Goal: Task Accomplishment & Management: Complete application form

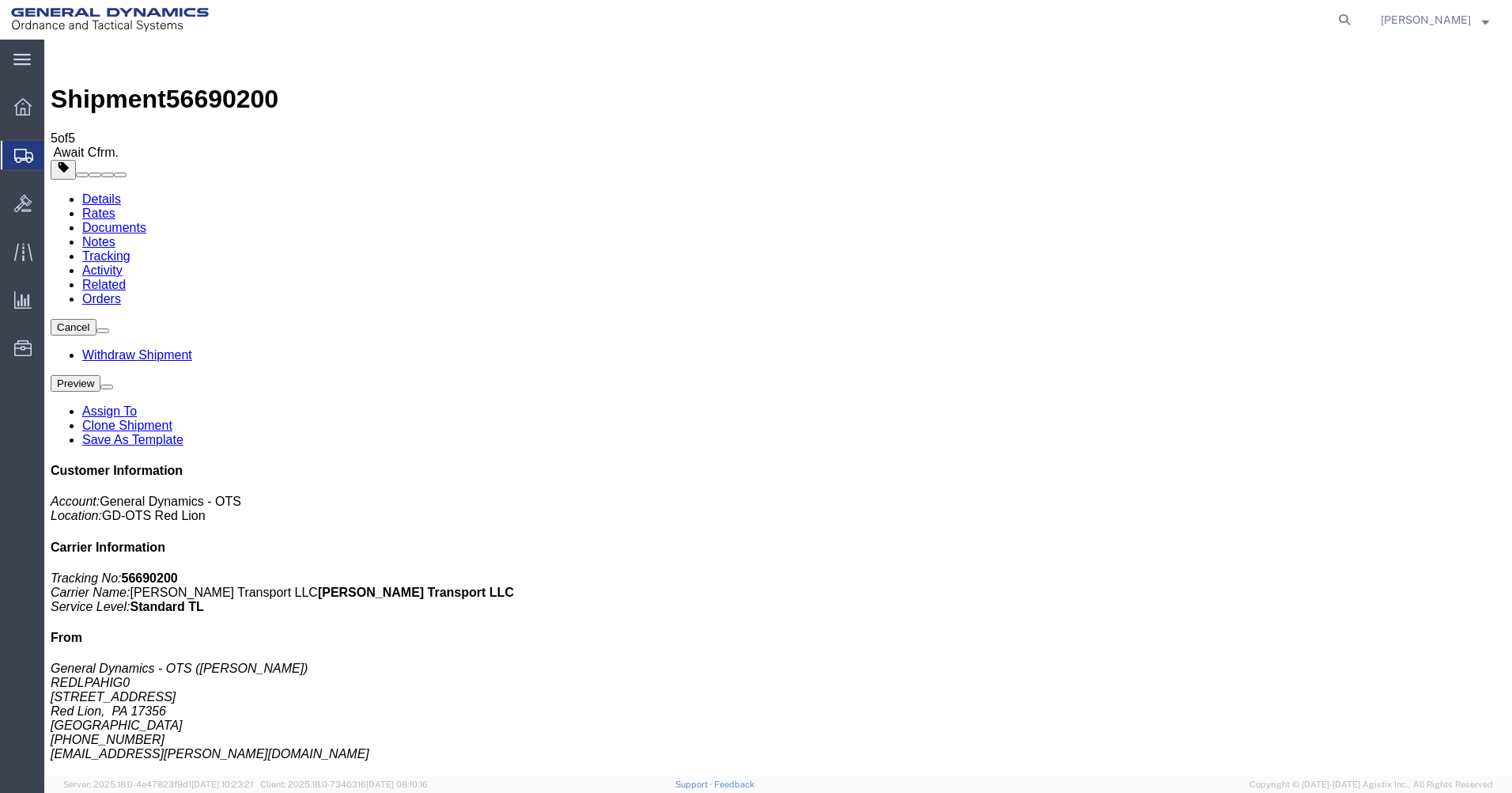
click at [17, 161] on icon at bounding box center [24, 156] width 19 height 14
click at [0, 0] on span "Create Shipment" at bounding box center [0, 0] width 0 height 0
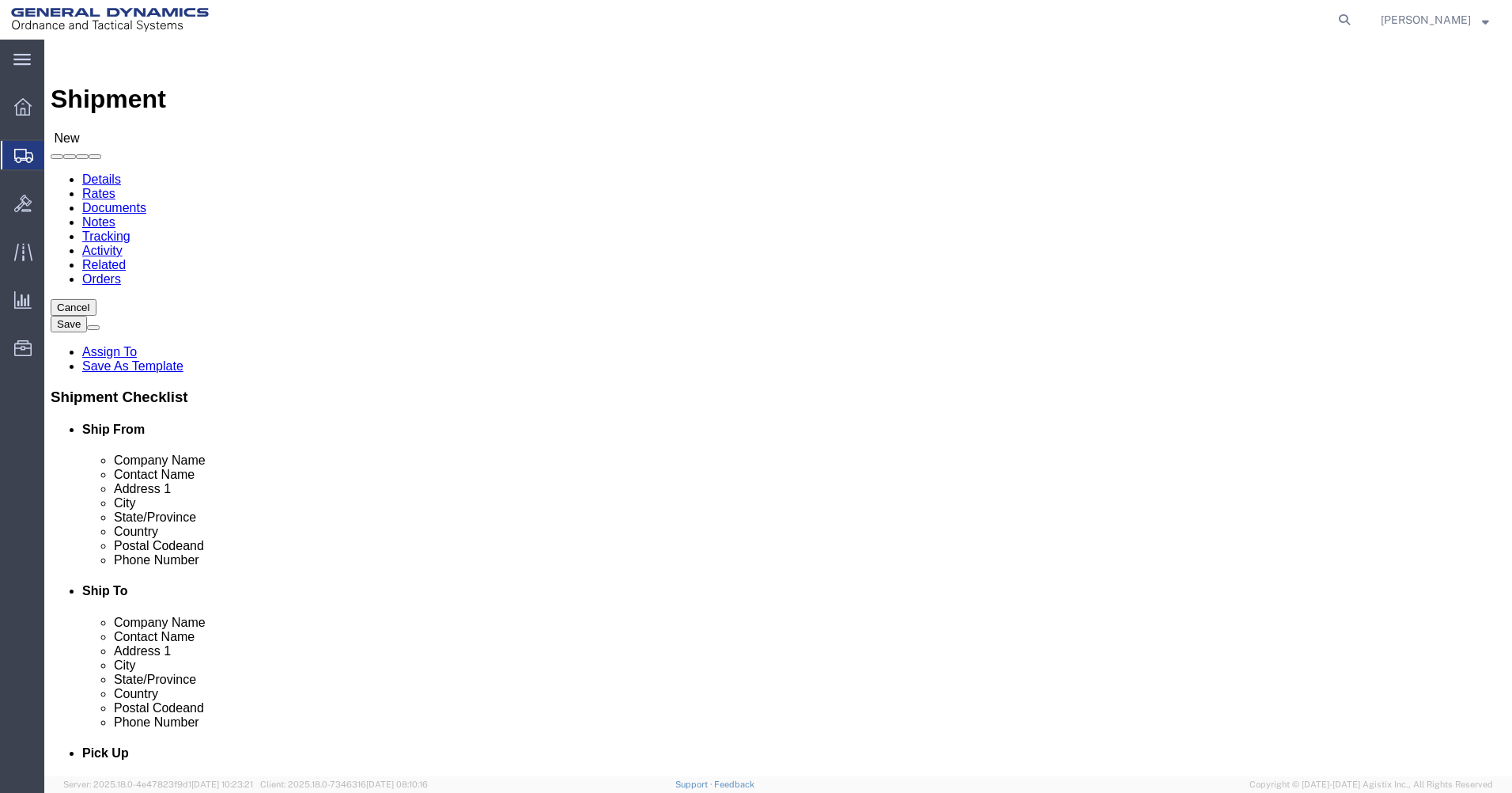
scroll to position [2, 0]
select select "310"
select select "PA"
click input "text"
type input "[PERSON_NAME]"
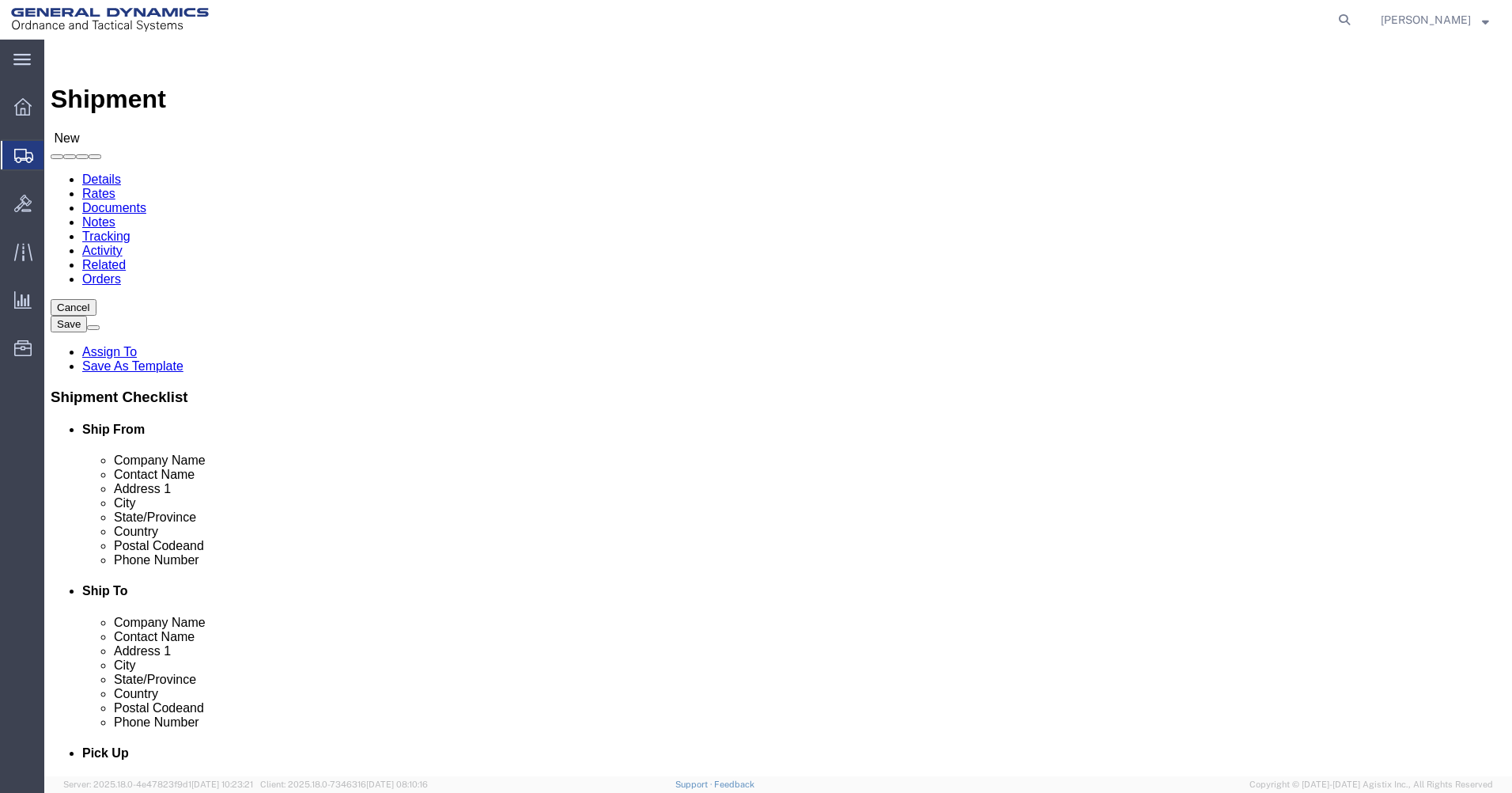
type input "[STREET_ADDRESS]"
type input "Red Lion"
type input "17356"
click input "text"
type input "[EMAIL_ADDRESS][PERSON_NAME][DOMAIN_NAME]"
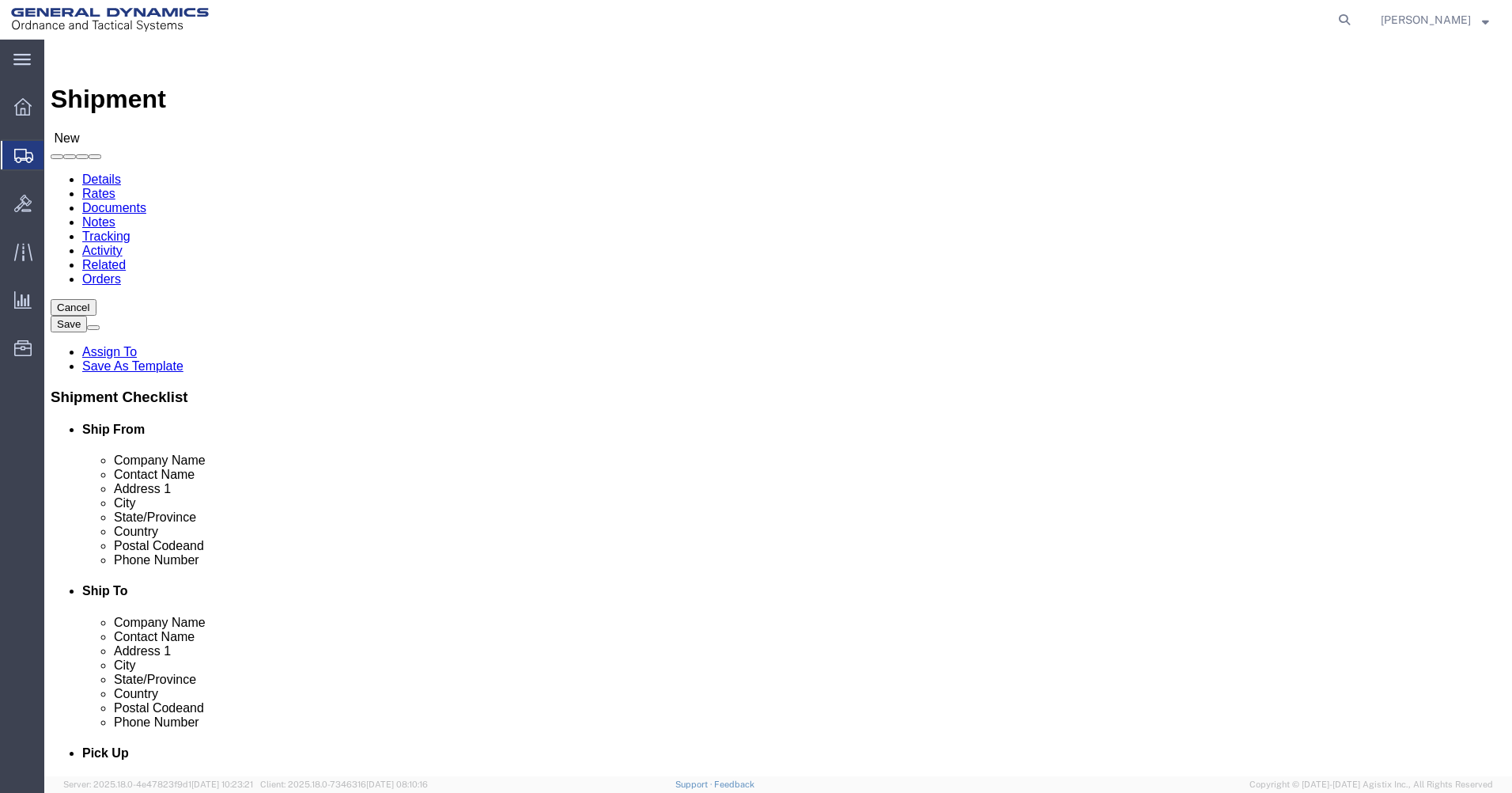
click input "text"
click input "north"
drag, startPoint x: 818, startPoint y: 298, endPoint x: 727, endPoint y: 275, distance: 93.9
click div "Location Select Select My Profile Location GD-OTS [GEOGRAPHIC_DATA] (Commerce) …"
type input "Northrop Grumman Corporation"
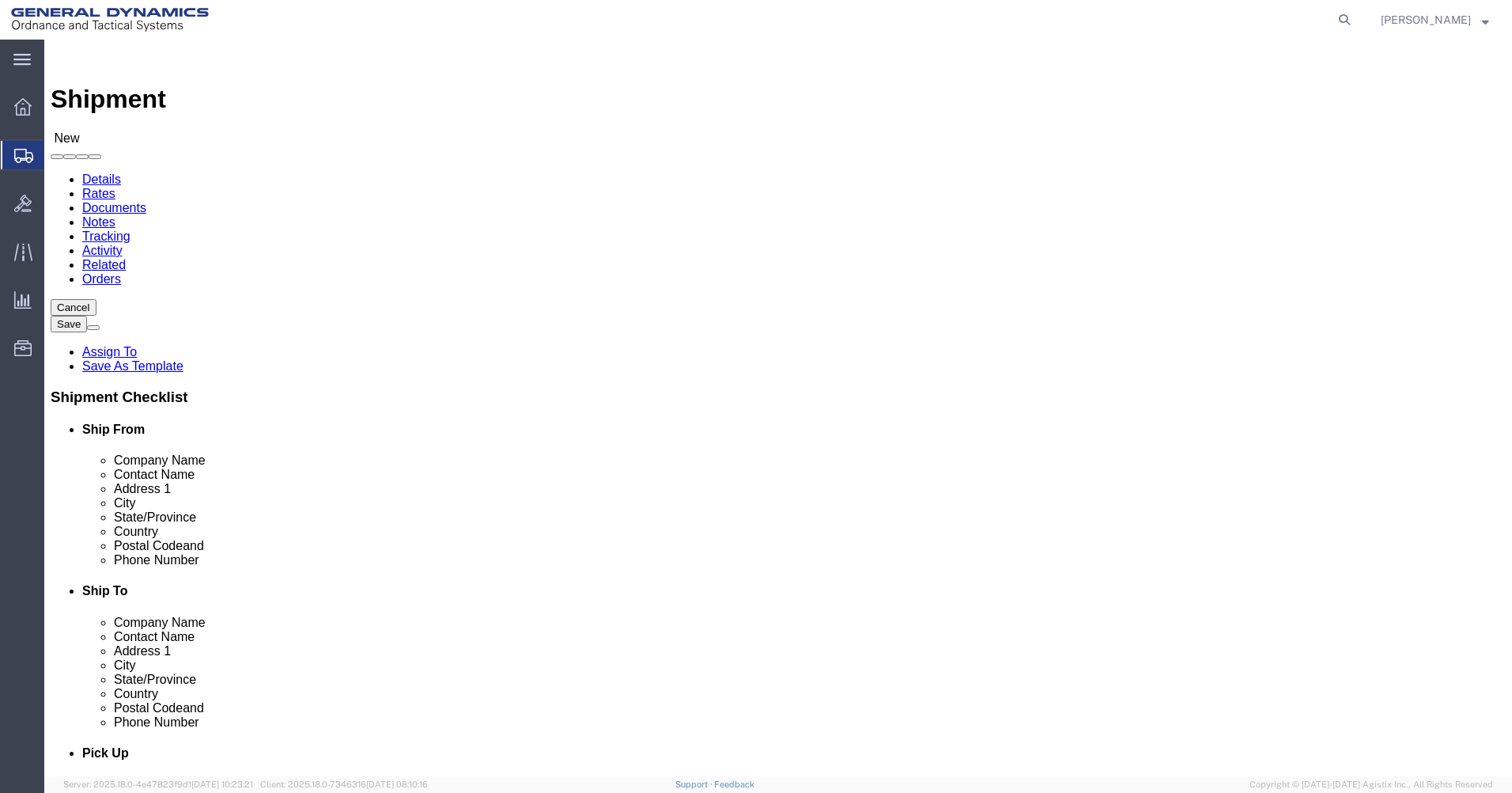
click input "text"
drag, startPoint x: 996, startPoint y: 297, endPoint x: 708, endPoint y: 295, distance: 288.0
click div "Company Name Northrop Grumman Corporation Northrop Grumman"
click input "text"
paste input "Northrop Grumman Corporation"
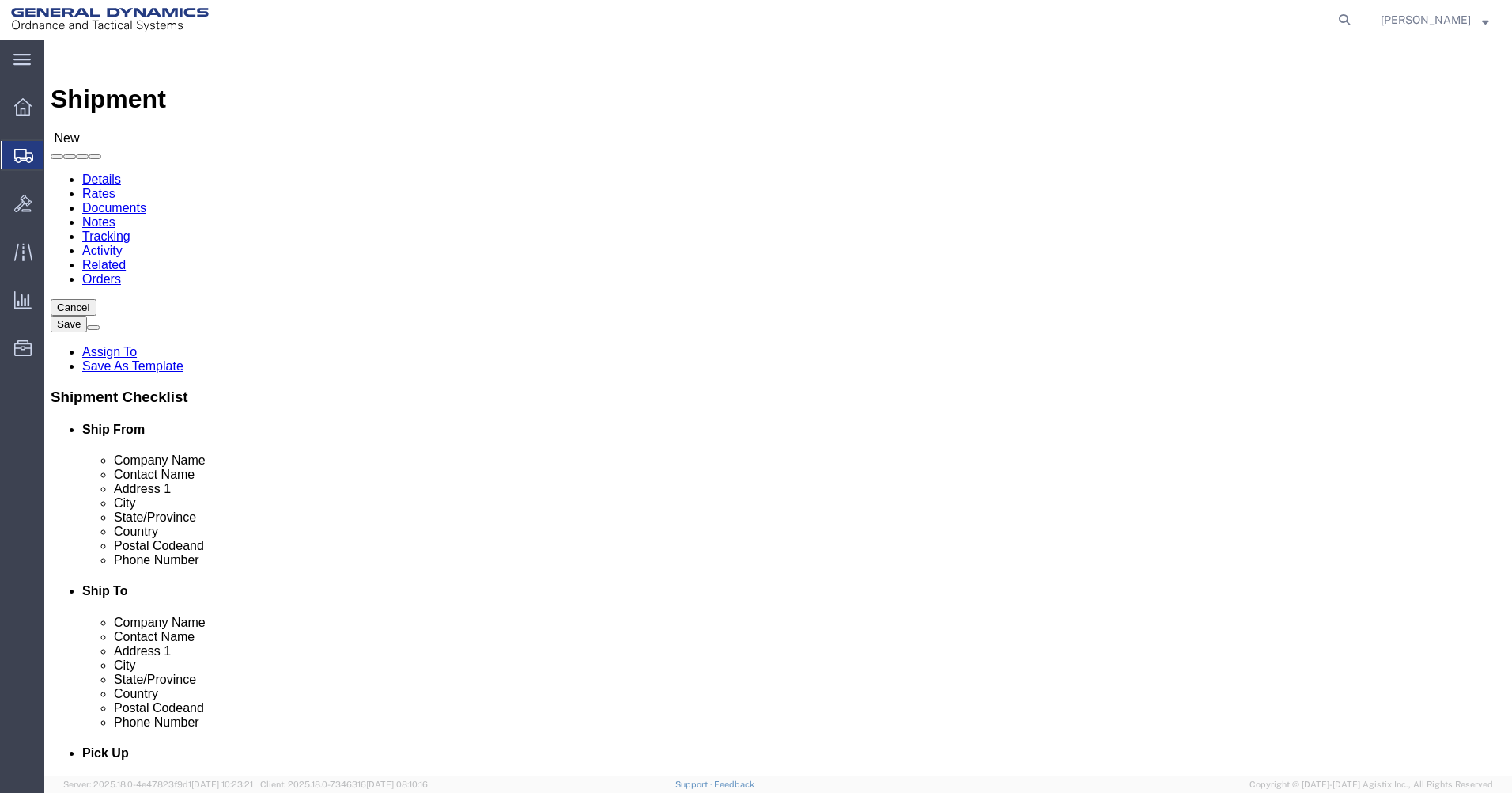
type input "Northrop Grumman Corporation"
click input "text"
type input "598 [PERSON_NAME]"
type input "[PERSON_NAME]"
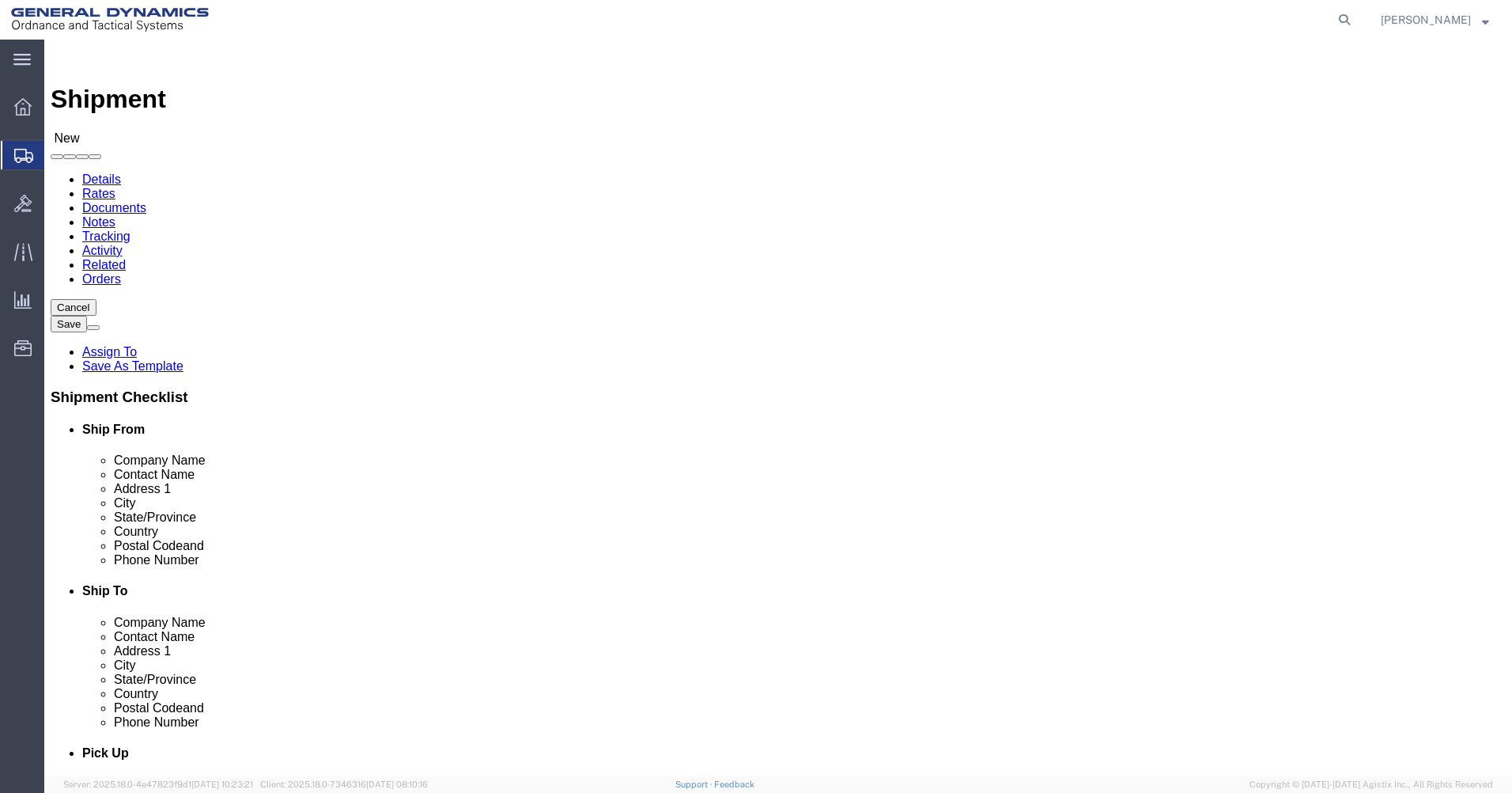
click input "Postal Code"
type input "26726"
click input "text"
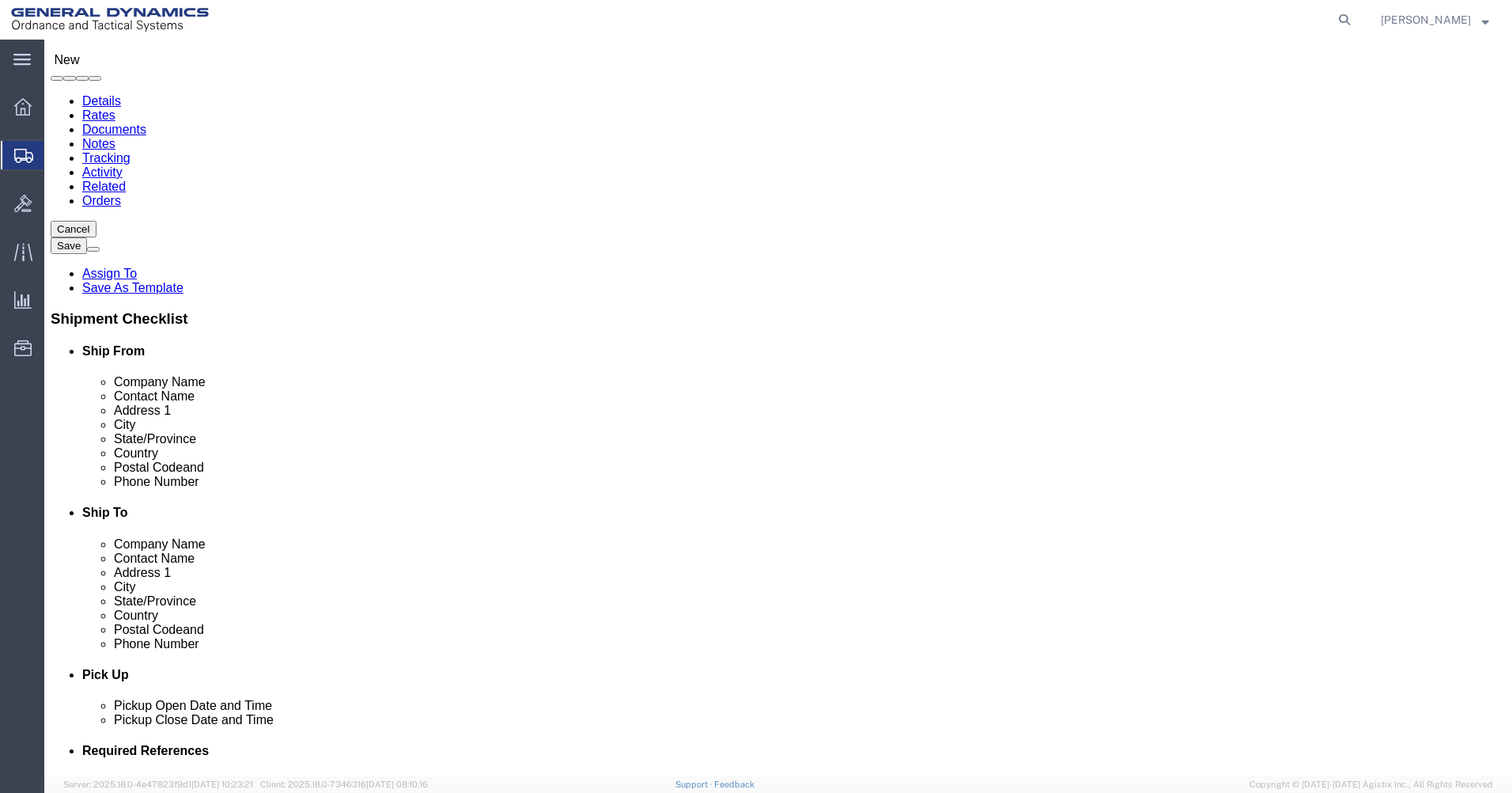
scroll to position [317, 0]
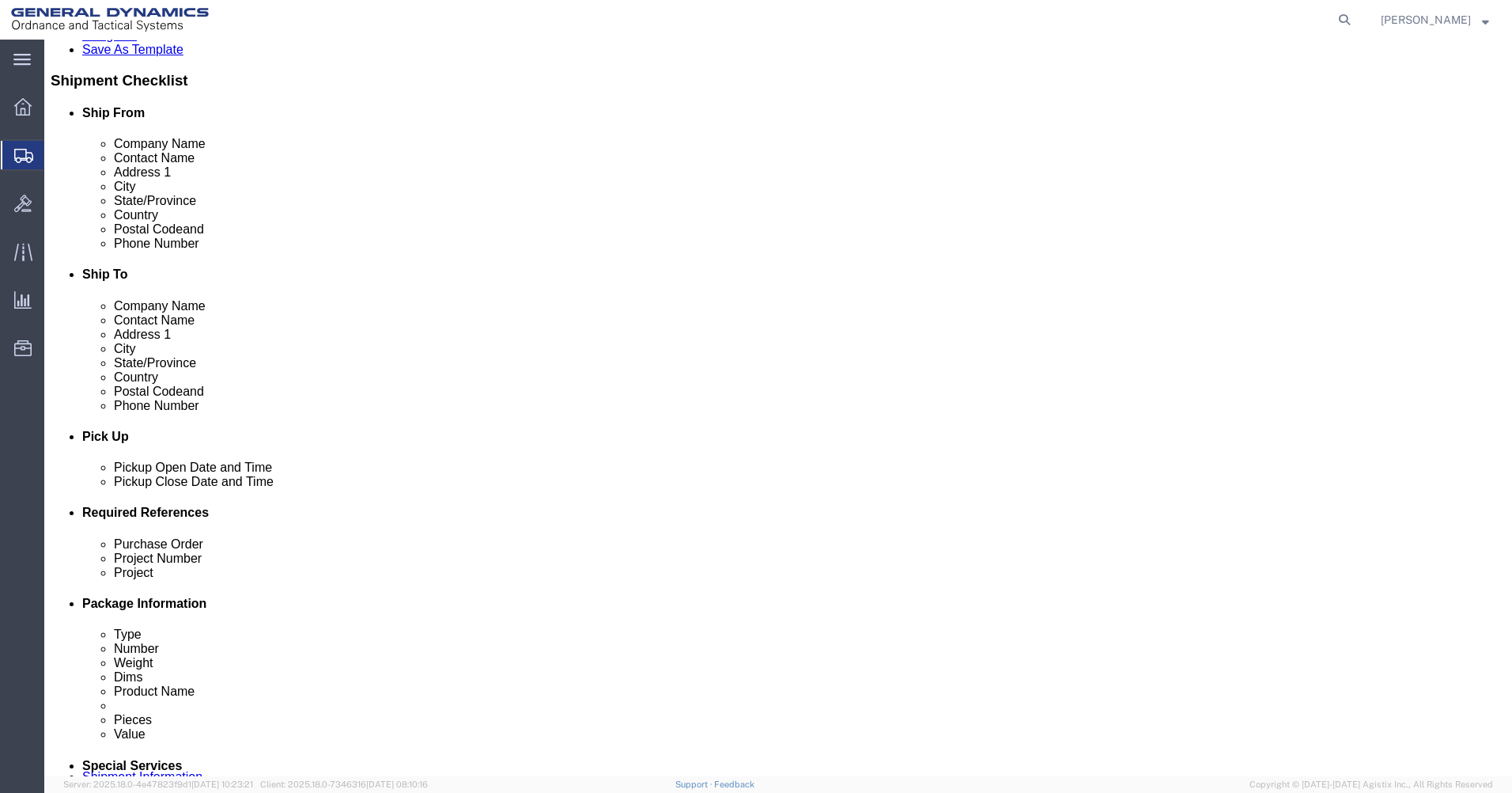
type input "[PHONE_NUMBER]"
click div "[DATE] 5:00 PM"
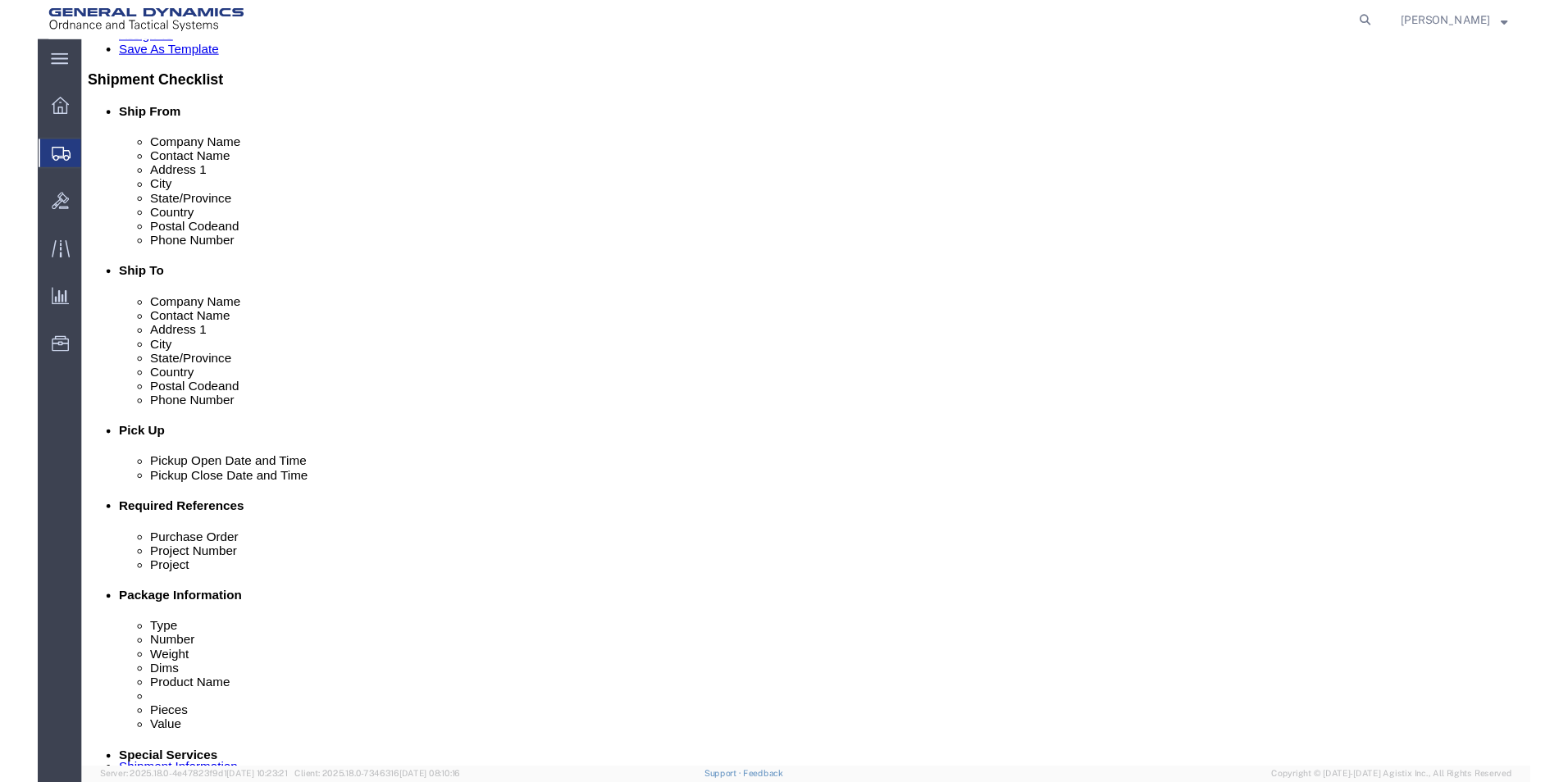
scroll to position [644, 0]
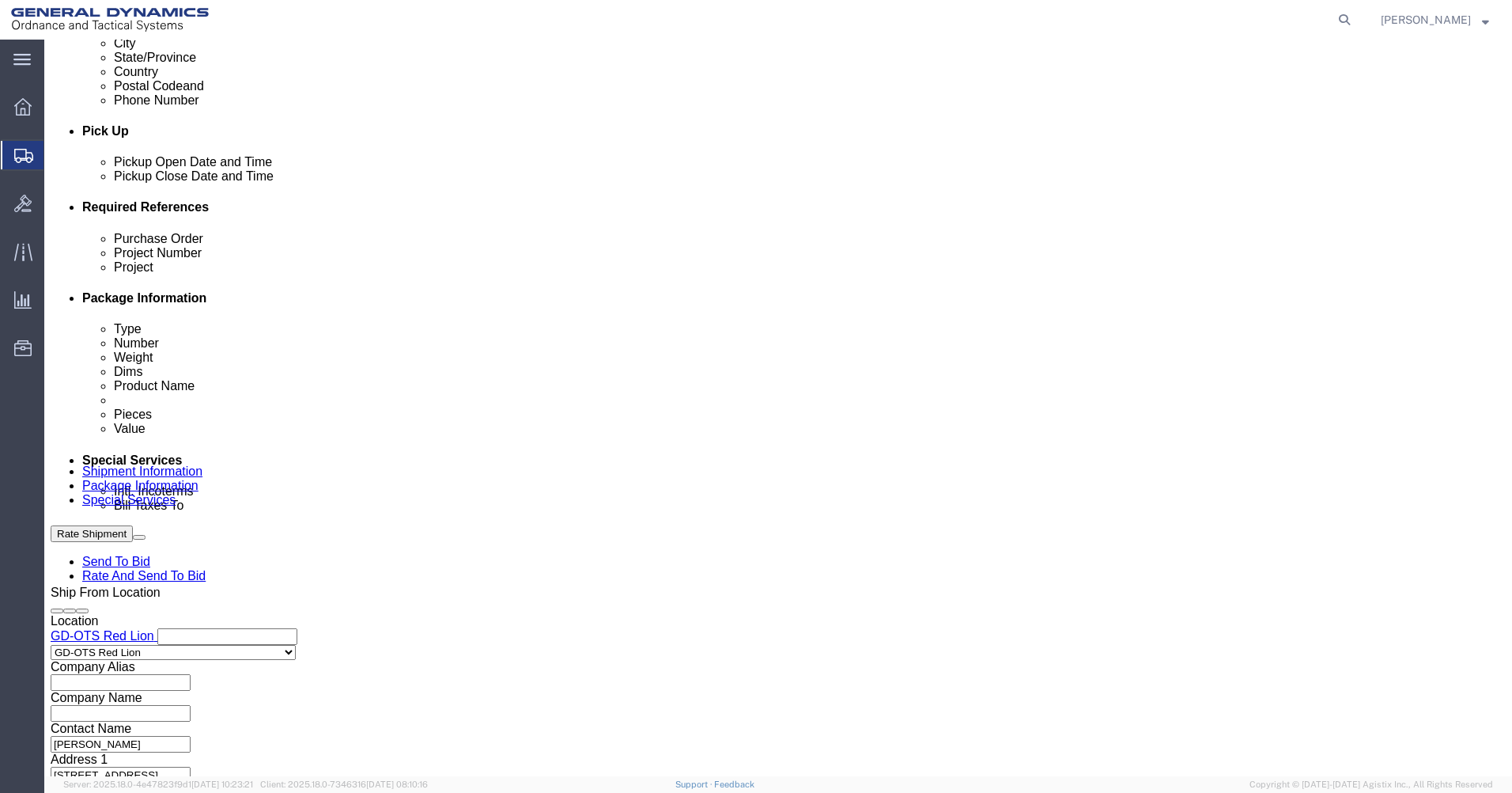
drag, startPoint x: 145, startPoint y: 485, endPoint x: 47, endPoint y: 489, distance: 98.1
click body "Shipment New Details Rates Documents Notes Tracking Activity Related Orders Can…"
drag, startPoint x: 128, startPoint y: 487, endPoint x: 109, endPoint y: 484, distance: 19.2
click input "9:00 PM"
type input "9:00 AM"
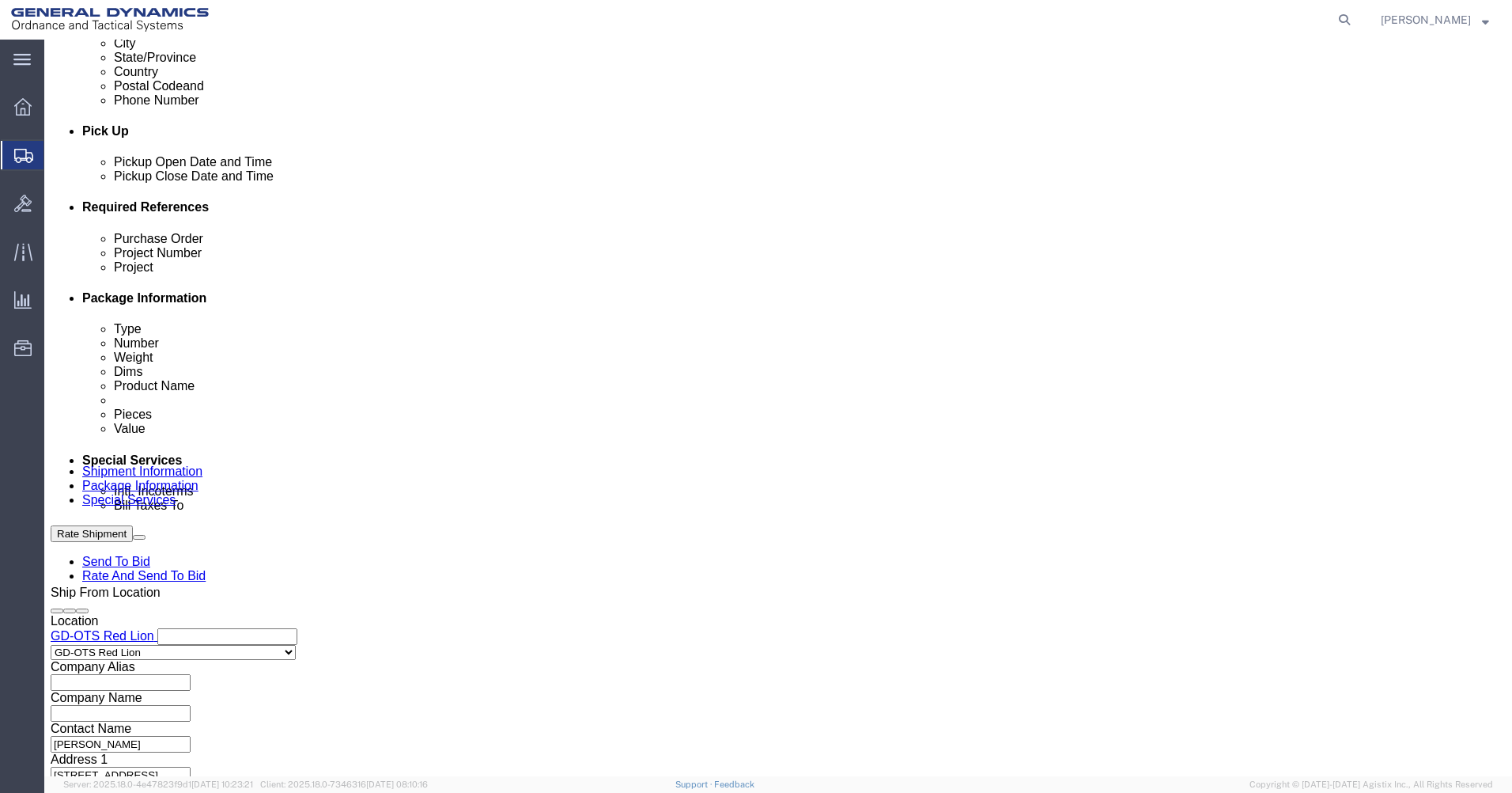
drag, startPoint x: 239, startPoint y: 476, endPoint x: 240, endPoint y: 487, distance: 11.0
click div "Open Time 9:00 AM [DATE] 5:00 PM - [DATE] 5:00 PM Cancel Apply"
click button "Apply"
click input "text"
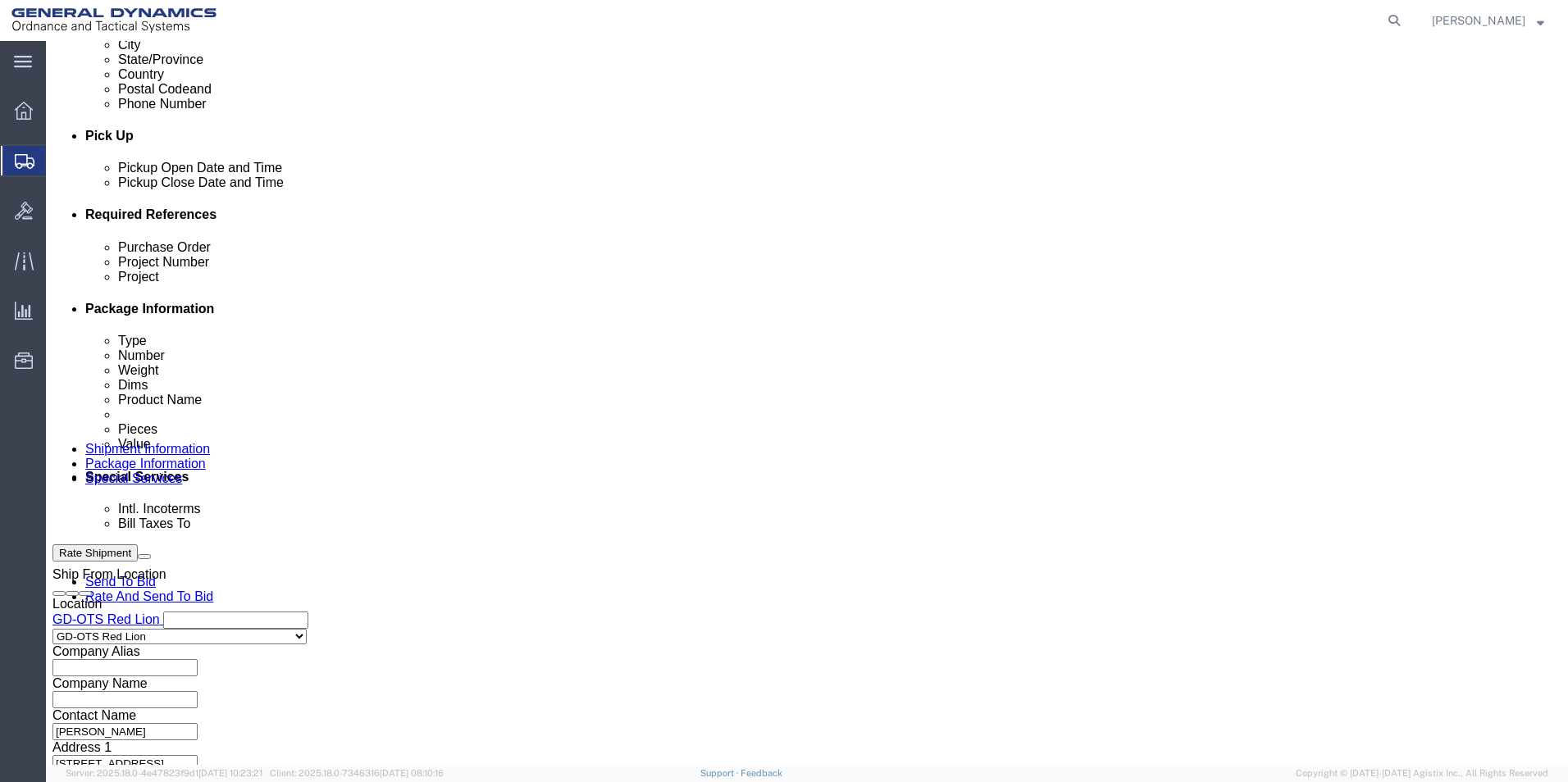
type input "28484;28485;28482"
click input "text"
paste input "30100337"
type input "30100337"
click input "text"
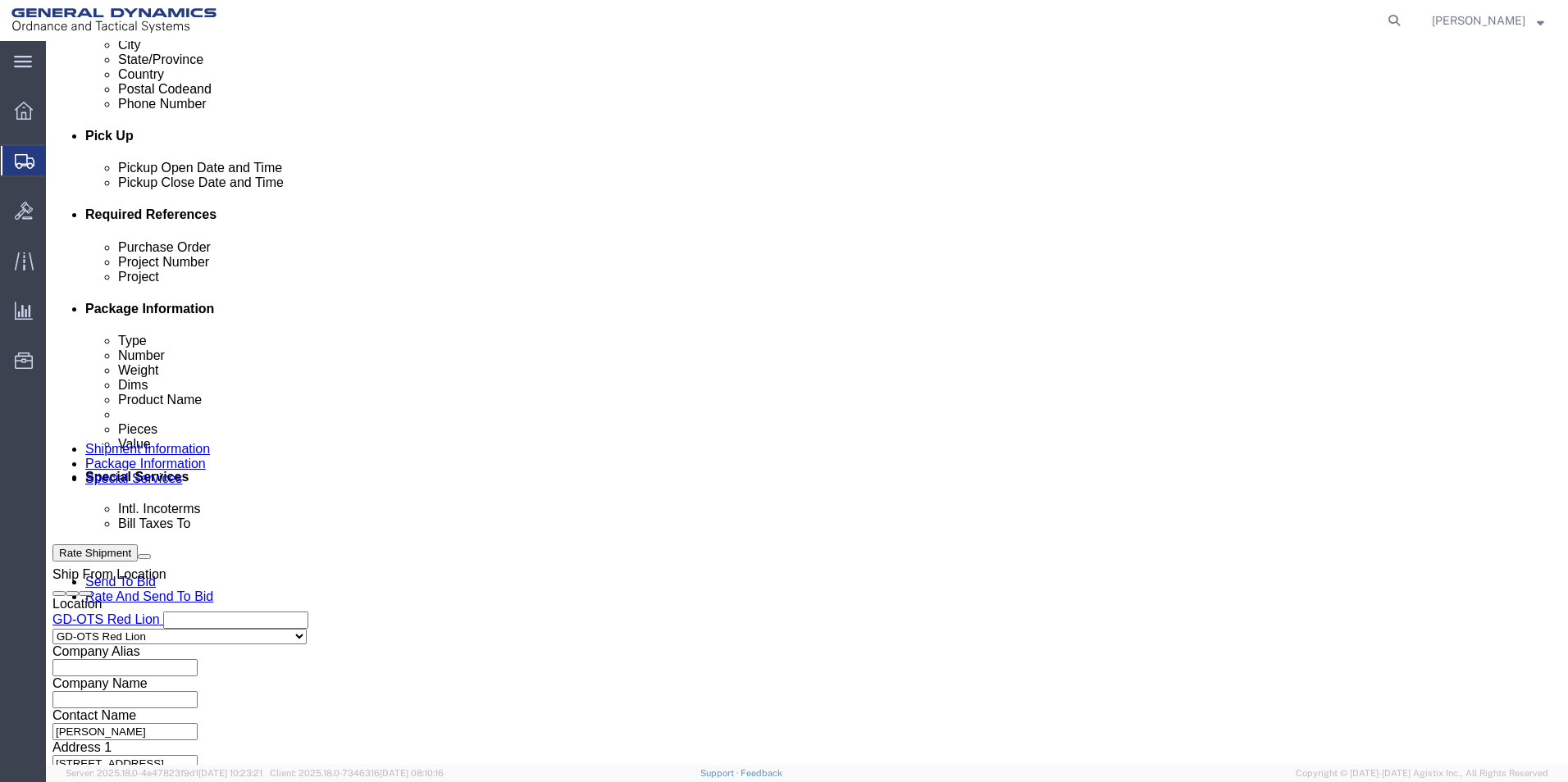
paste input "30100337"
type input "30100337"
click button "Continue"
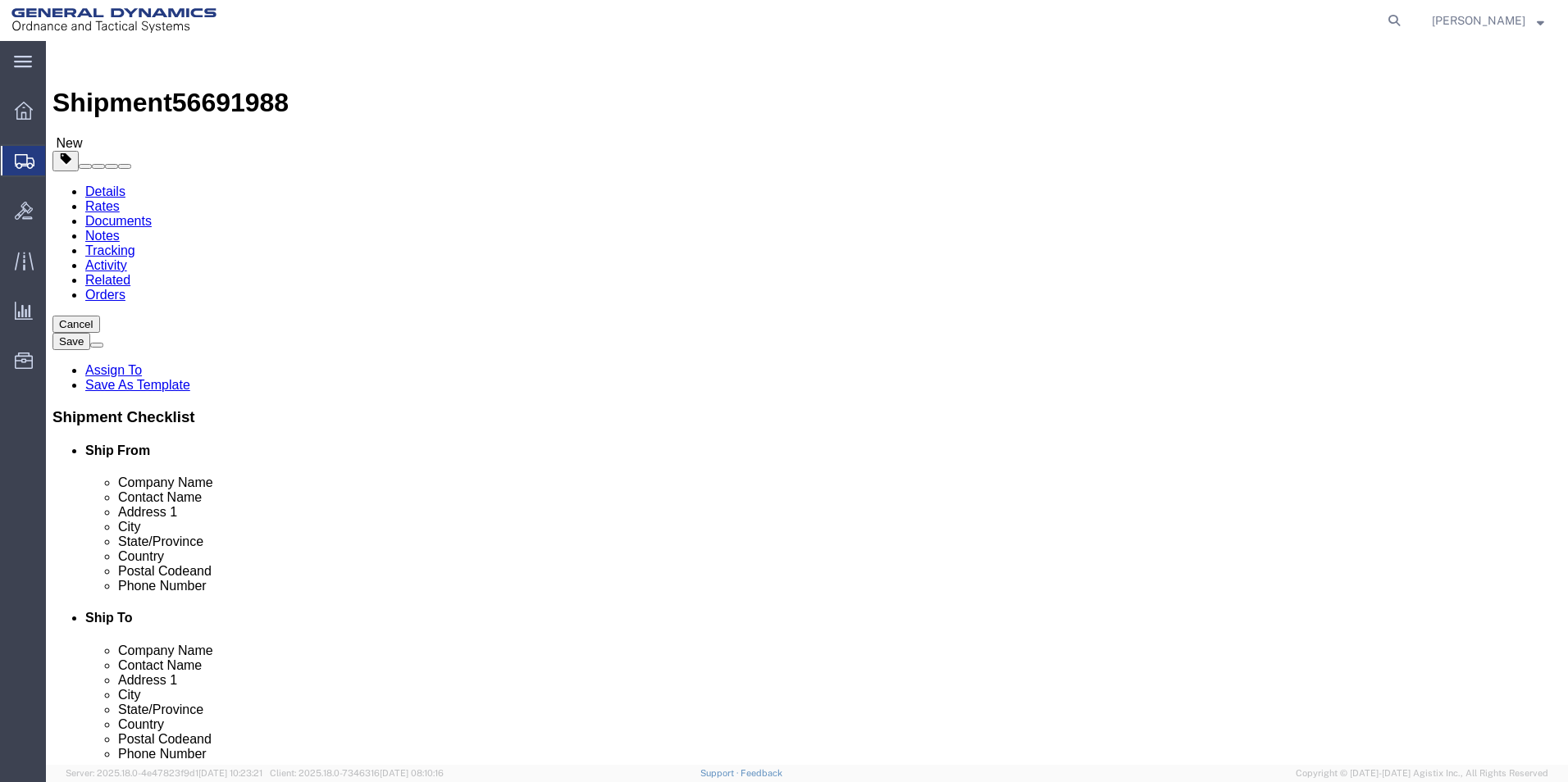
click select "Select Bale(s) Basket(s) Bolt(s) Bottle(s) Buckets Bulk Bundle(s) Can(s) Cardbo…"
select select "SKID"
click select "Select Bale(s) Basket(s) Bolt(s) Bottle(s) Buckets Bulk Bundle(s) Can(s) Cardbo…"
click input "text"
type input "24"
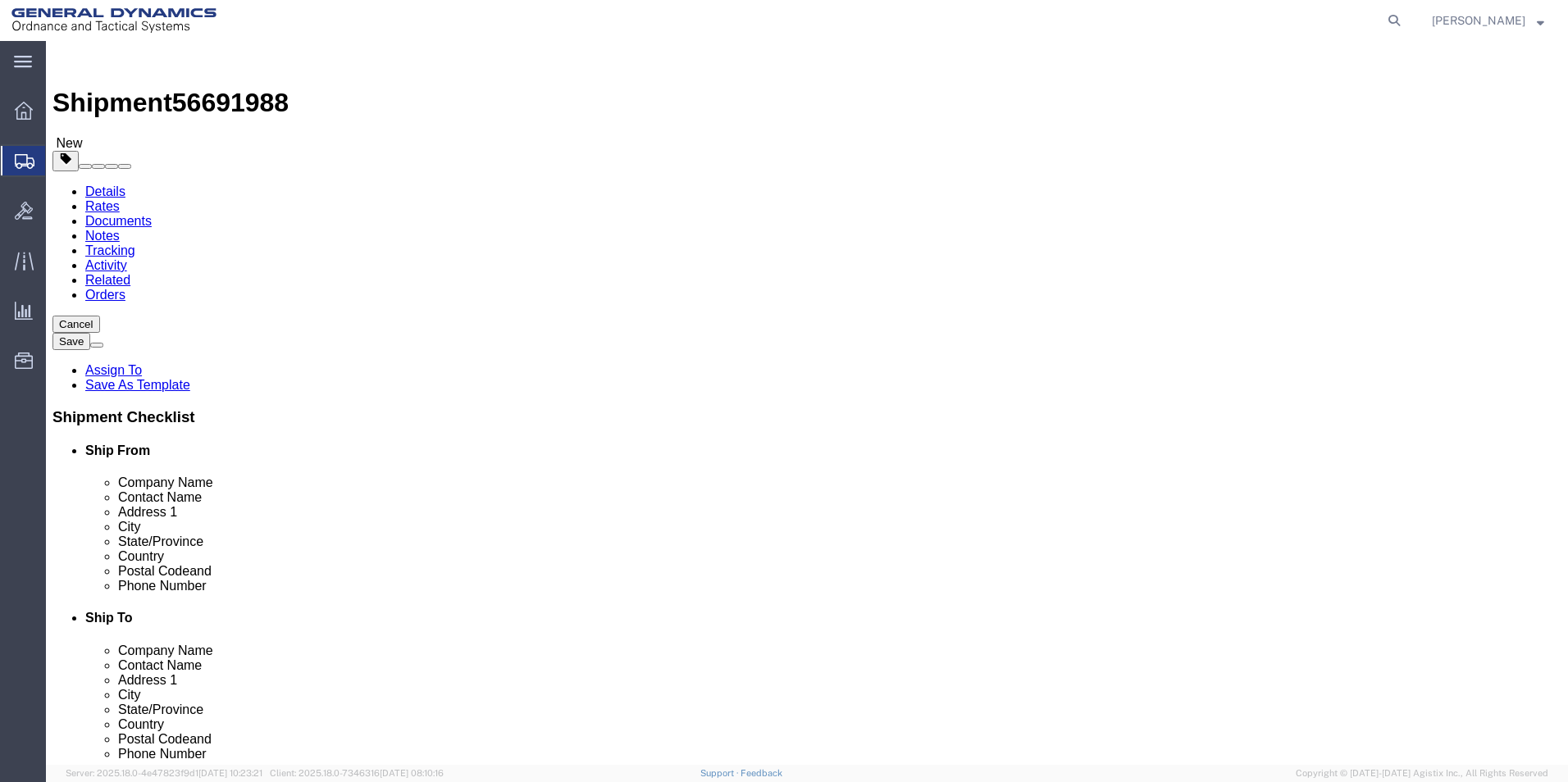
drag, startPoint x: 251, startPoint y: 352, endPoint x: 192, endPoint y: 358, distance: 59.3
click div "Number 1"
click input "text"
drag, startPoint x: 252, startPoint y: 352, endPoint x: 197, endPoint y: 348, distance: 55.1
click div "Number 1"
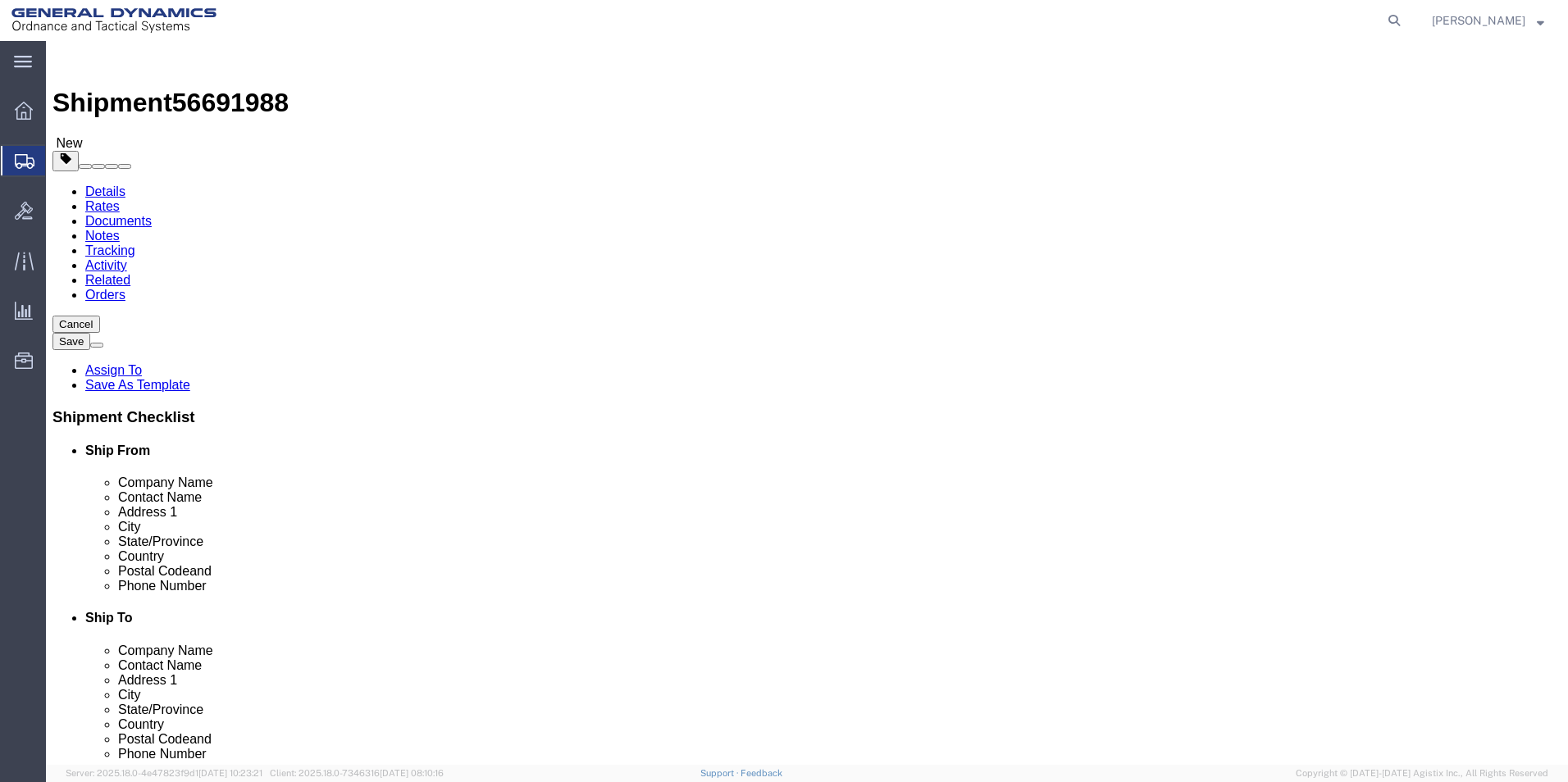
type input "24"
drag, startPoint x: 256, startPoint y: 311, endPoint x: 157, endPoint y: 316, distance: 99.1
click div "Carton Count 24"
type input "384"
click input "text"
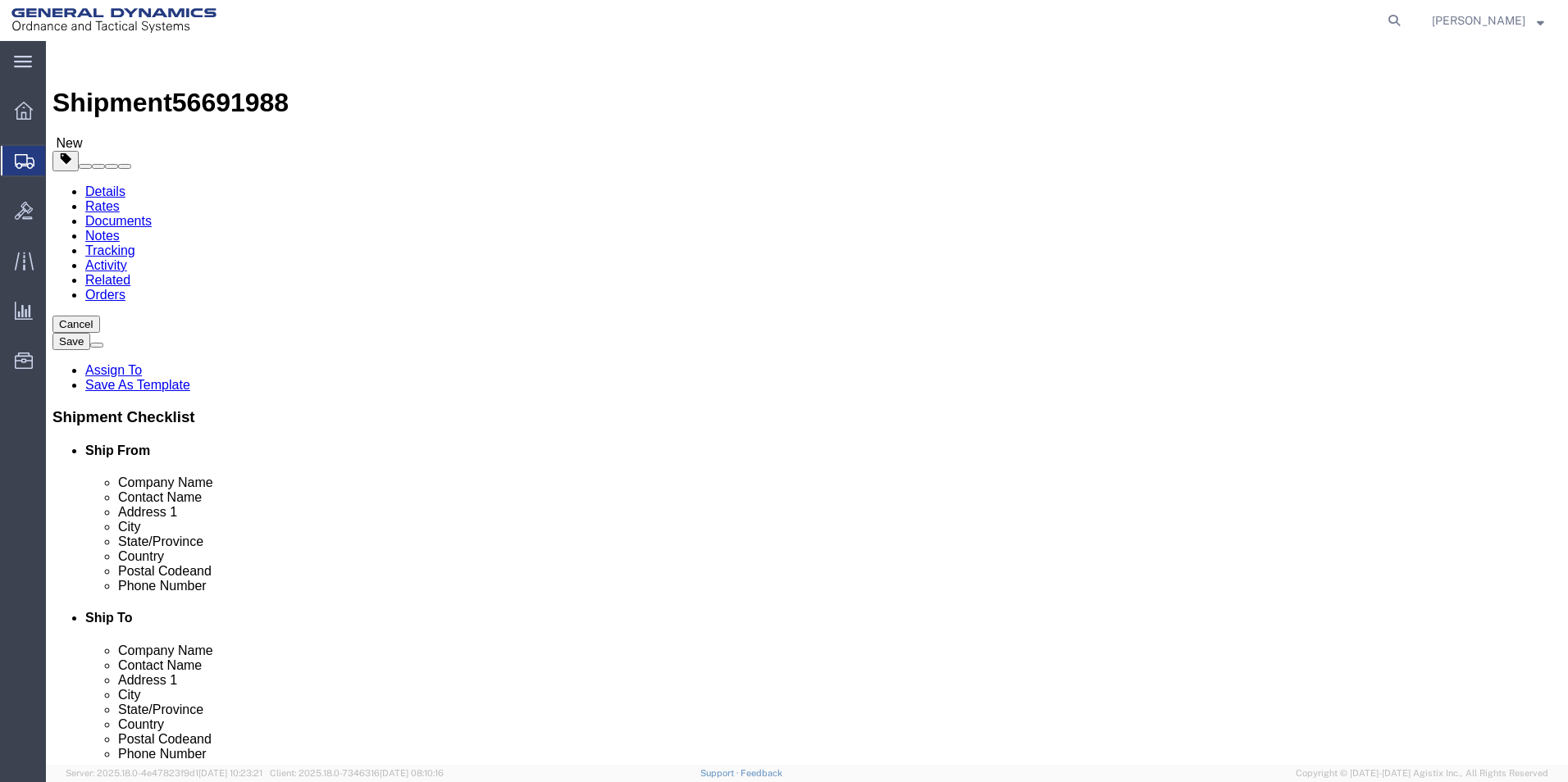
type input "42"
type input "20"
drag, startPoint x: 265, startPoint y: 410, endPoint x: 119, endPoint y: 407, distance: 146.0
click div "Weight 0.00 Select kgs lbs Ship. t°"
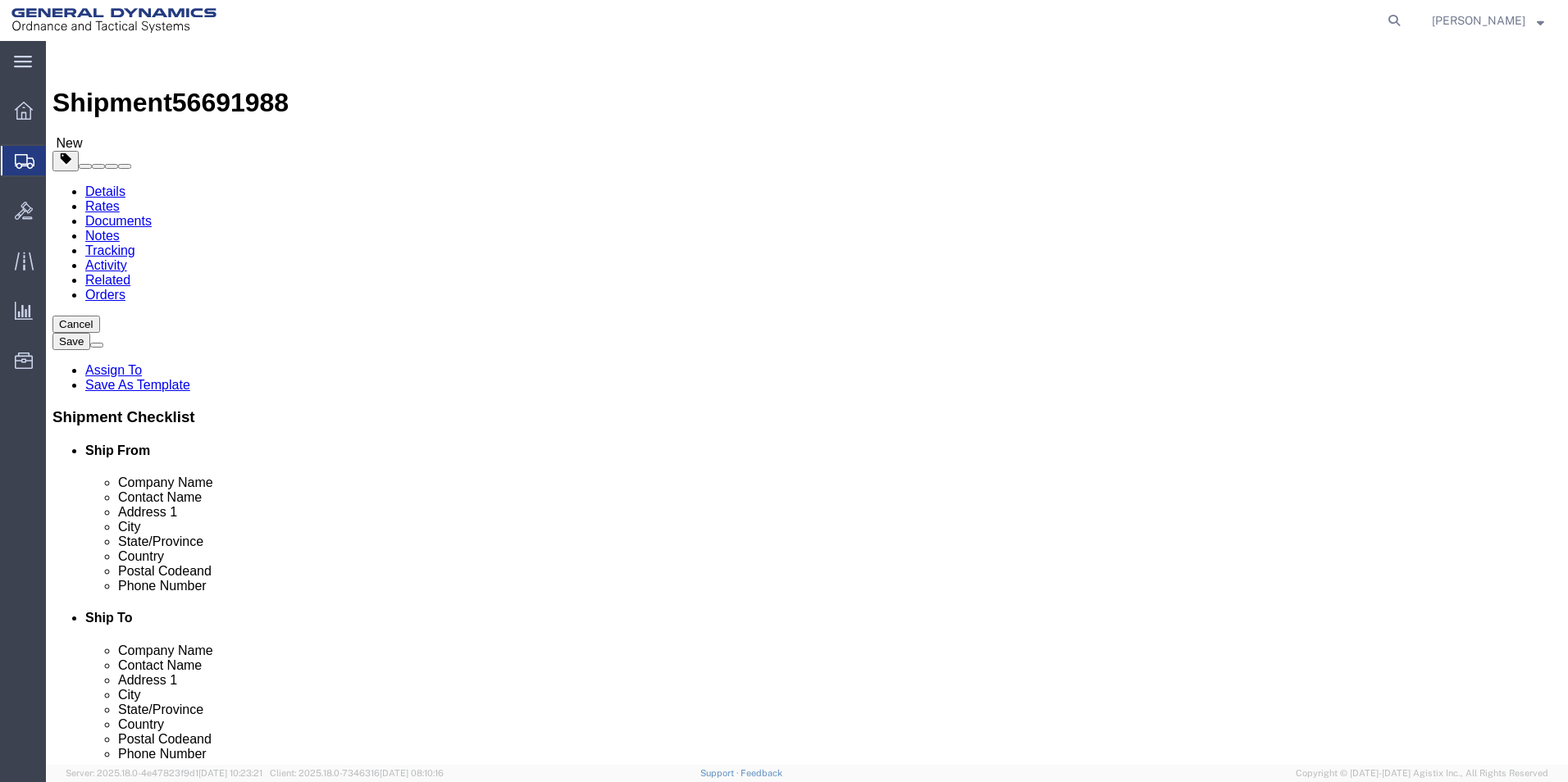
type input "25260"
click link "Add Content"
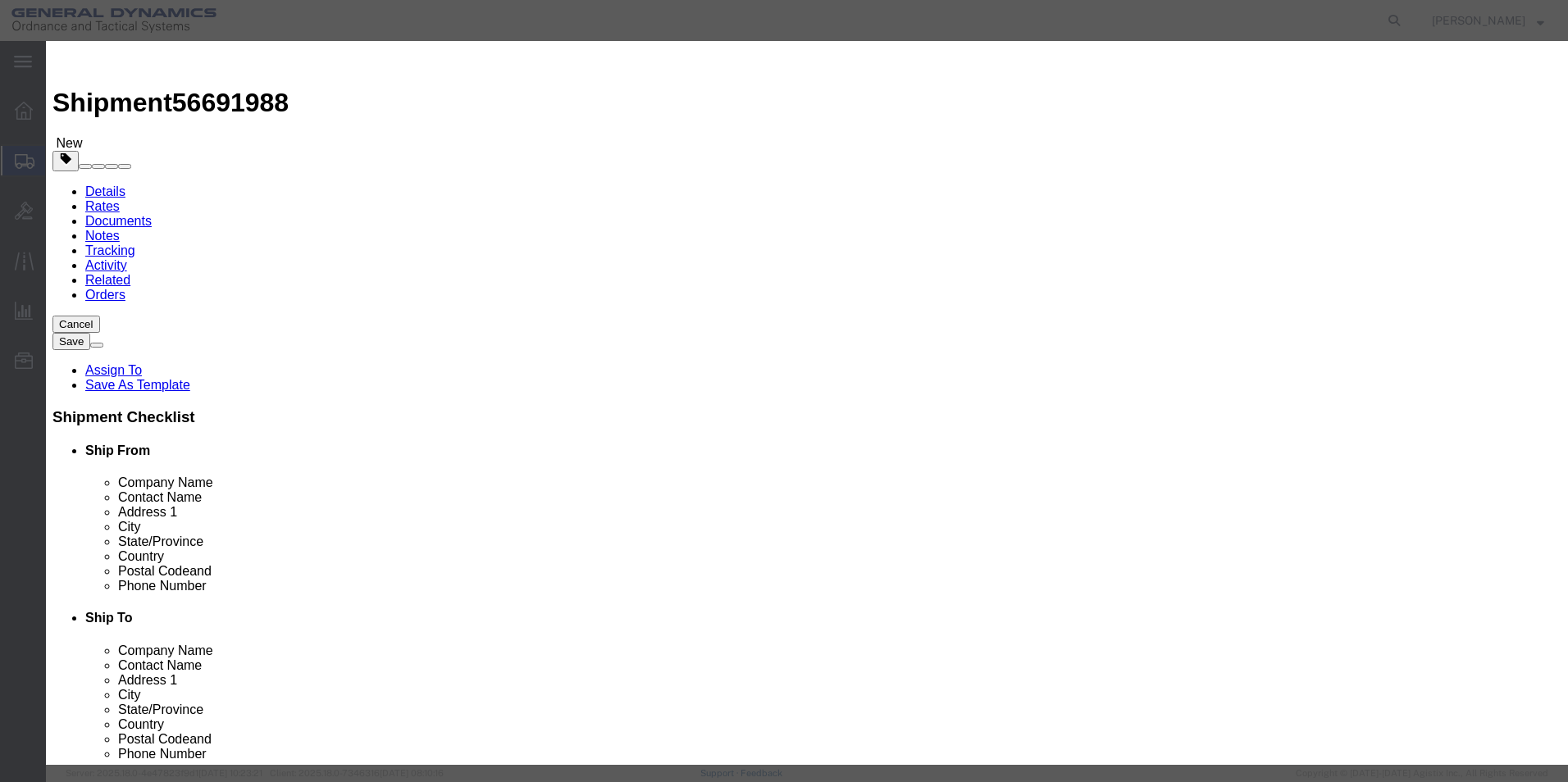
click input "text"
type input "30077929"
drag, startPoint x: 499, startPoint y: 148, endPoint x: 472, endPoint y: 157, distance: 28.5
click div "0"
type input "2435"
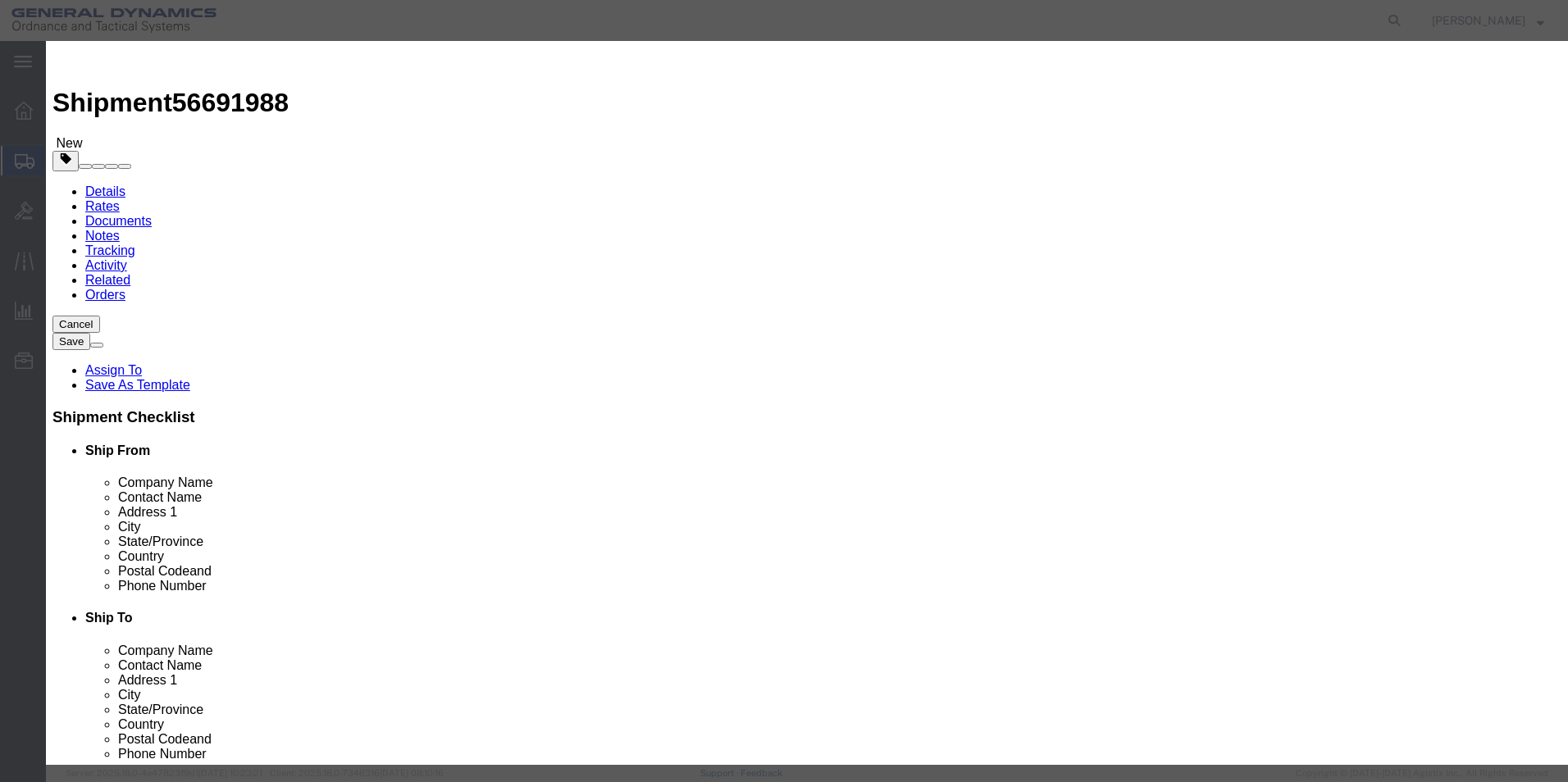
click input "text"
click input "139968.00"
click input "13,9968.00"
type input "13,9968.00"
click div "Product Name 30077929 Pieces 2435 Select Bag Barrels 100Board Feet Bottle Box B…"
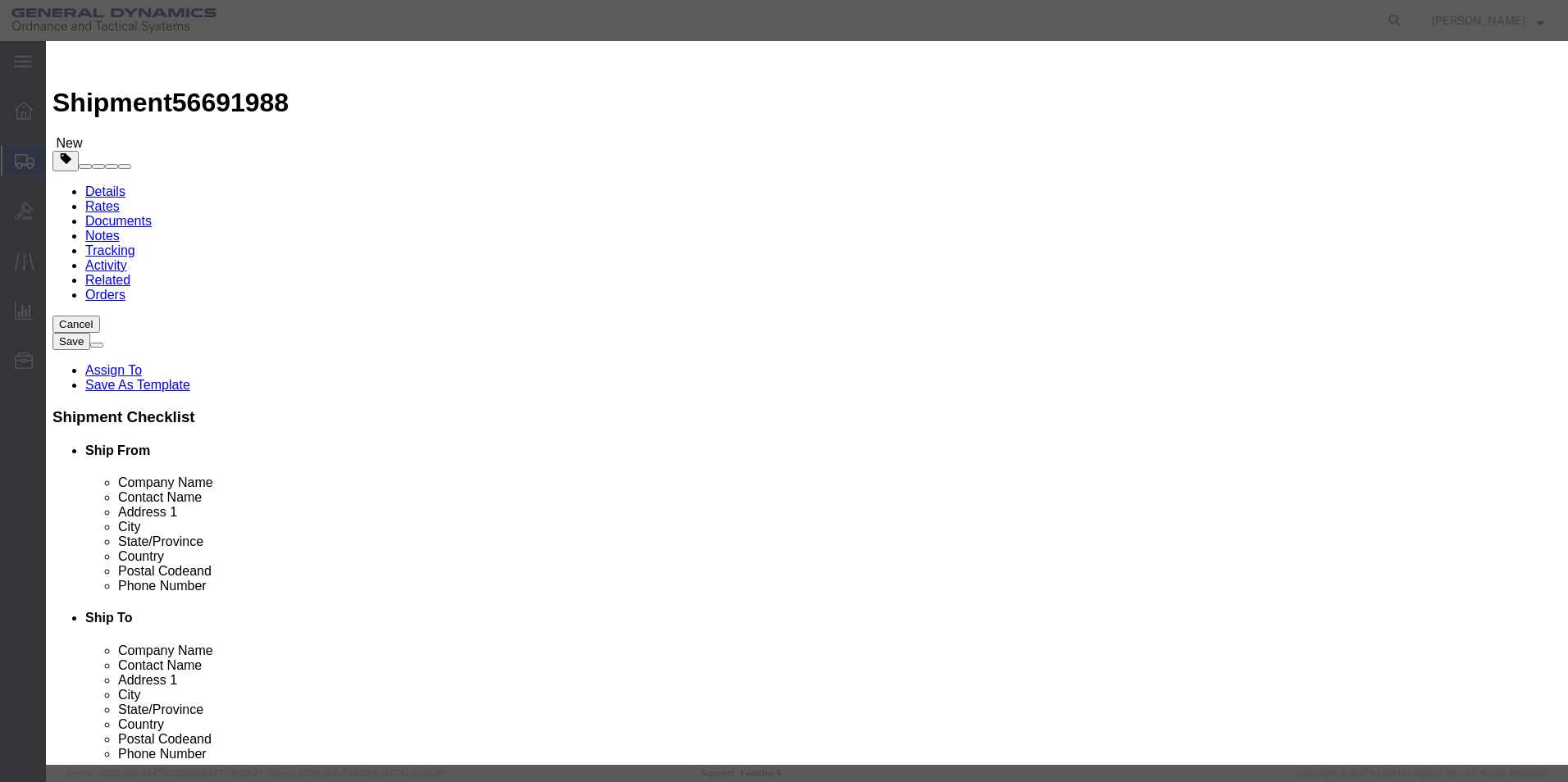
select select "85"
click select "Select 50 55 60 65 70 85 92.5 100 125 175 250 300 400"
click input "13,9968.00"
type input "13,9968"
click button "Save & Close"
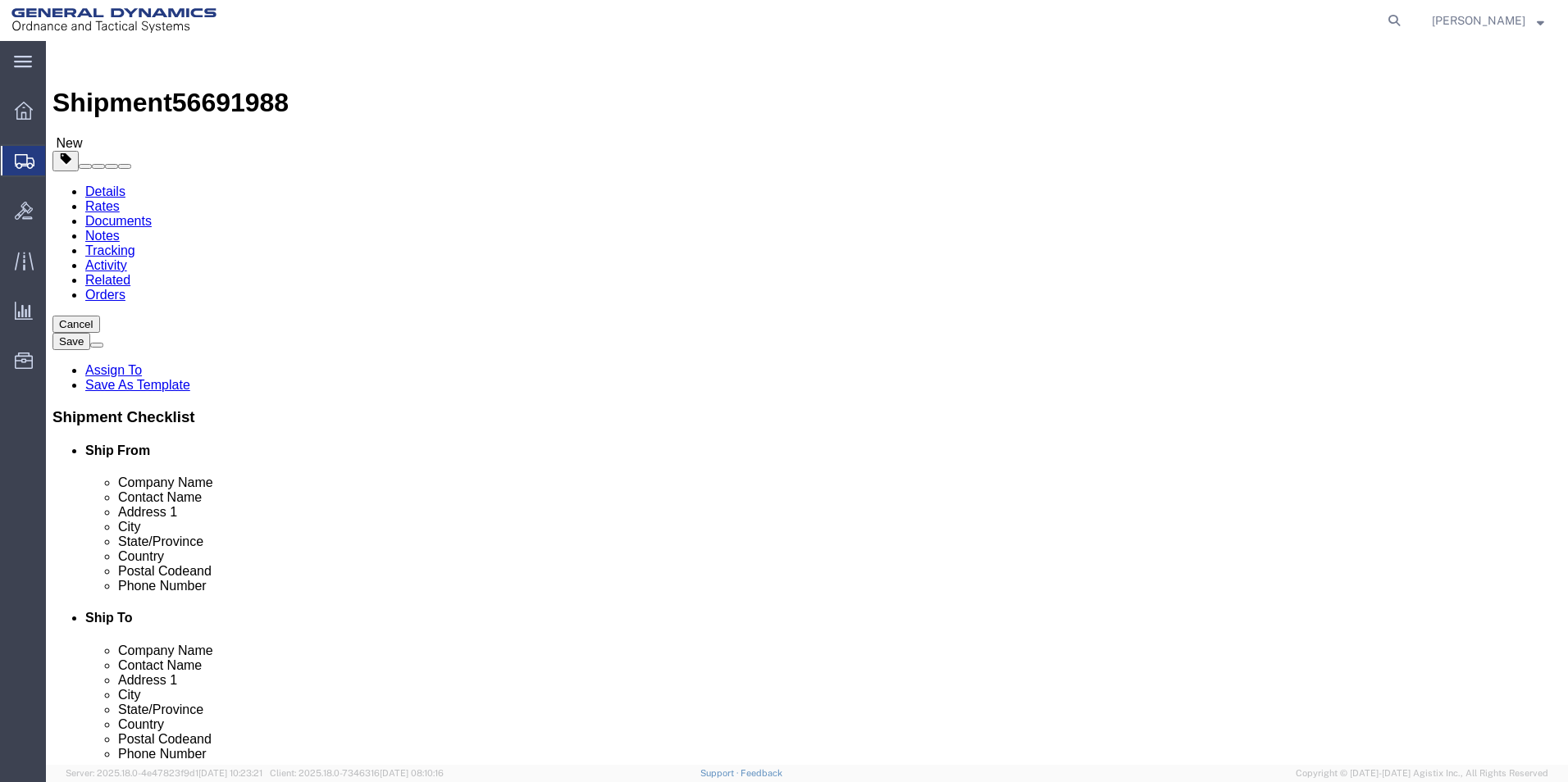
click button "Continue"
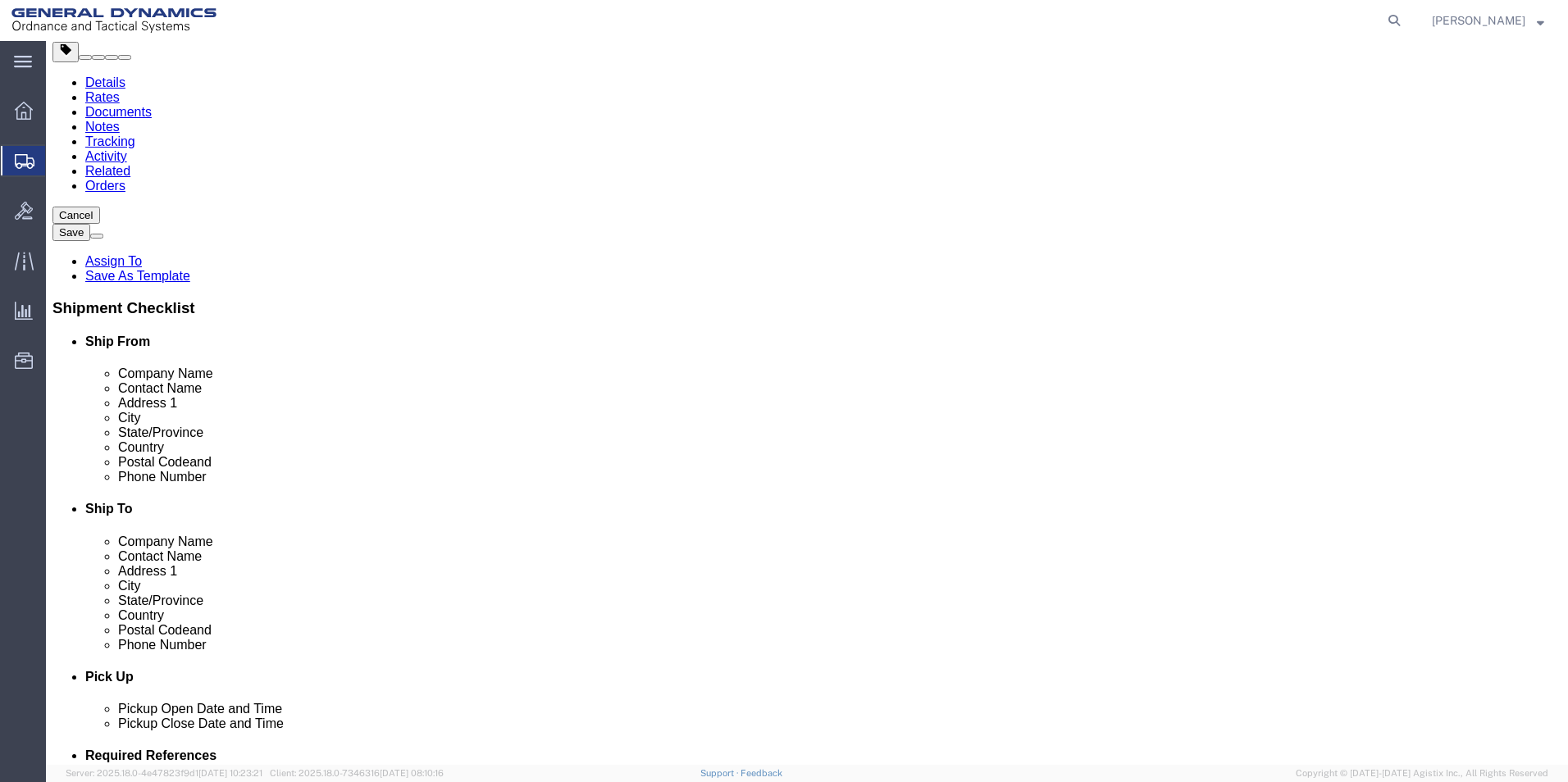
scroll to position [410, 0]
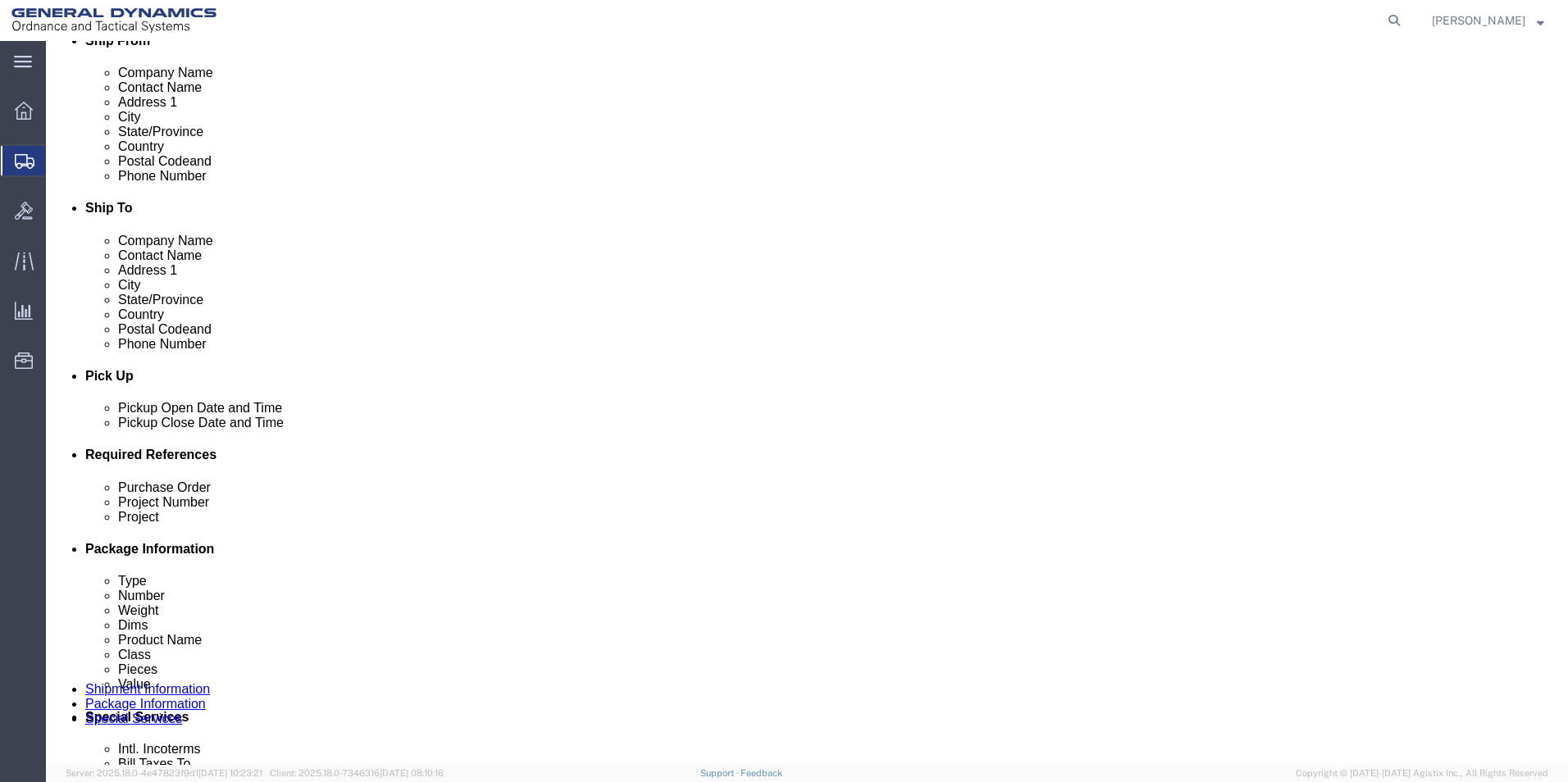
click label "BOL"
click input "BOL"
checkbox input "true"
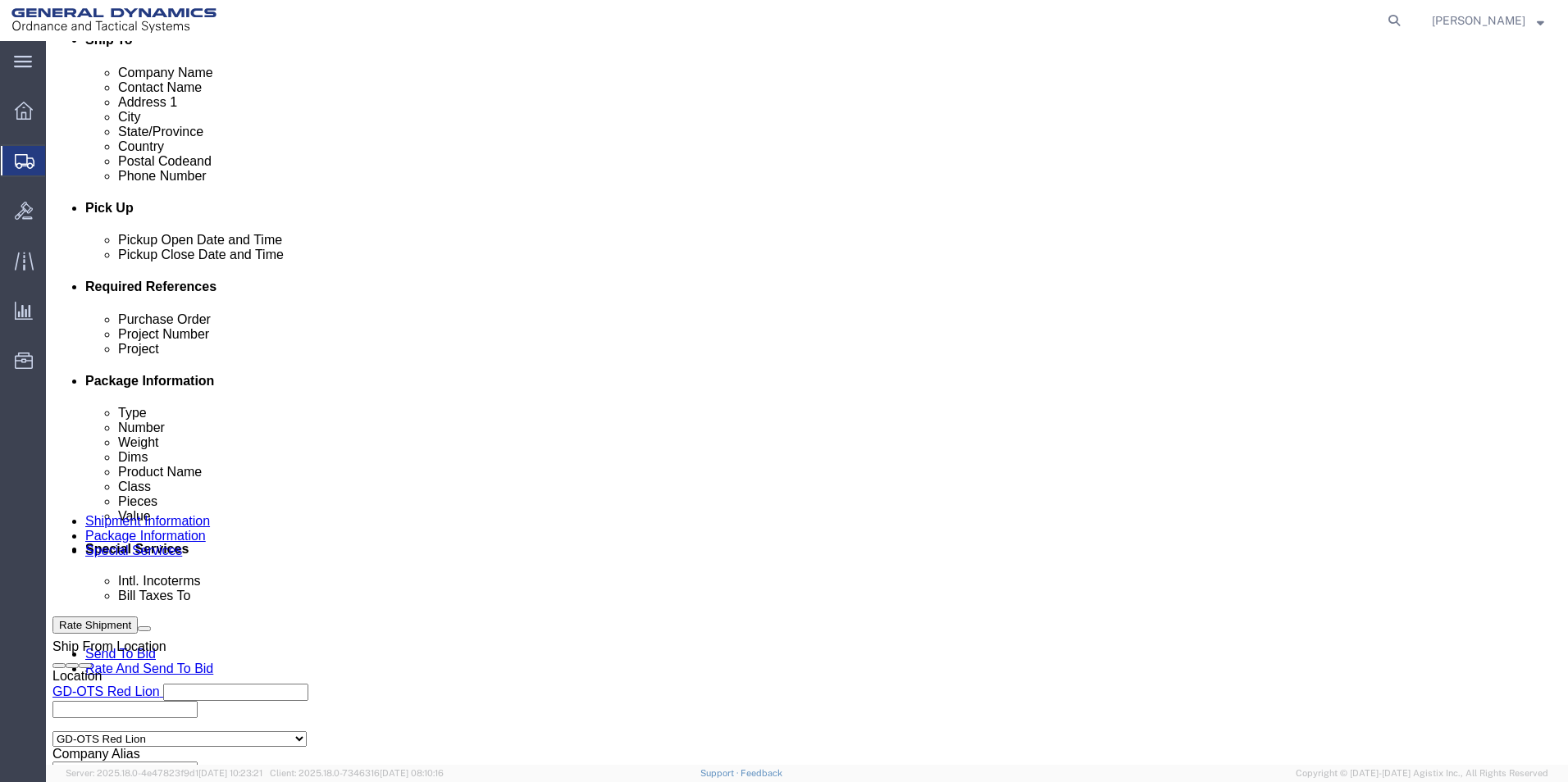
scroll to position [682, 0]
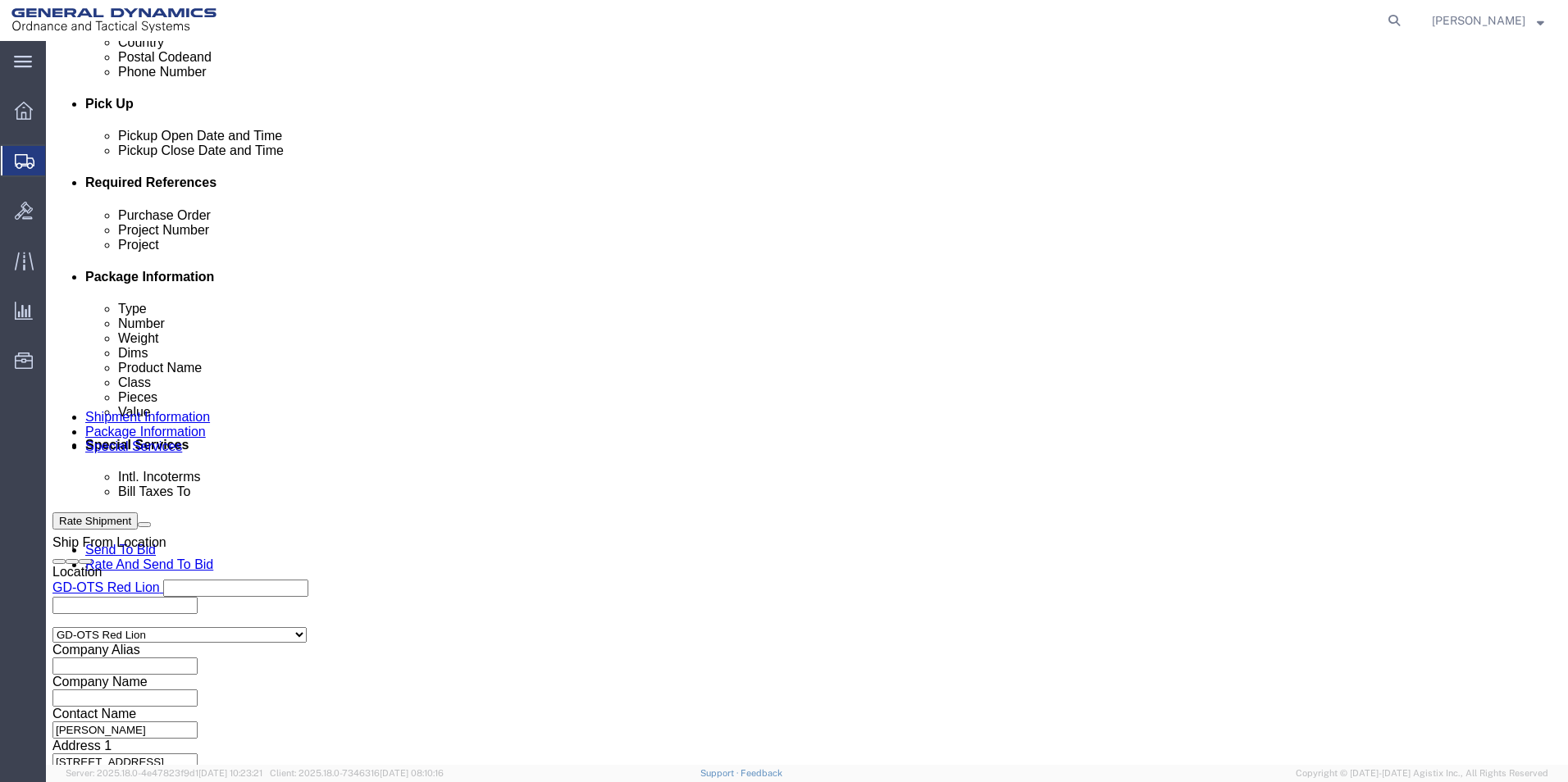
click button "Rate Shipment"
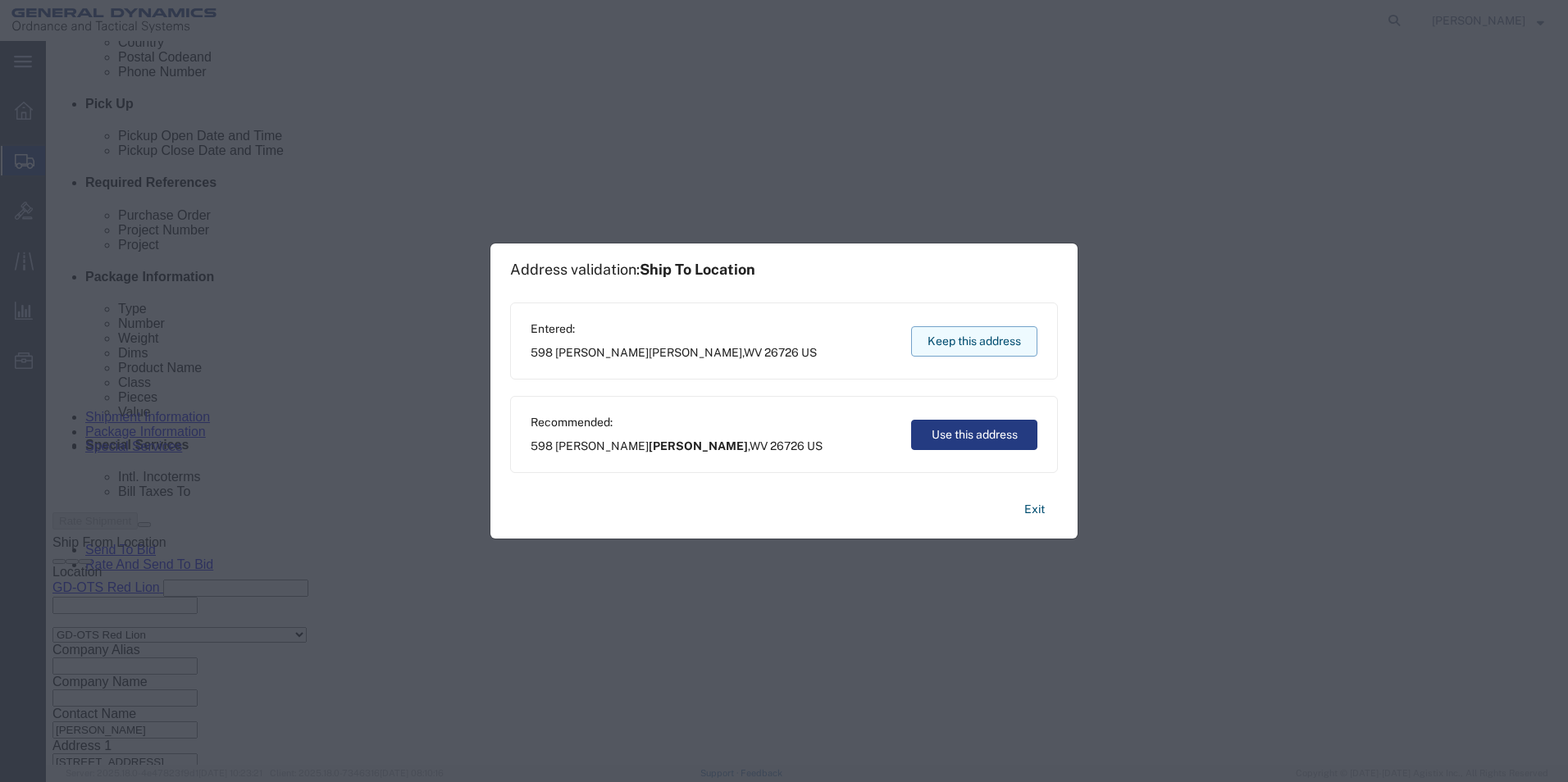
click at [971, 344] on button "Keep this address" at bounding box center [974, 341] width 126 height 30
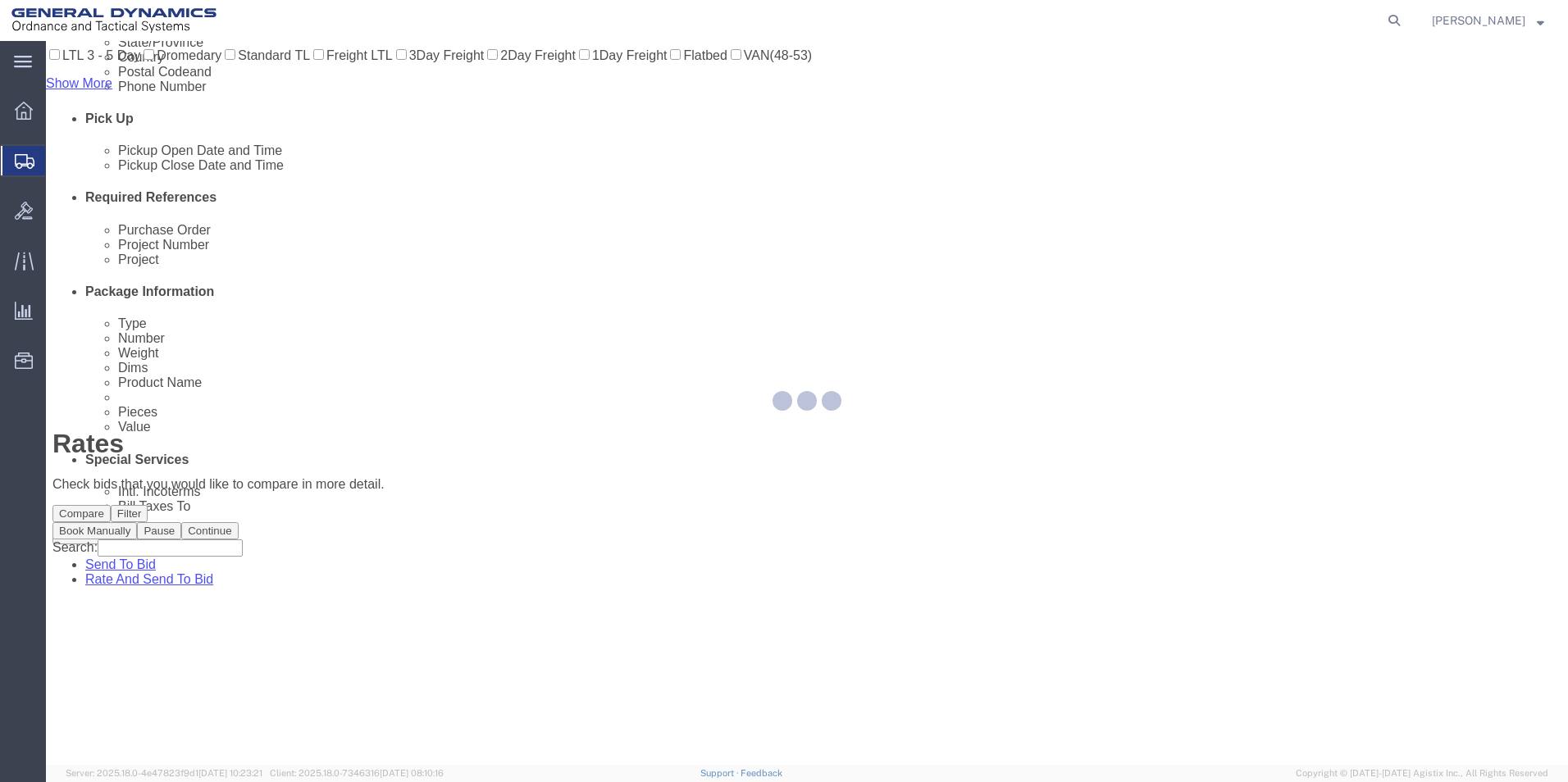
scroll to position [0, 0]
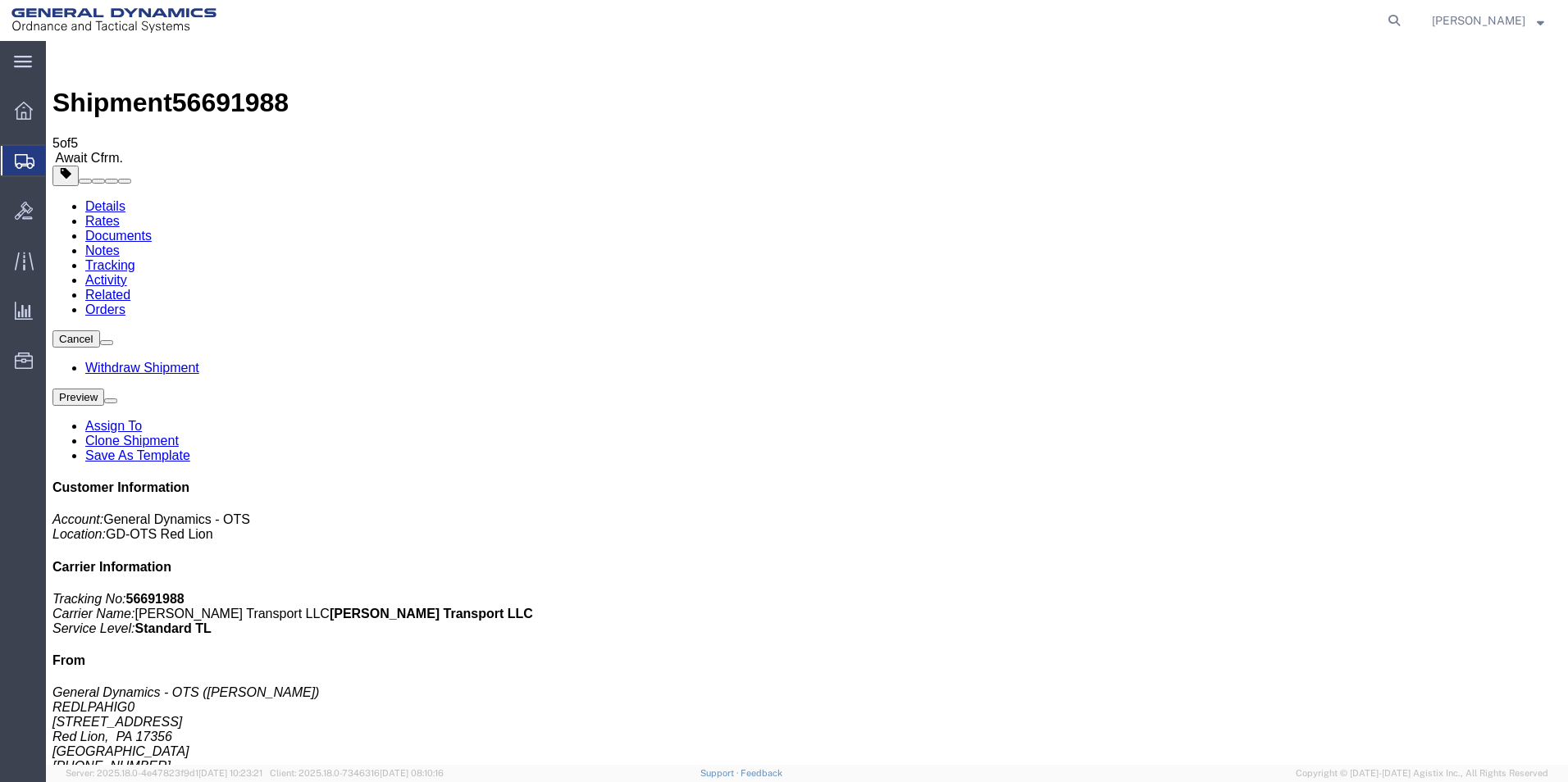
click at [92, 199] on link "Details" at bounding box center [105, 206] width 40 height 14
click button "button"
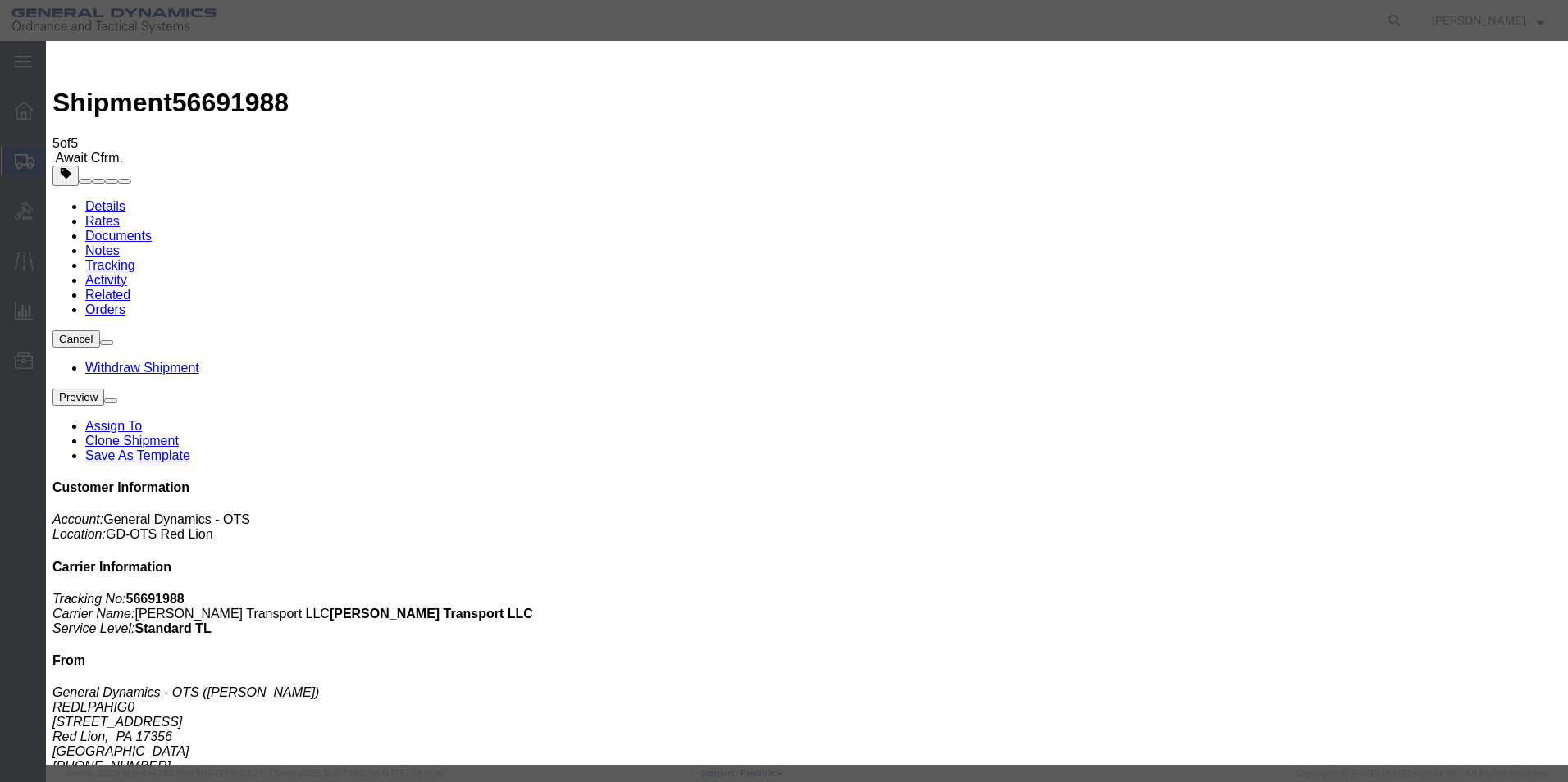
drag, startPoint x: 706, startPoint y: 122, endPoint x: 677, endPoint y: 121, distance: 29.0
click div "24"
type input "12"
click button "Save"
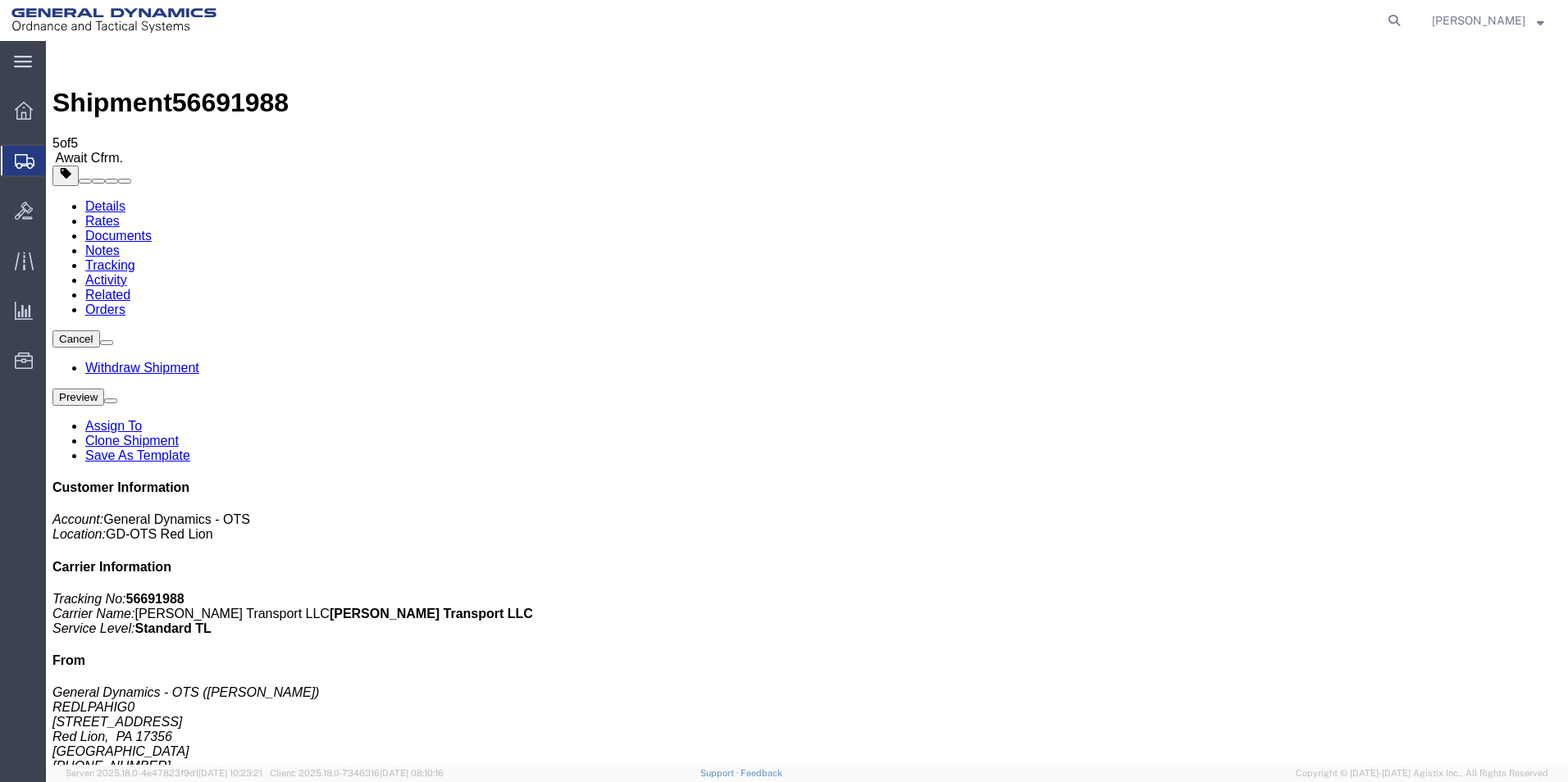
click link "Documents"
click at [102, 199] on link "Details" at bounding box center [105, 206] width 40 height 14
click at [0, 0] on span "Create Shipment" at bounding box center [0, 0] width 0 height 0
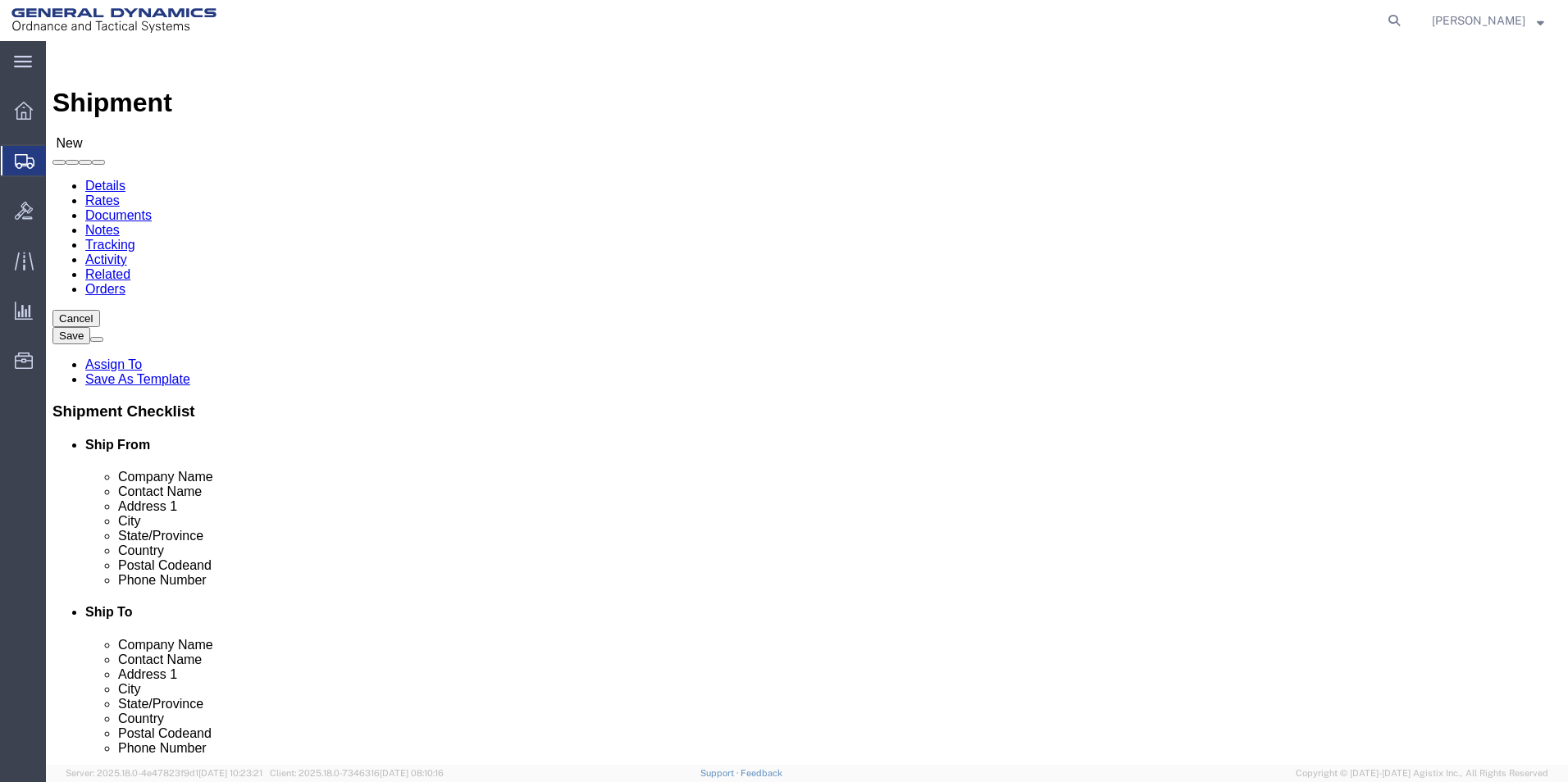
click input "text"
click div "Select My Profile Location GD-OTS [GEOGRAPHIC_DATA] (Commerce) GD-OTS [GEOGRAPH…"
select select "310"
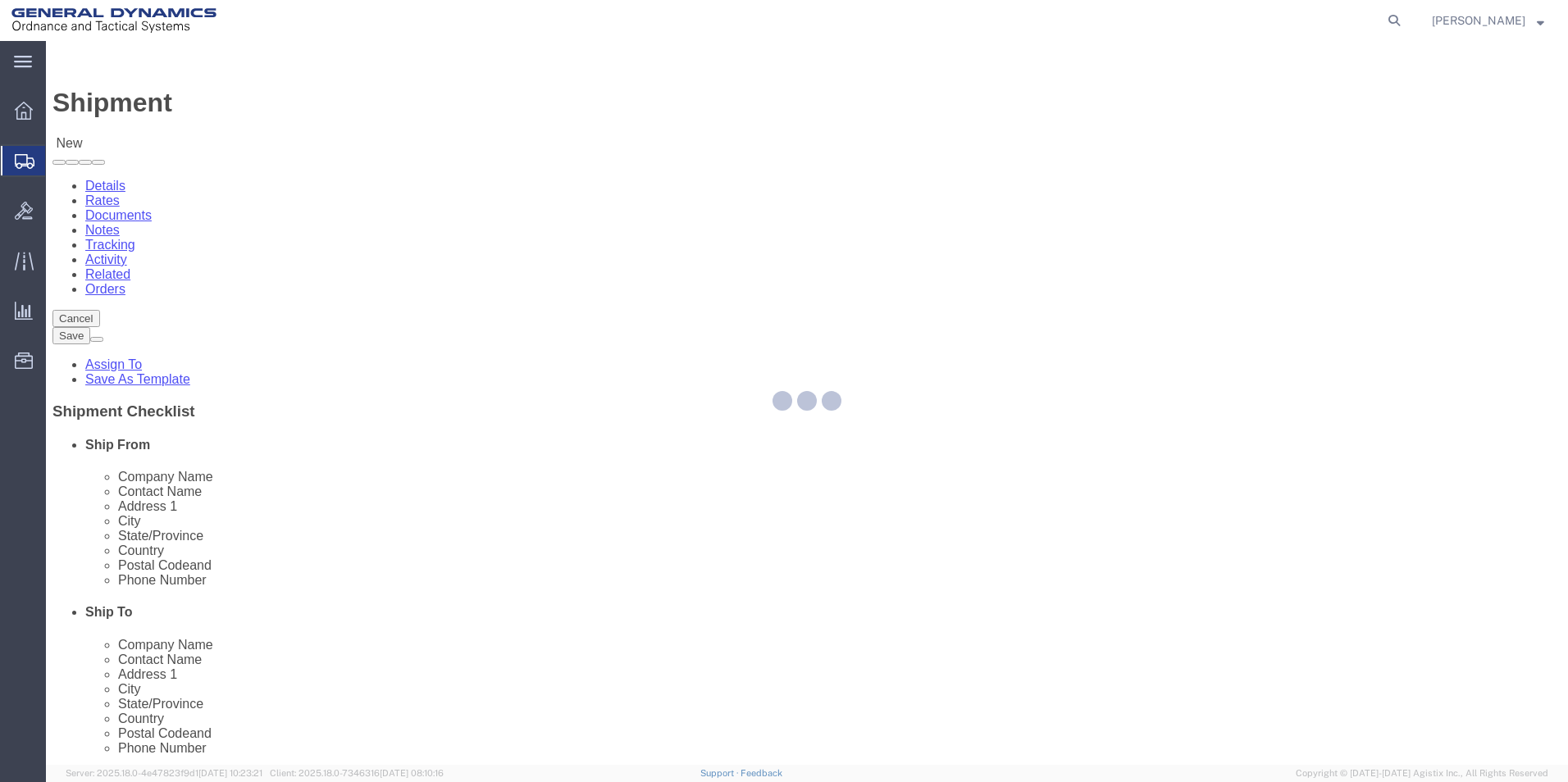
select select "PA"
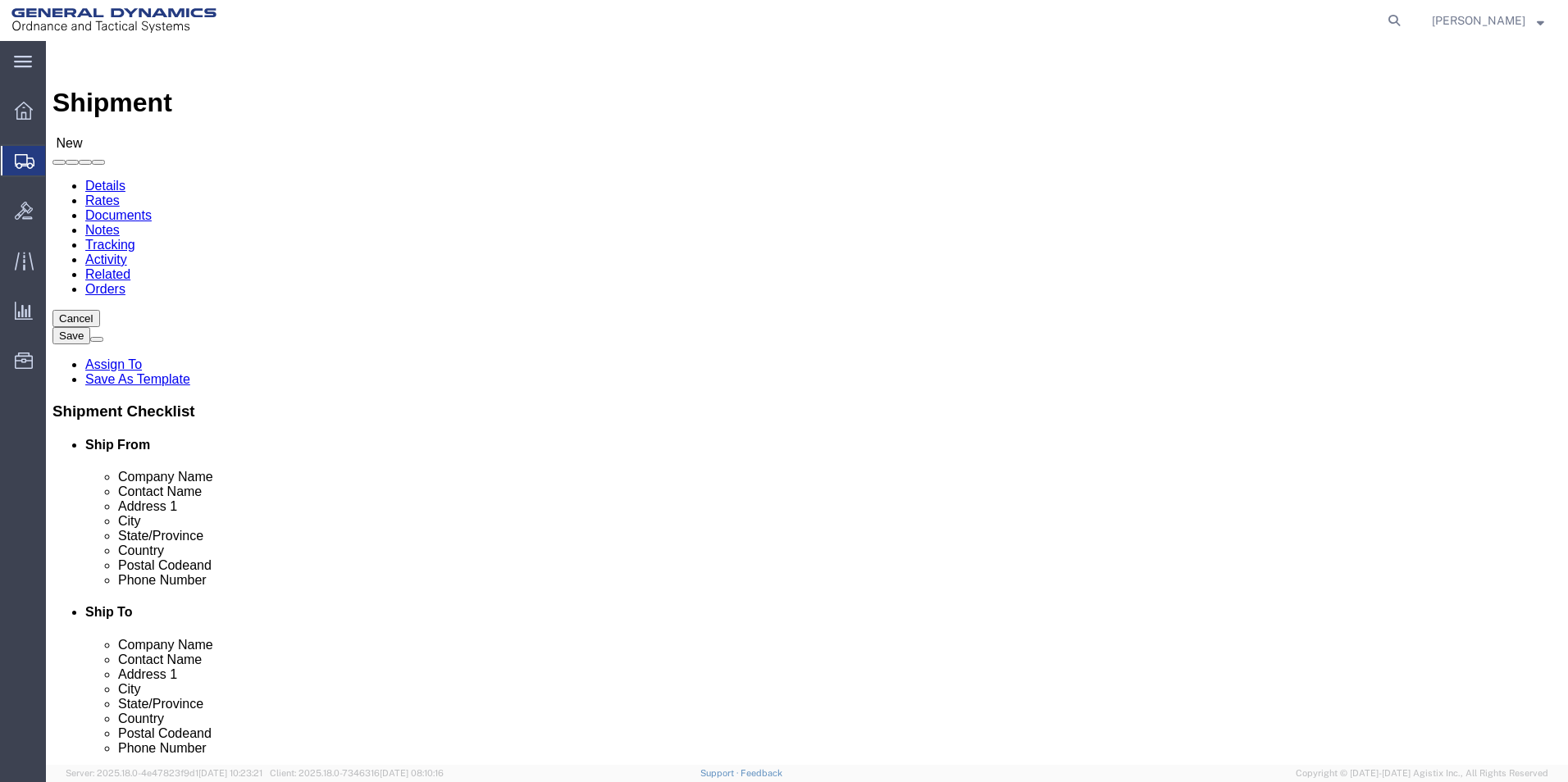
click input "text"
type input "[PERSON_NAME]"
click input "text"
type input "[EMAIL_ADDRESS][PERSON_NAME][DOMAIN_NAME]"
click input "text"
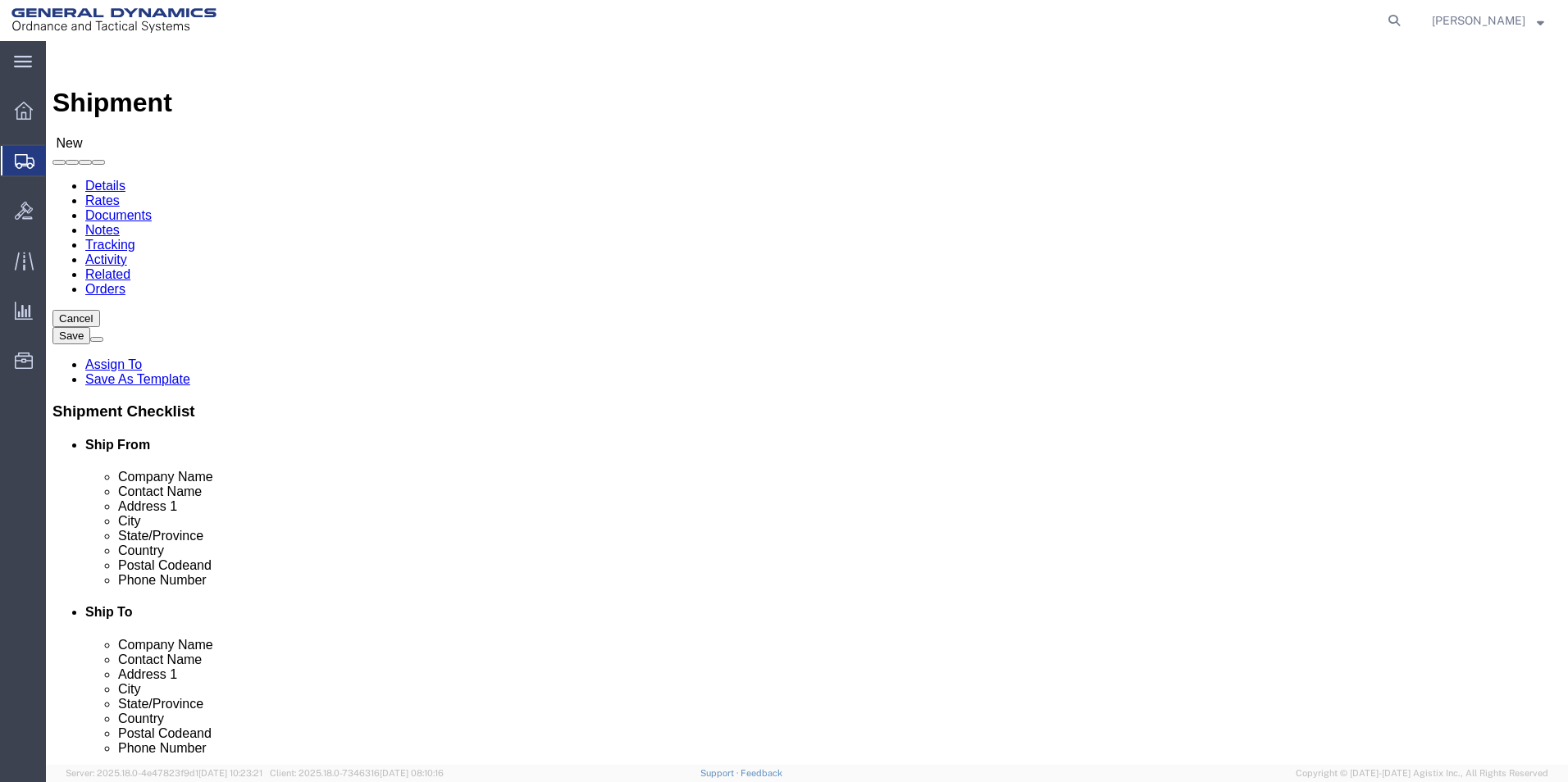
type input "Northrop grumman corporation"
drag, startPoint x: 1007, startPoint y: 291, endPoint x: 1001, endPoint y: 305, distance: 15.2
click div "Location Select Select My Profile Location GD-OTS [GEOGRAPHIC_DATA] (Commerce) …"
drag, startPoint x: 1000, startPoint y: 311, endPoint x: 739, endPoint y: 305, distance: 261.1
click div "Company Name Northrop grumman corporation Northrop grumman"
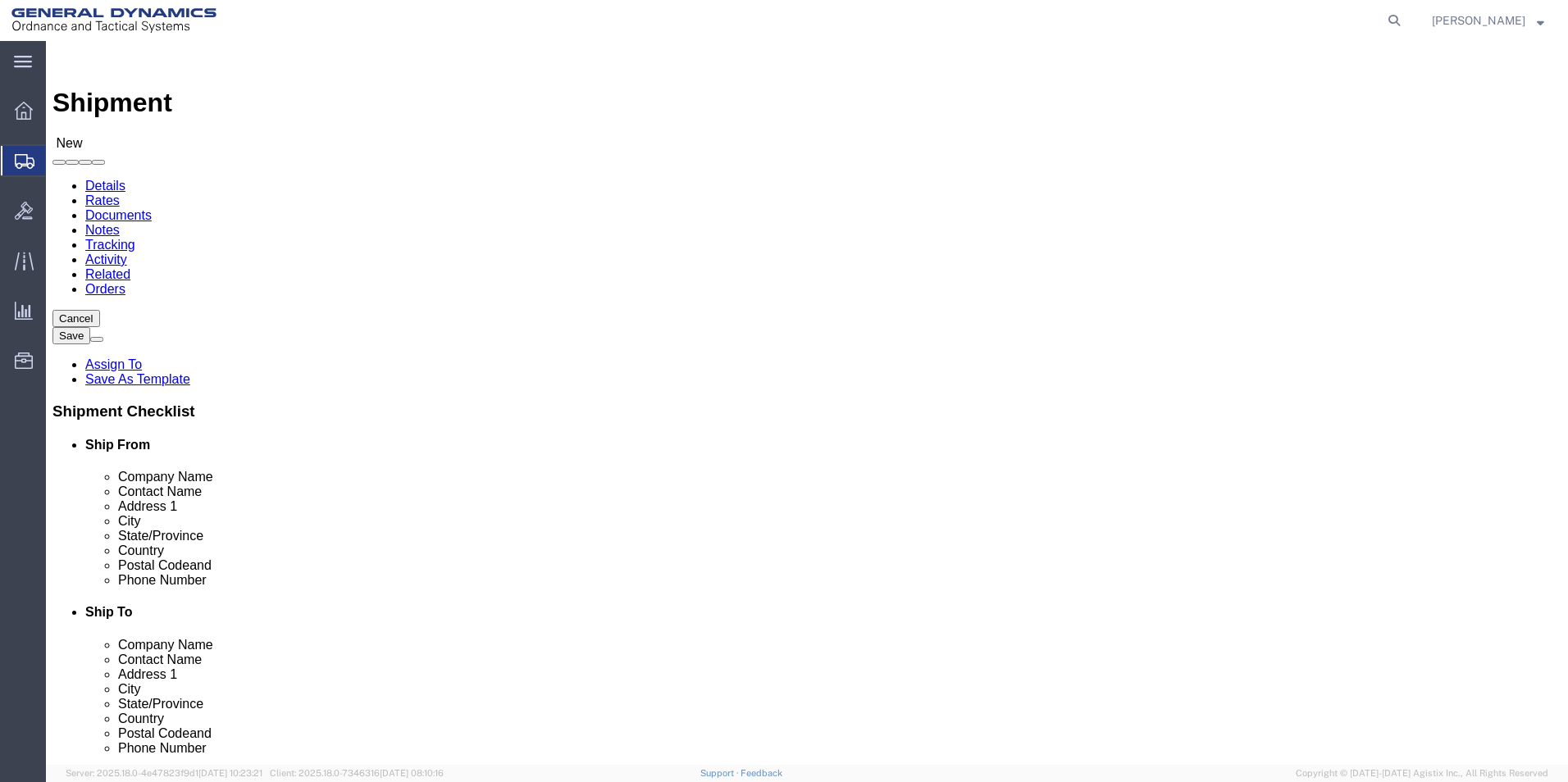
click input "text"
paste input "Northrop grumman corporation"
type input "Northrop grumman corporation"
click input "text"
type input "[STREET_ADDRESS][PERSON_NAME]"
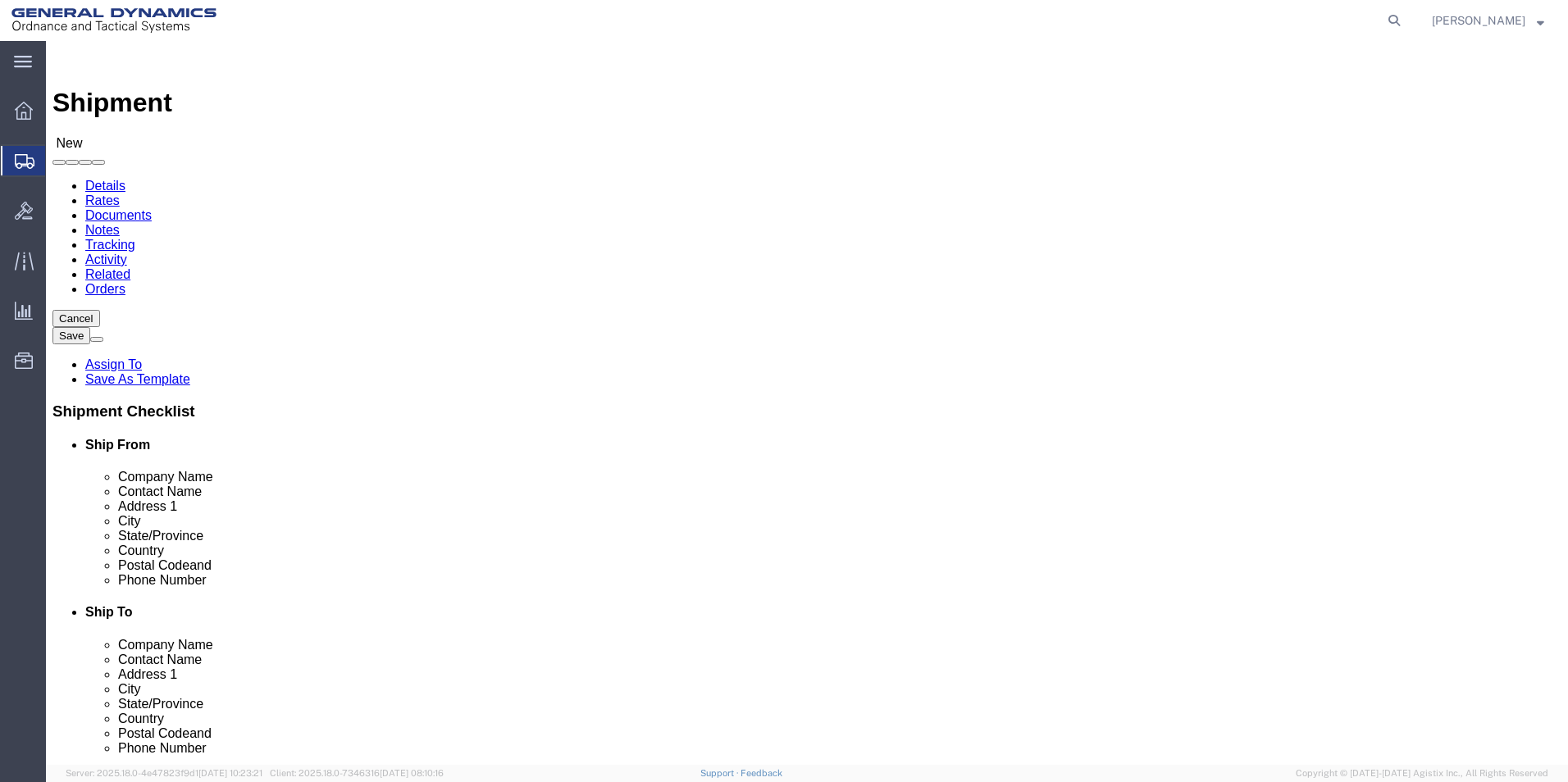
click input "Northrop grumman corporation"
click input "text"
type input "[PERSON_NAME]"
click input "Postal Code"
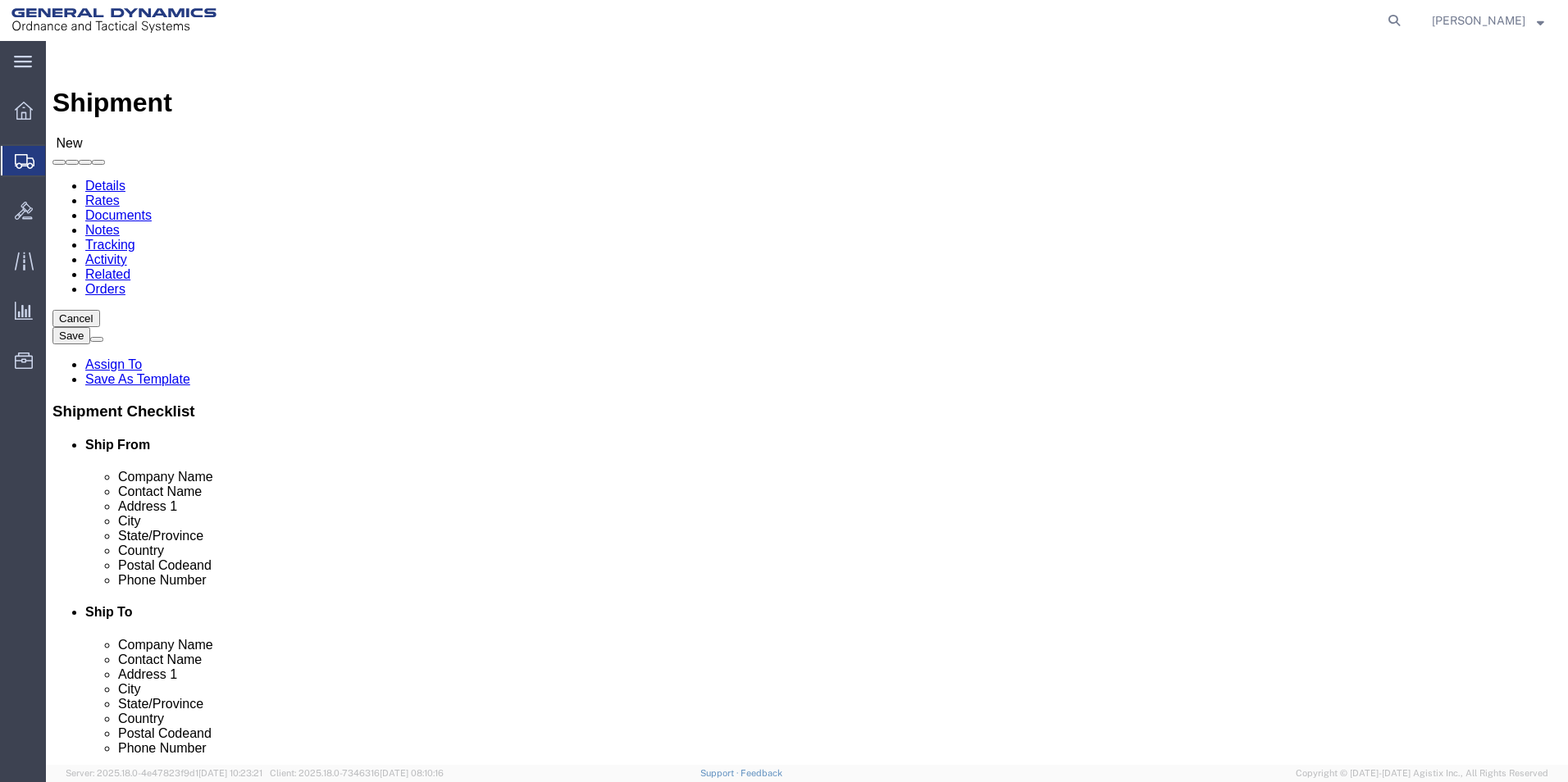
type input "26726"
click input "text"
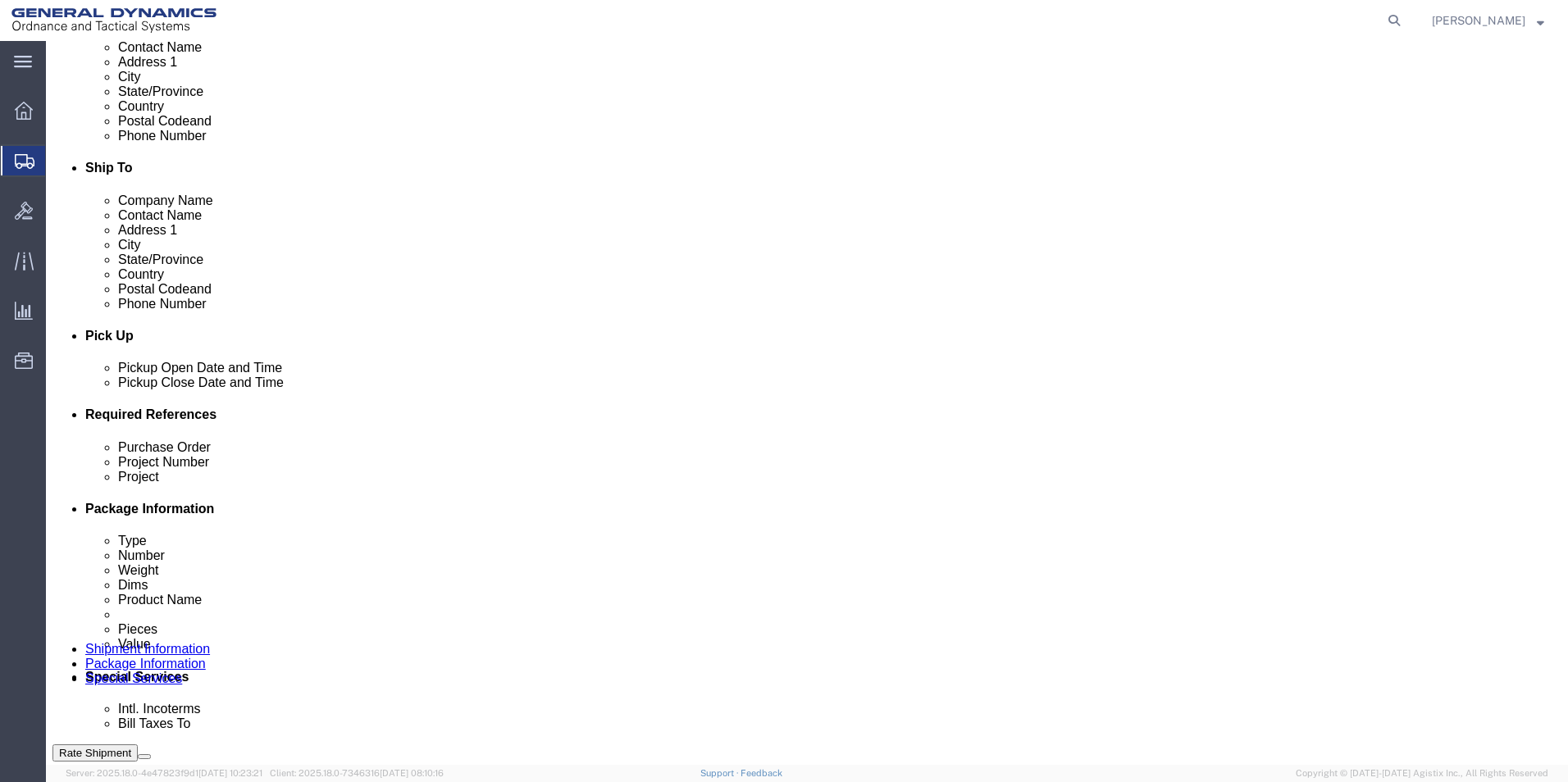
scroll to position [574, 0]
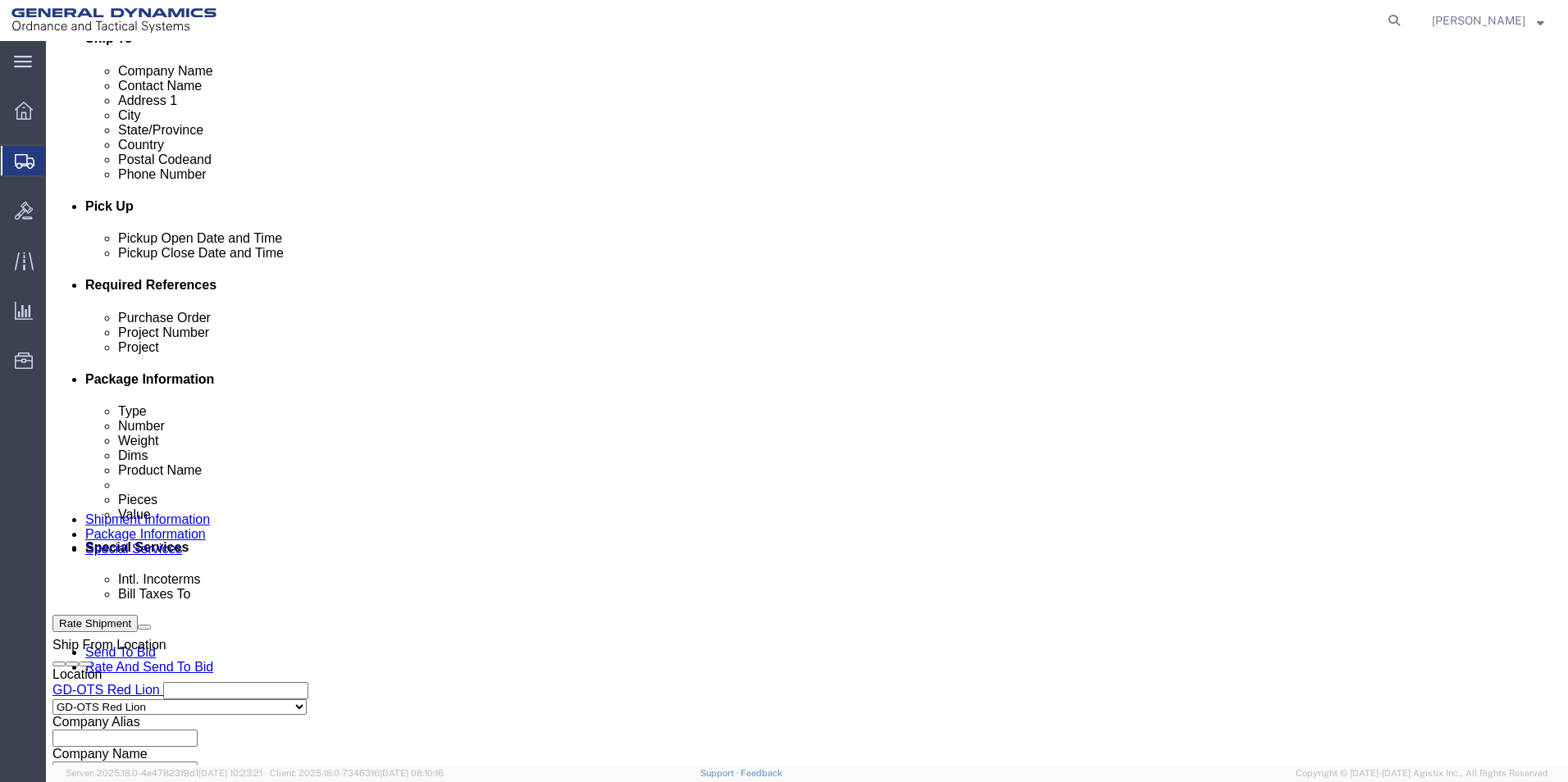
type input "[PHONE_NUMBER]"
click input "text"
type input "28482"
click input "text"
type input "30100337"
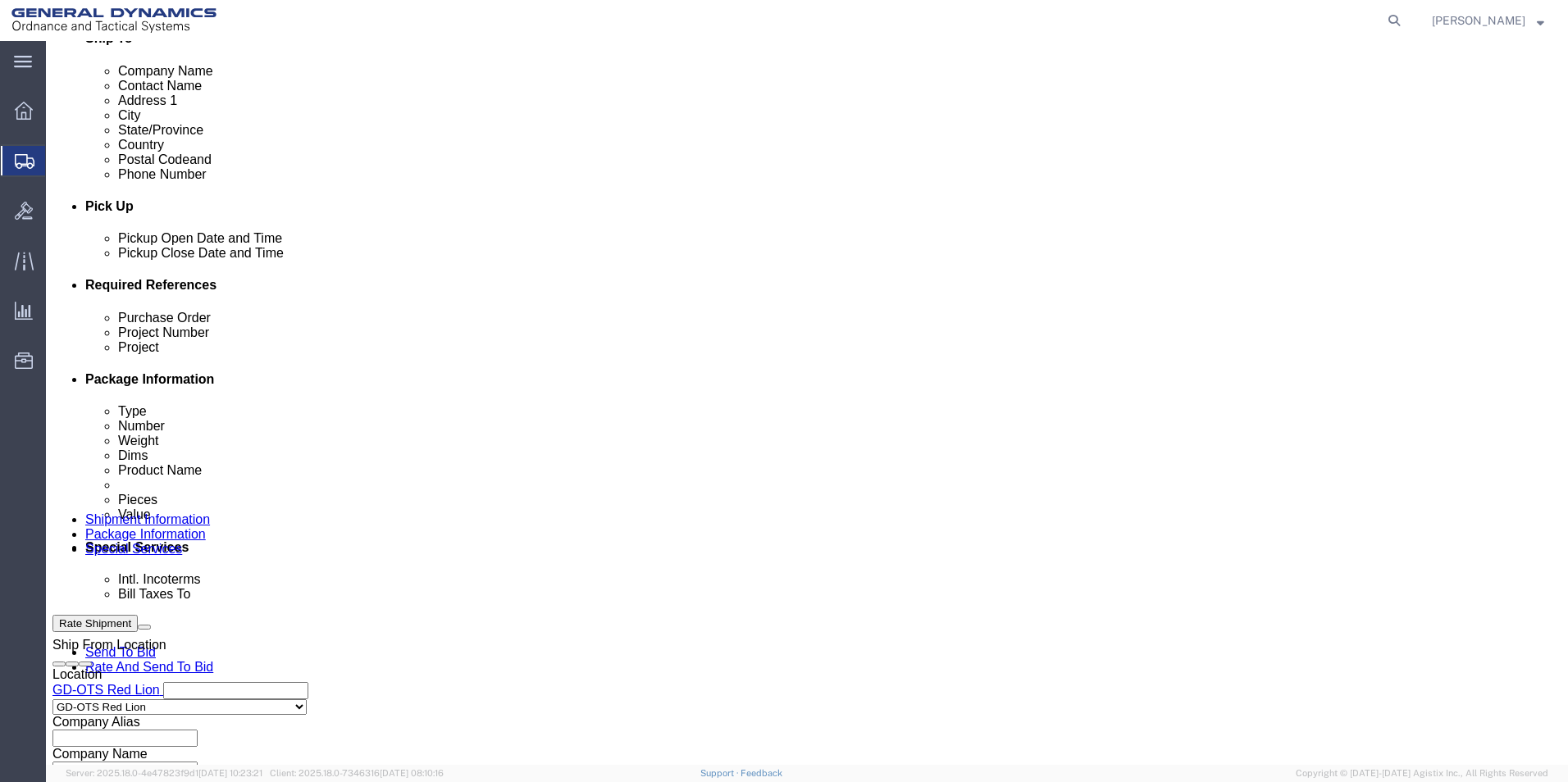
click input "text"
type input "30100337"
click select "Select Air Less than Truckload Multi-Leg Ocean Freight Rail Small Parcel Truckl…"
click input "text"
click div "Purchase Order"
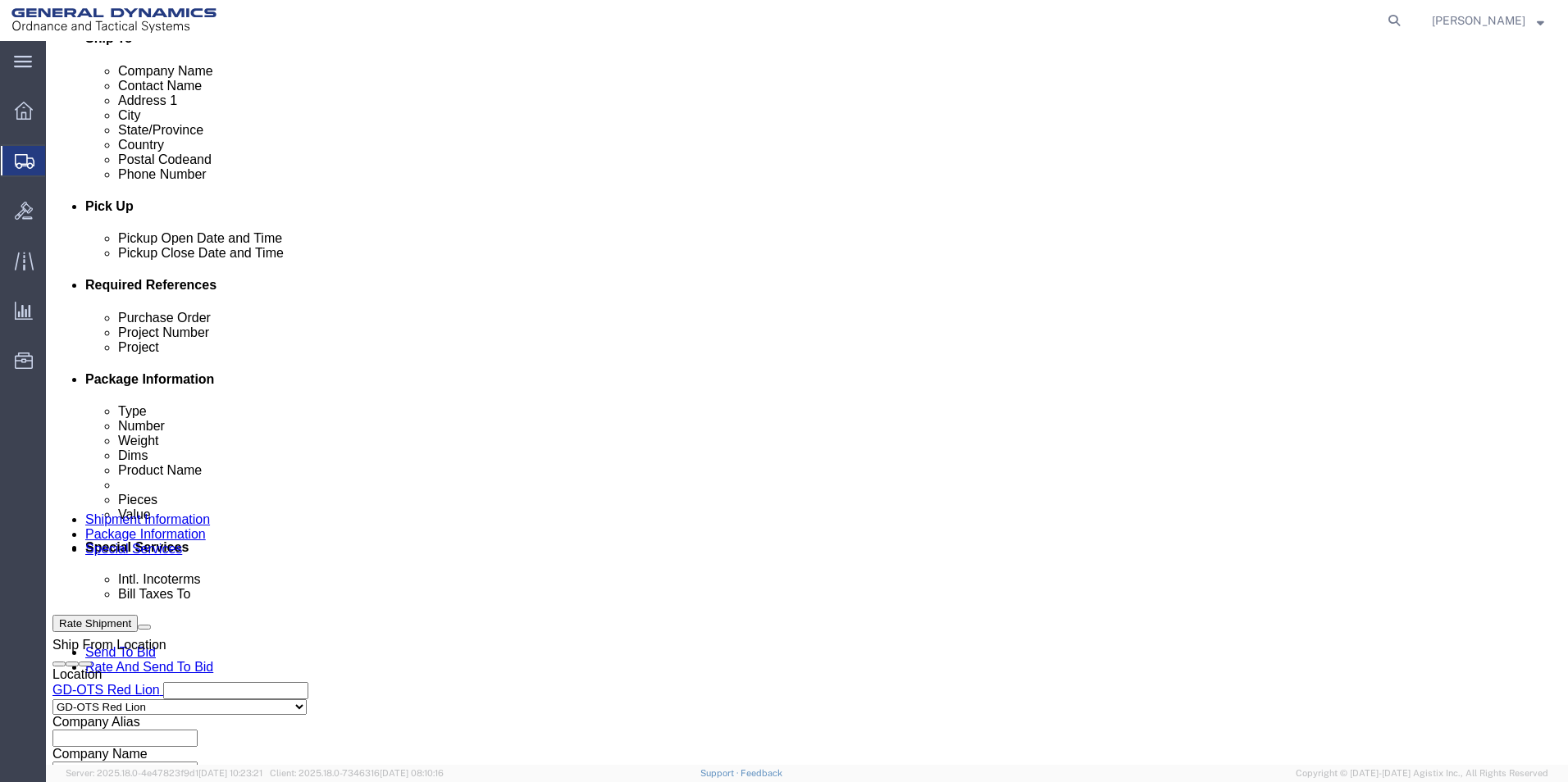
click input "28482"
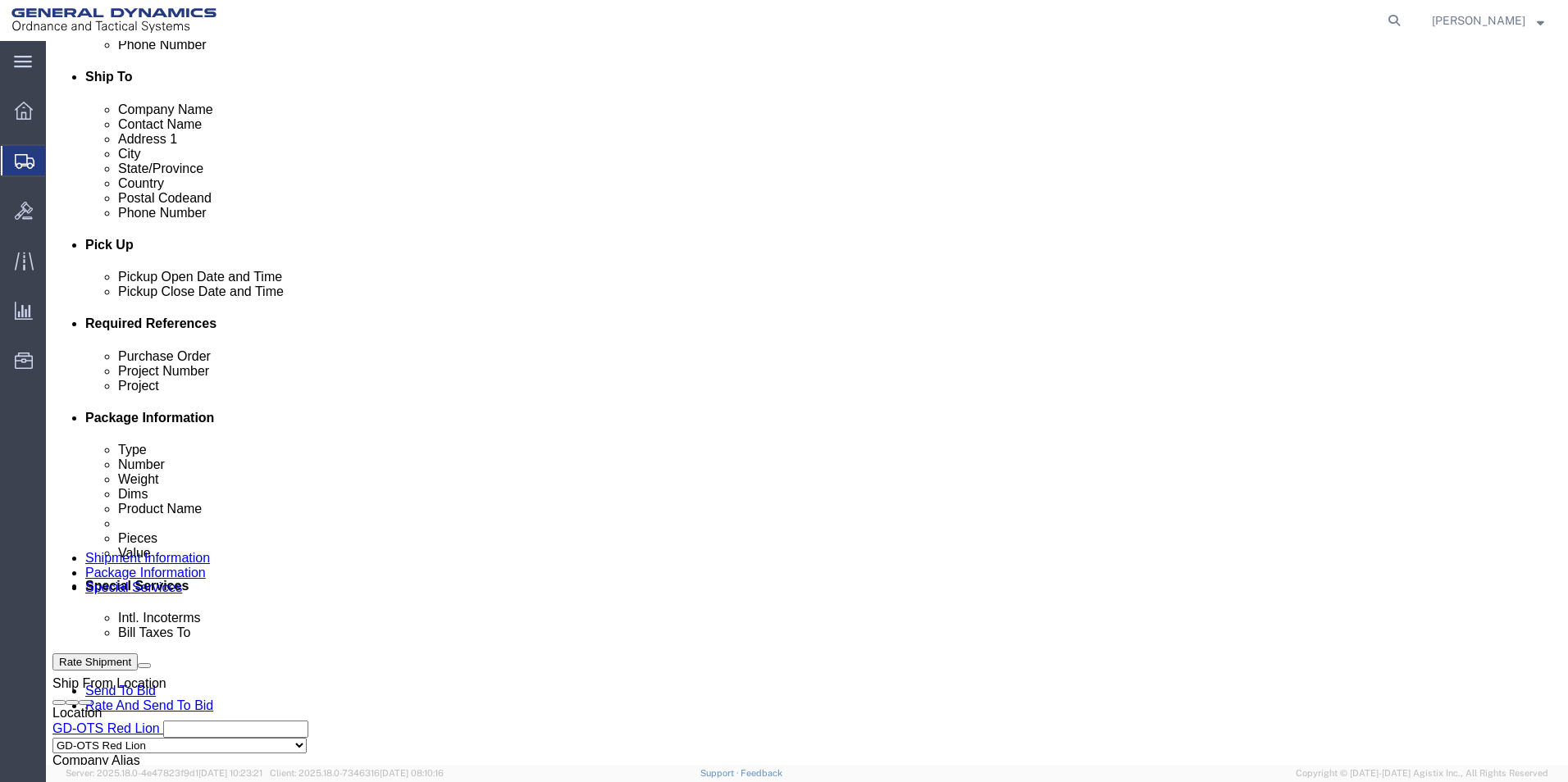
scroll to position [520, 0]
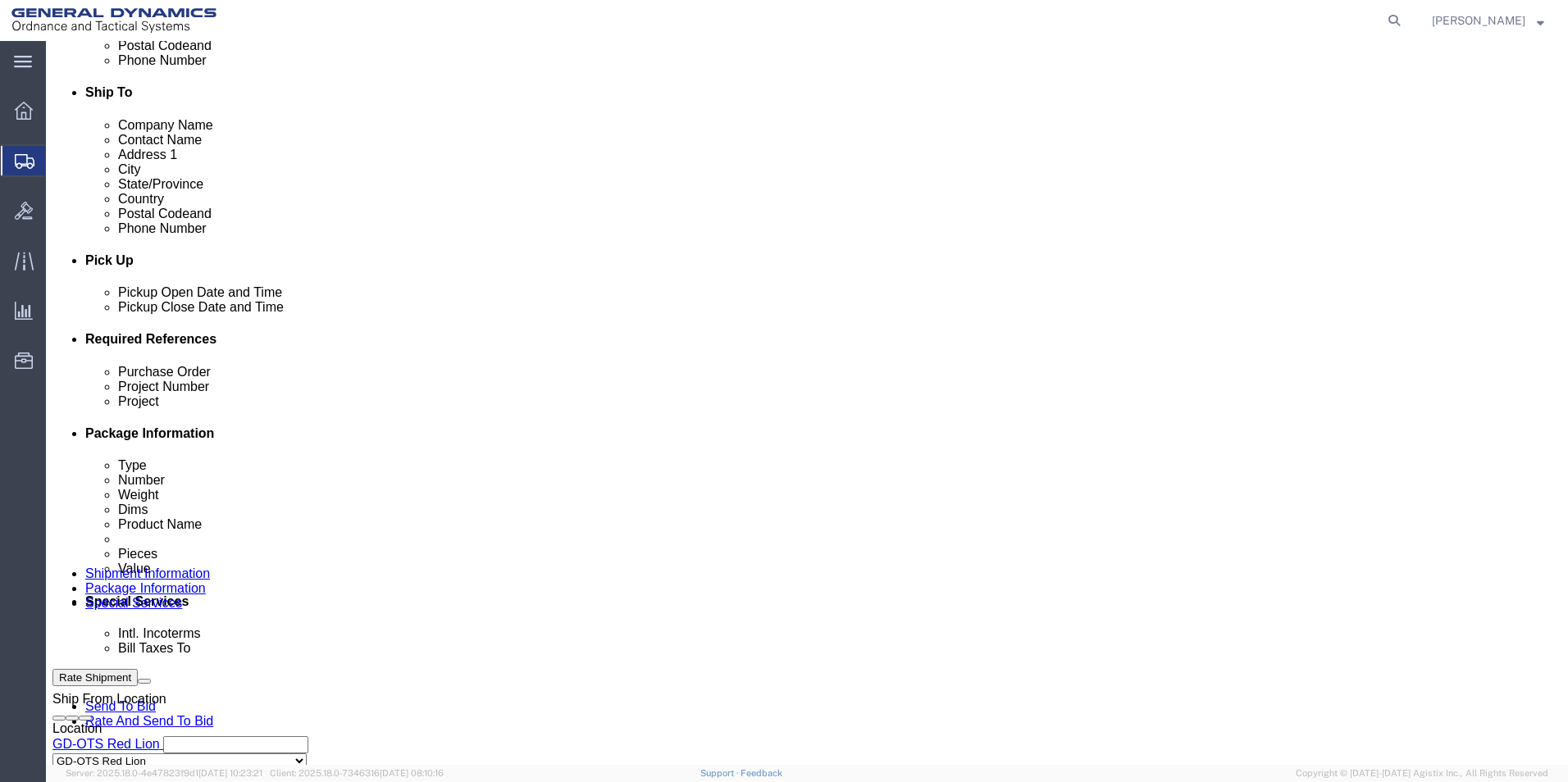
click div "[DATE] 5:00 PM"
drag, startPoint x: 143, startPoint y: 634, endPoint x: 99, endPoint y: 633, distance: 44.0
click input "5:00 PM"
type input "9:00 PM"
click button "Apply"
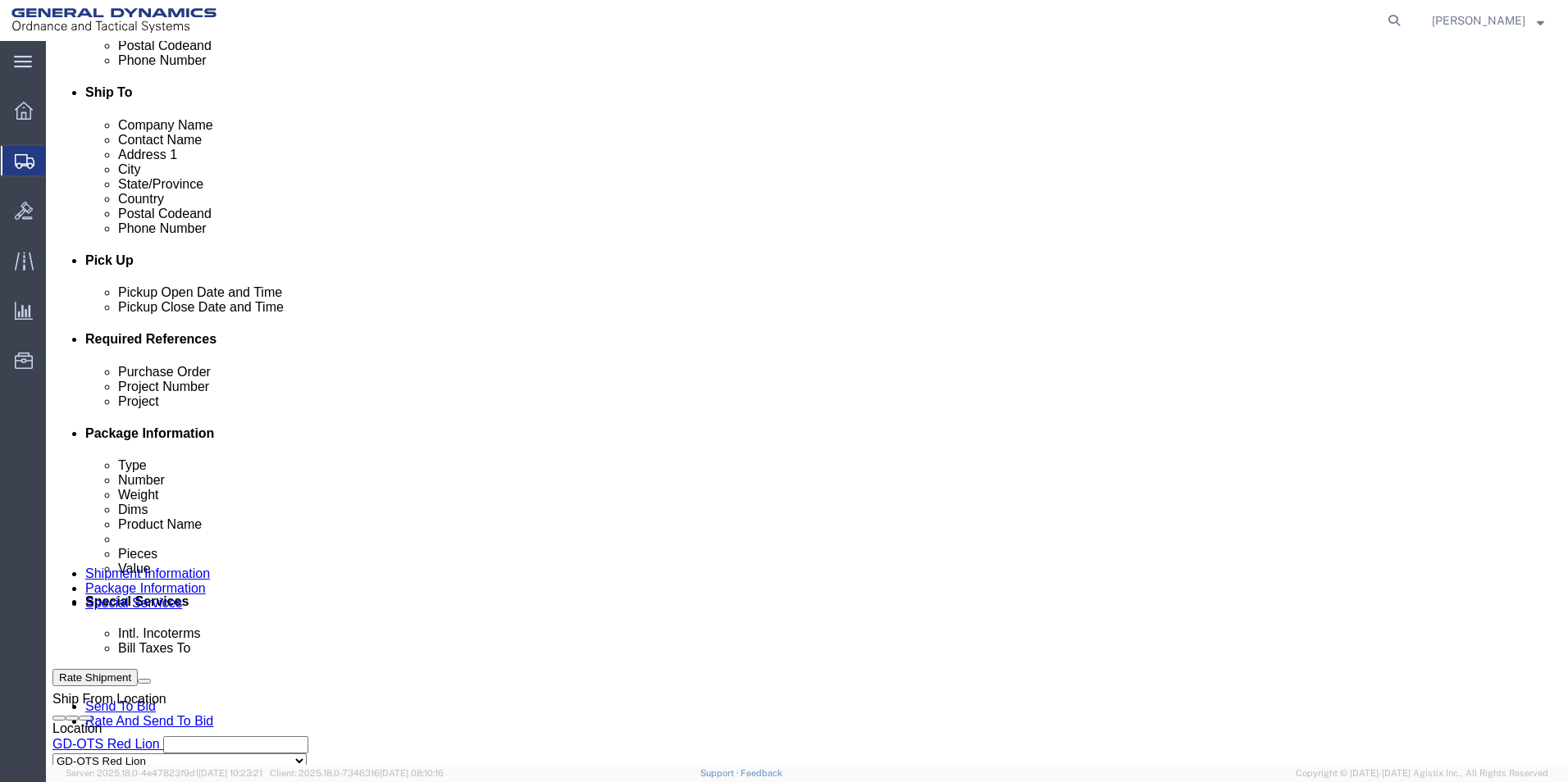
click div "[DATE] 10:00 PM"
type input "3:00 PM"
click div "Close Time 3:00 PM [DATE] 10:00 PM - [DATE] 10:00 PM Cancel Apply"
click button "Apply"
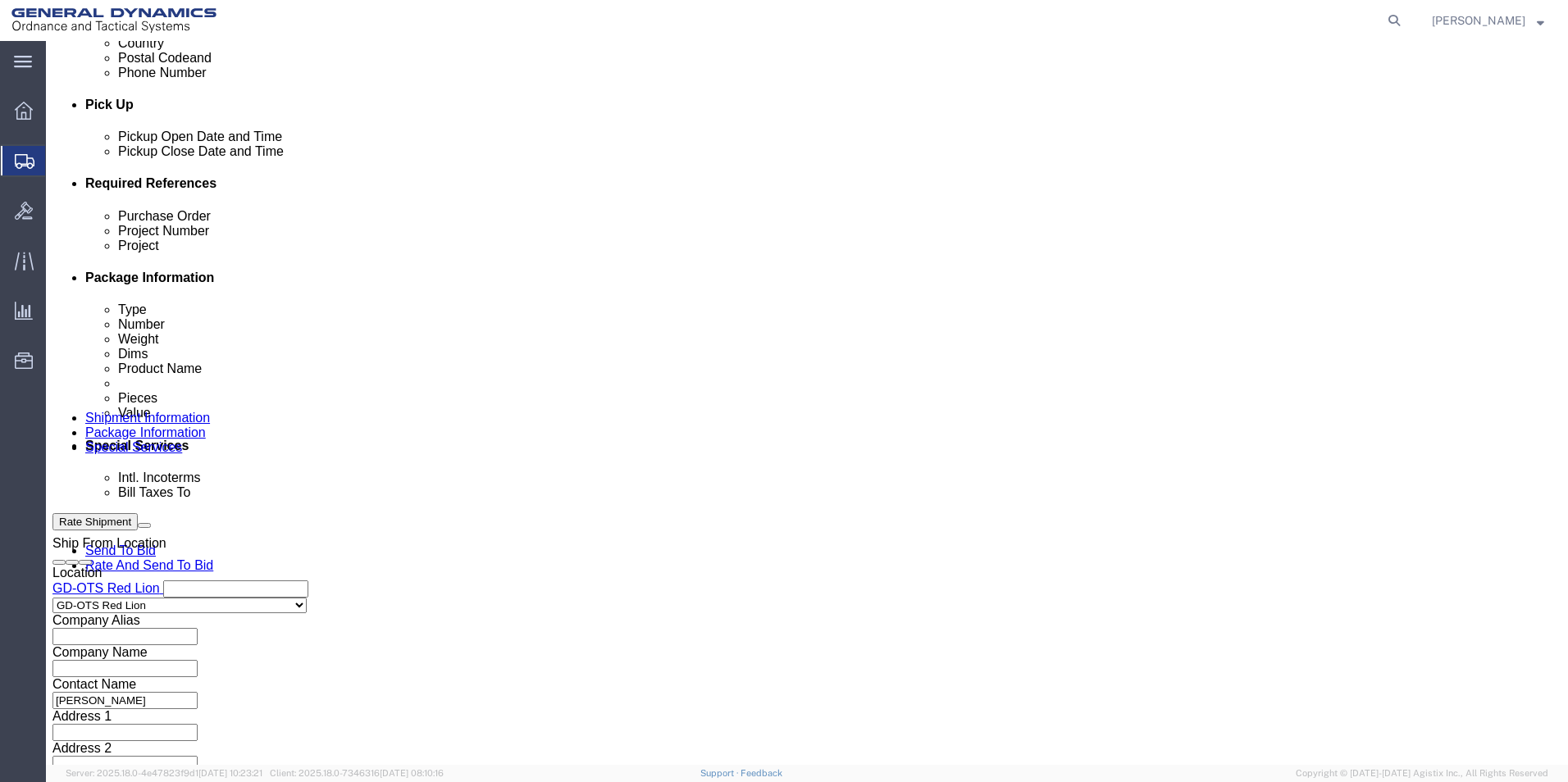
scroll to position [683, 0]
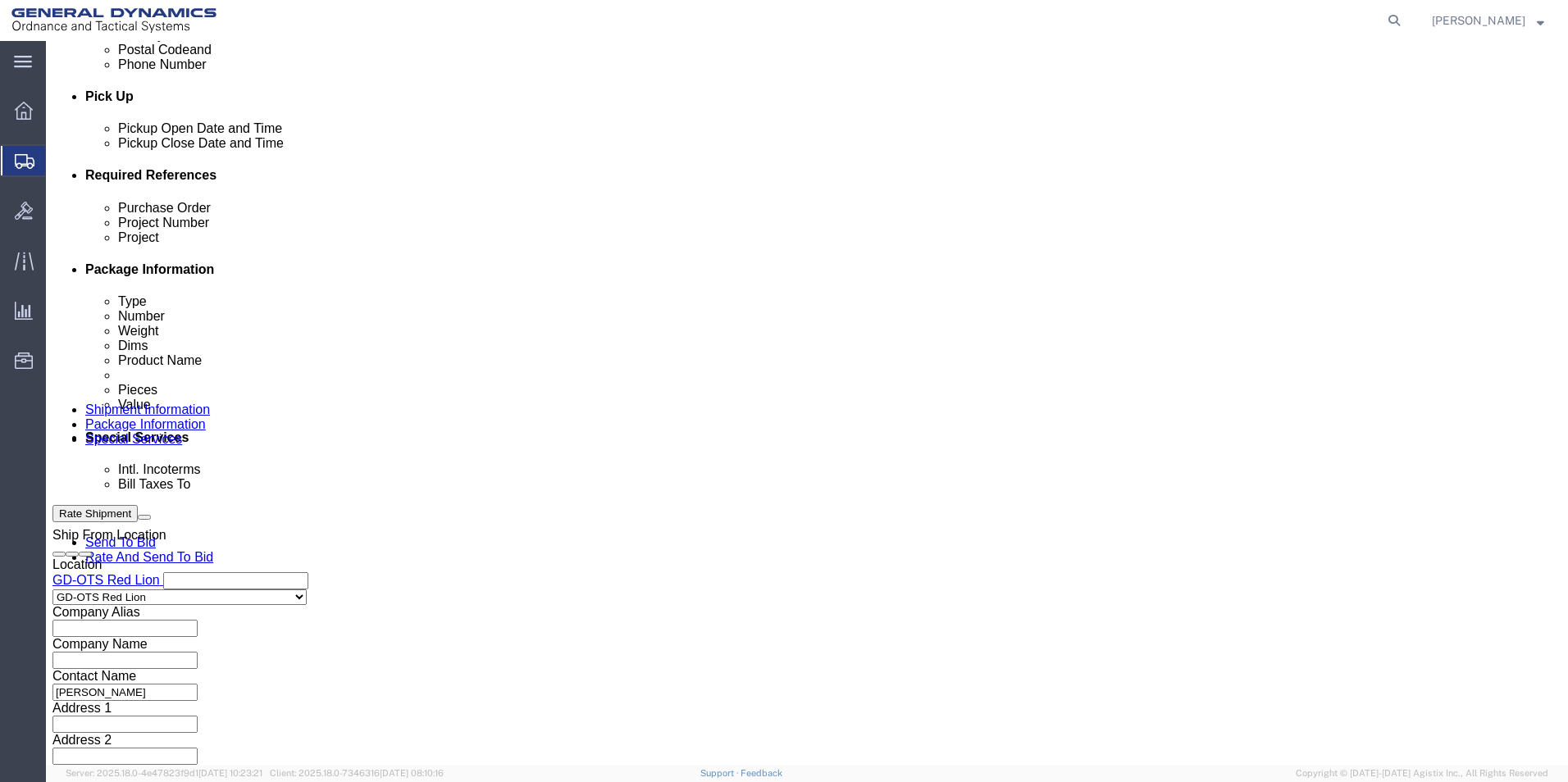
click button "Continue"
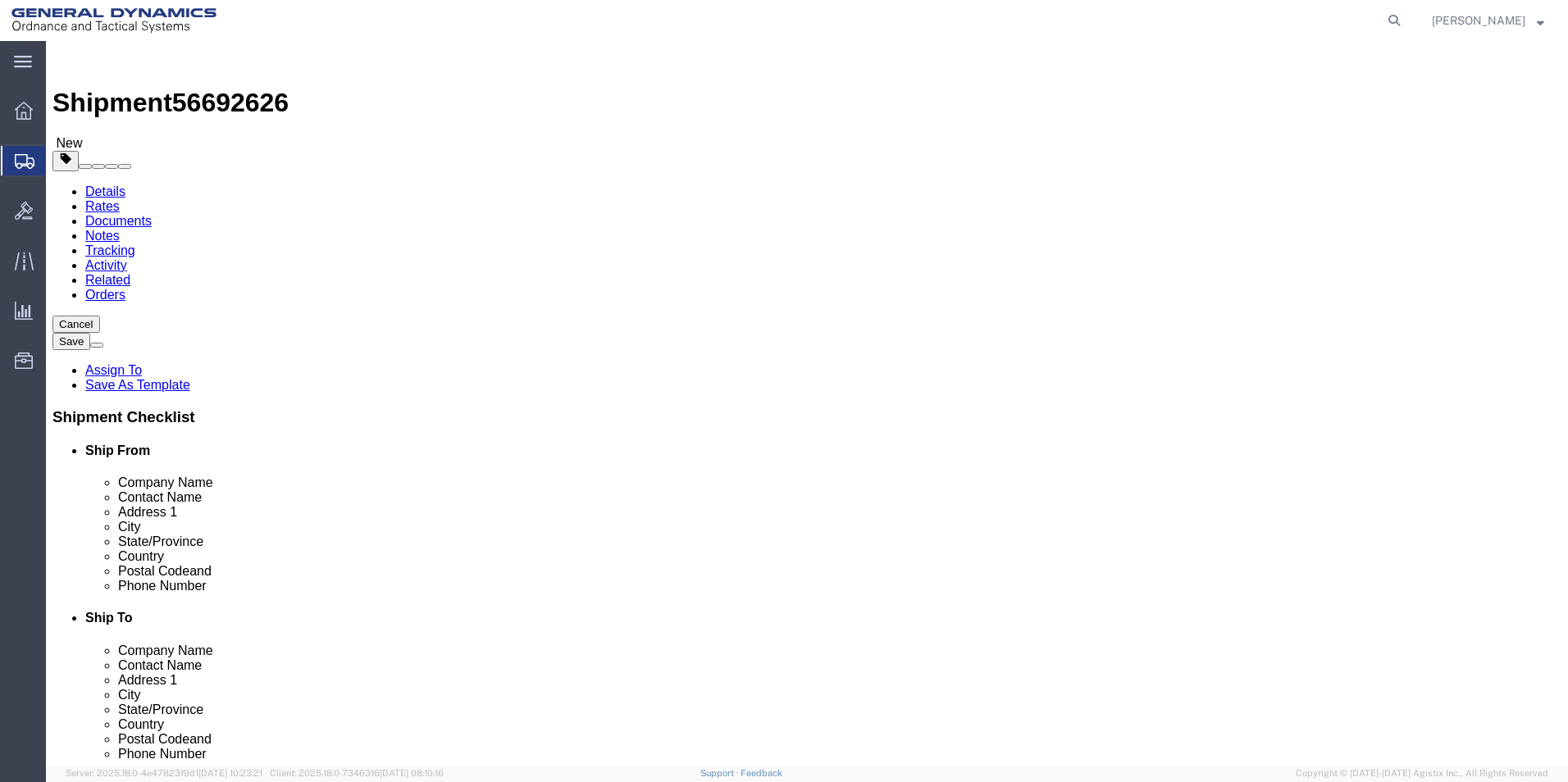
click select "Select Bale(s) Basket(s) Bolt(s) Bottle(s) Buckets Bulk Bundle(s) Can(s) Cardbo…"
select select "SKID"
click select "Select Bale(s) Basket(s) Bolt(s) Bottle(s) Buckets Bulk Bundle(s) Can(s) Cardbo…"
click input "1"
type input "12"
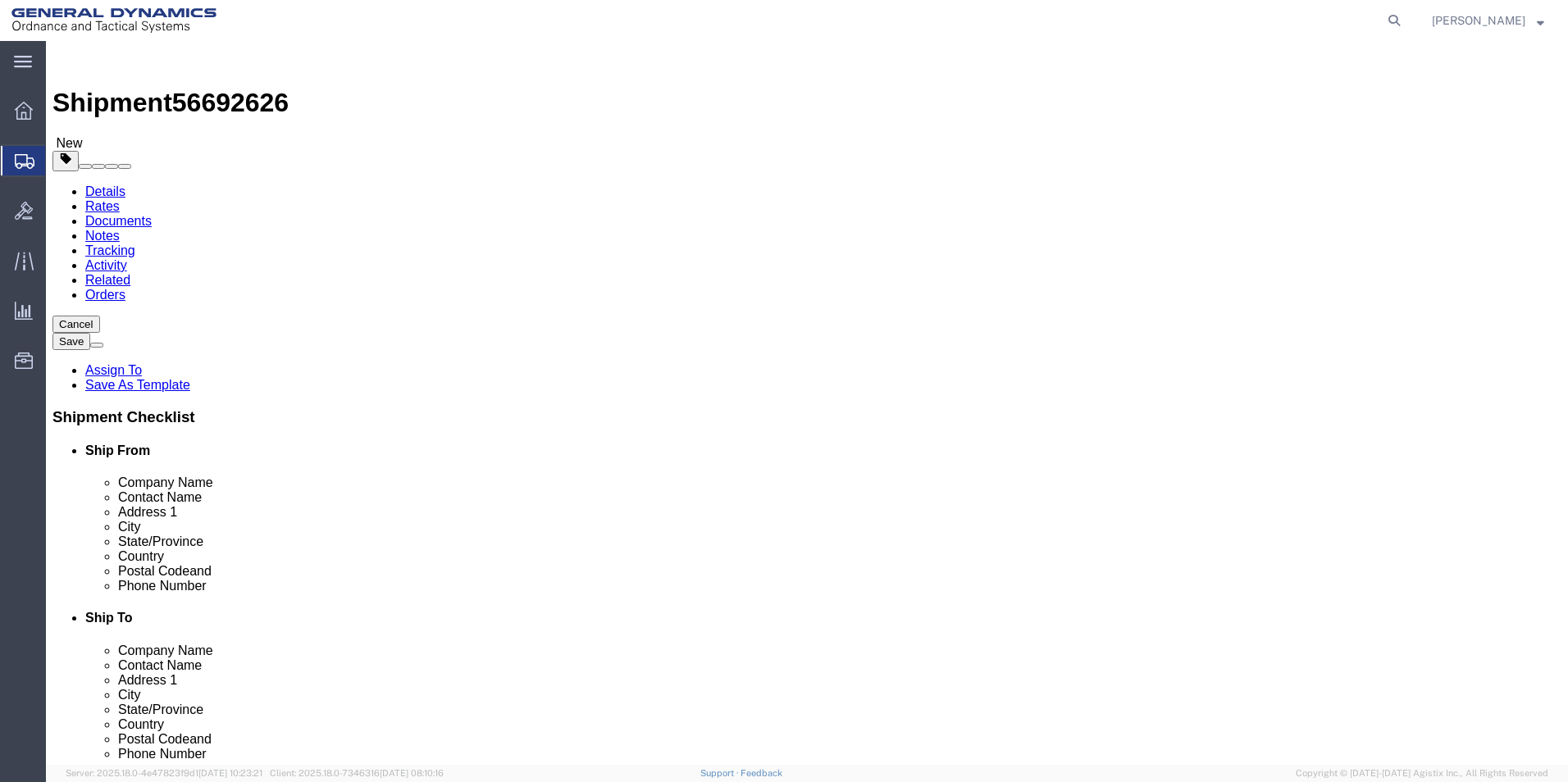
click input "text"
type input "42"
type input "20"
drag, startPoint x: 250, startPoint y: 410, endPoint x: 228, endPoint y: 407, distance: 22.2
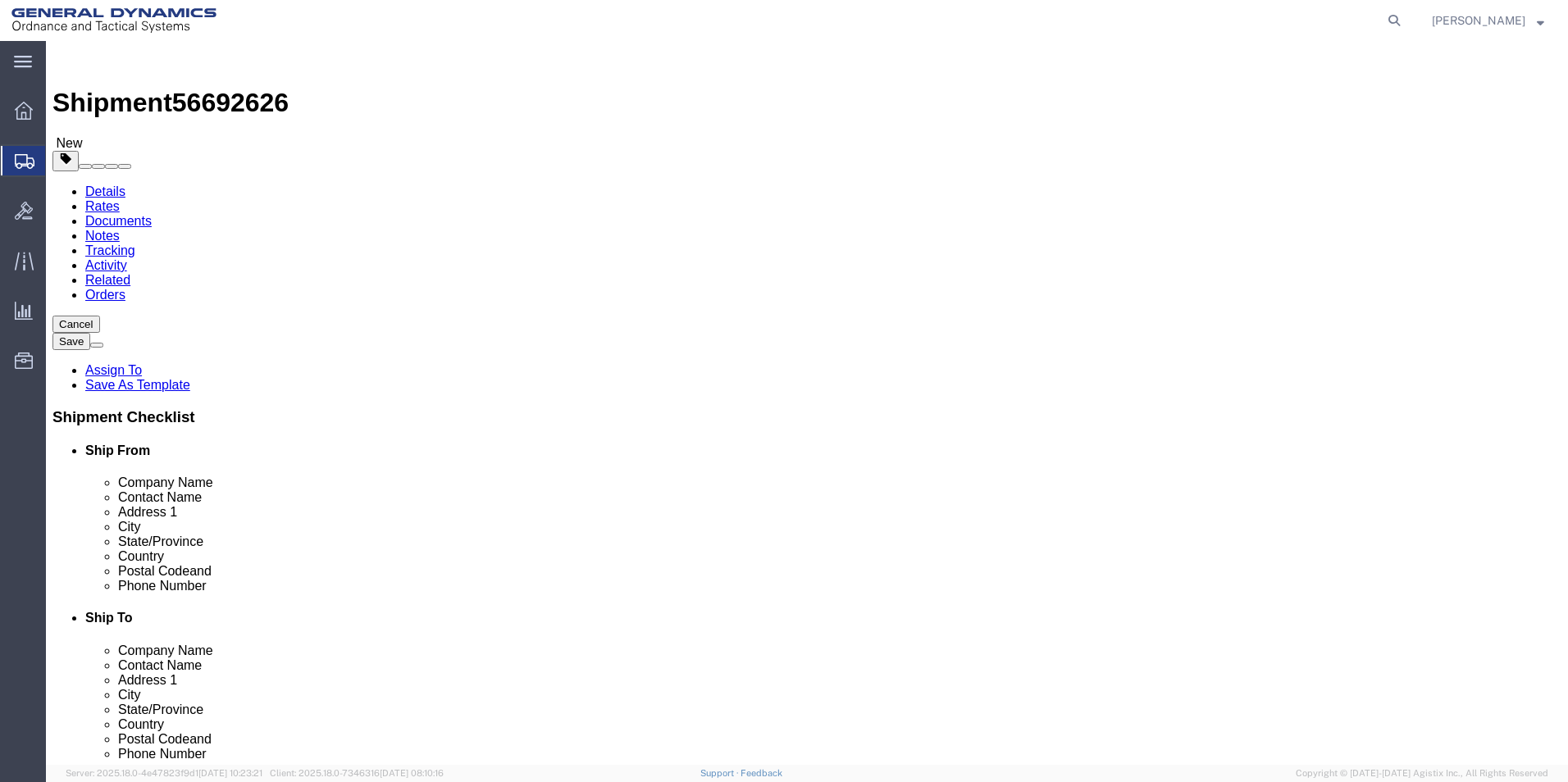
click input "0.00"
type input "25260"
click link "Add Content"
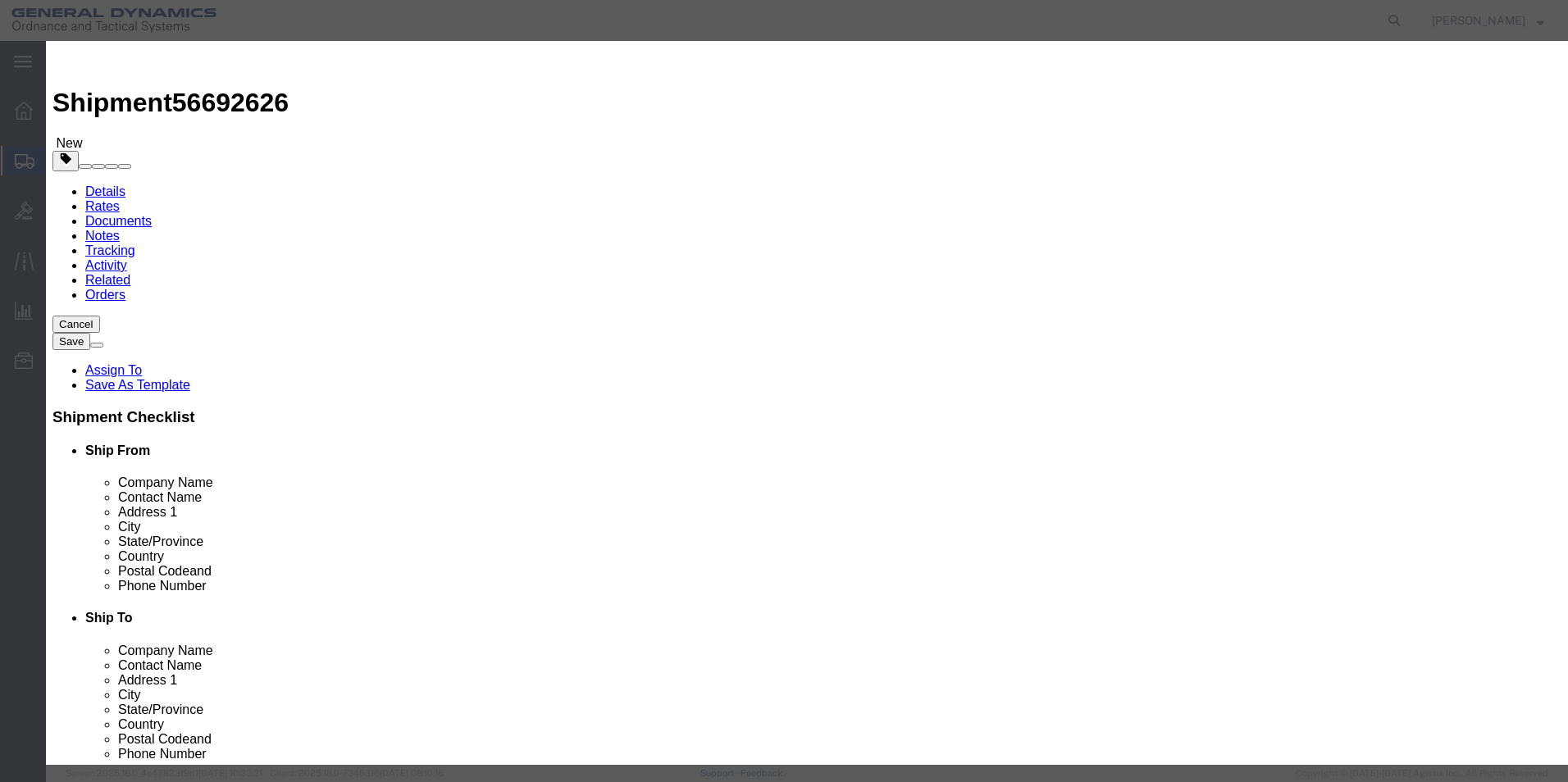
click input "text"
type input "30077929"
drag, startPoint x: 497, startPoint y: 153, endPoint x: 434, endPoint y: 154, distance: 63.0
click div "Pieces 0 Select Bag Barrels 100Board Feet Bottle Box Blister Pack Carats Can Ca…"
type input "2592"
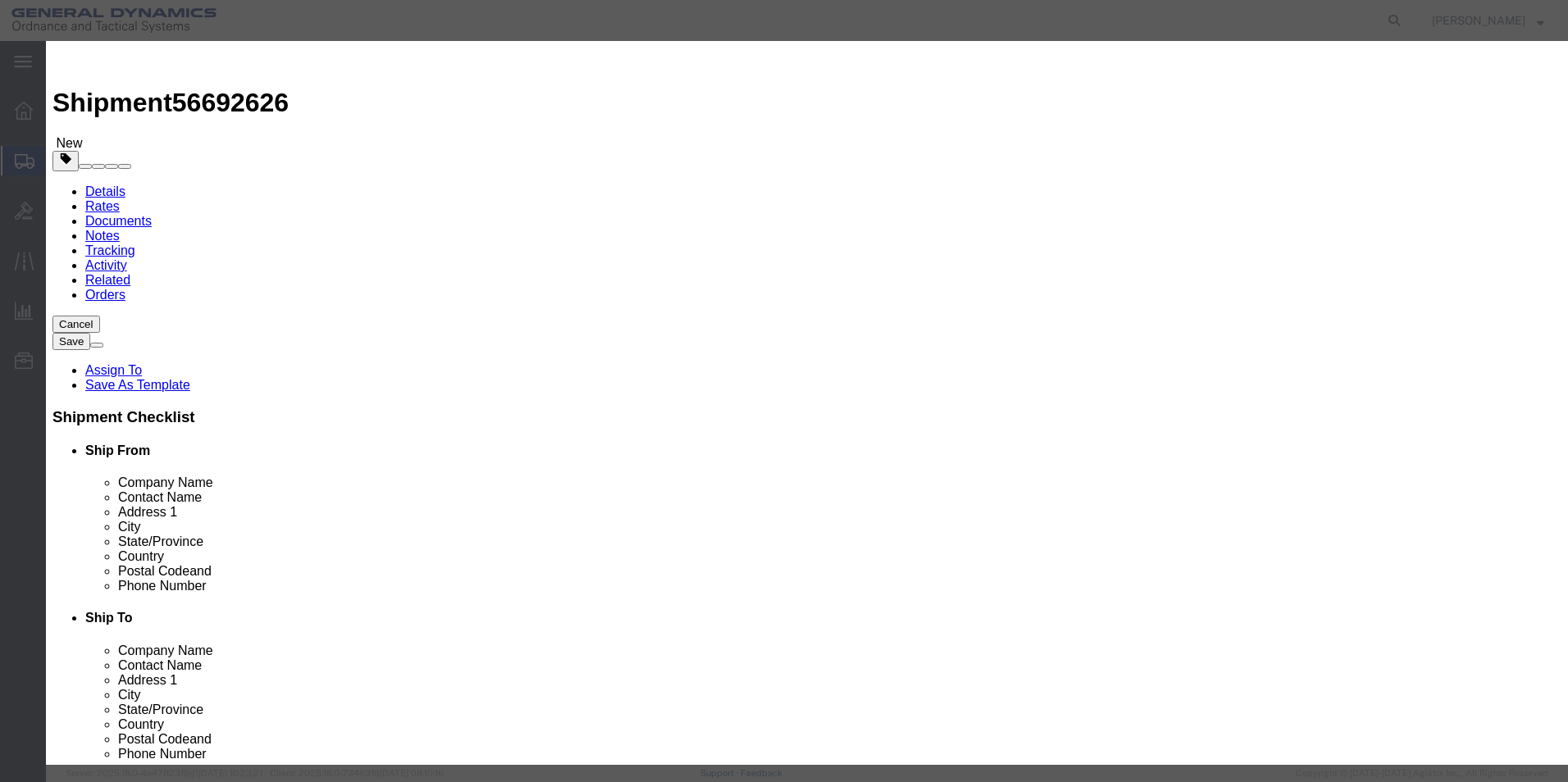
click input "text"
type input "139968"
click select "Select 50 55 60 65 70 85 92.5 100 125 175 250 300 400"
select select "85"
click select "Select 50 55 60 65 70 85 92.5 100 125 175 250 300 400"
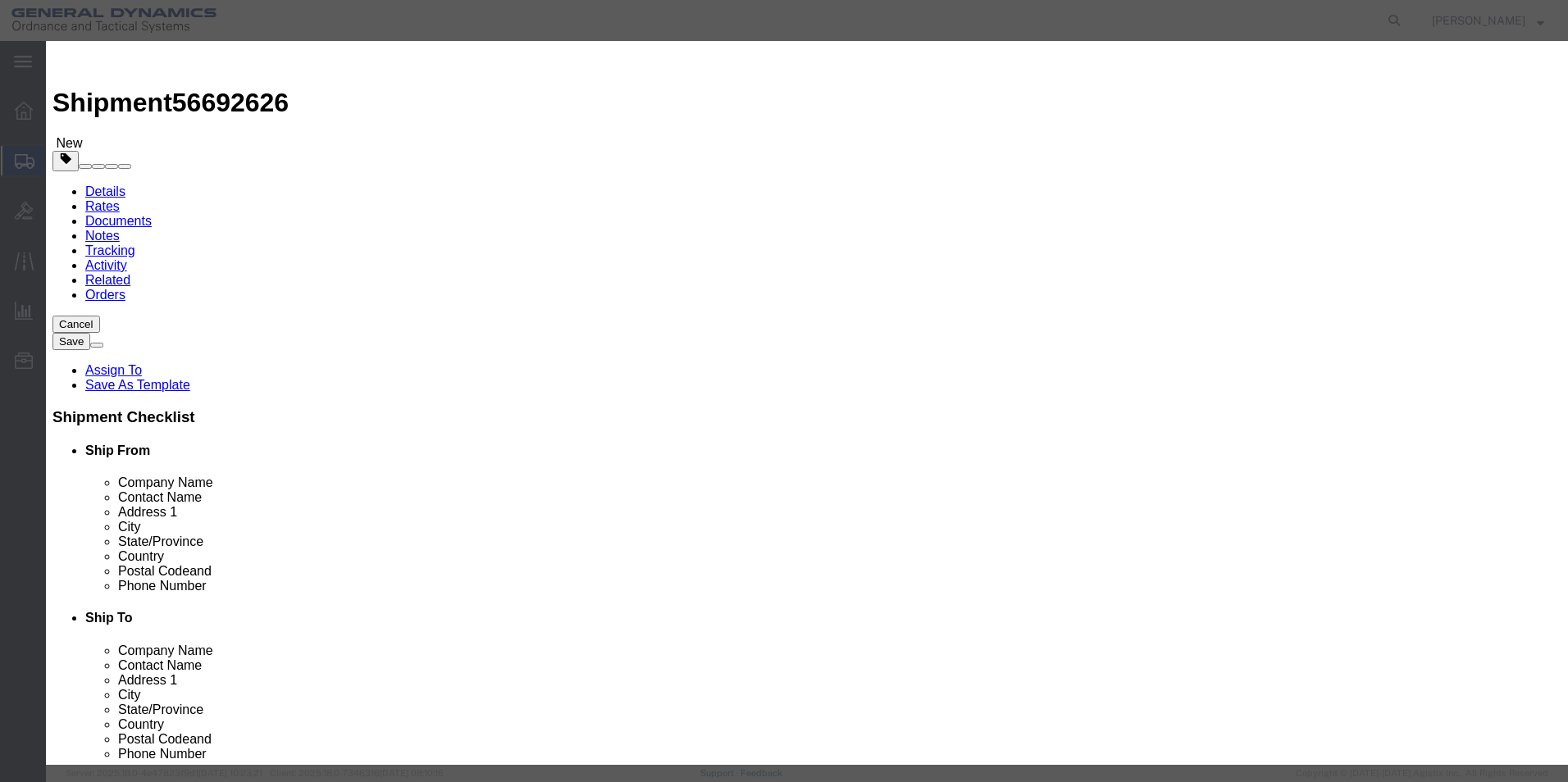
click button "Save & Close"
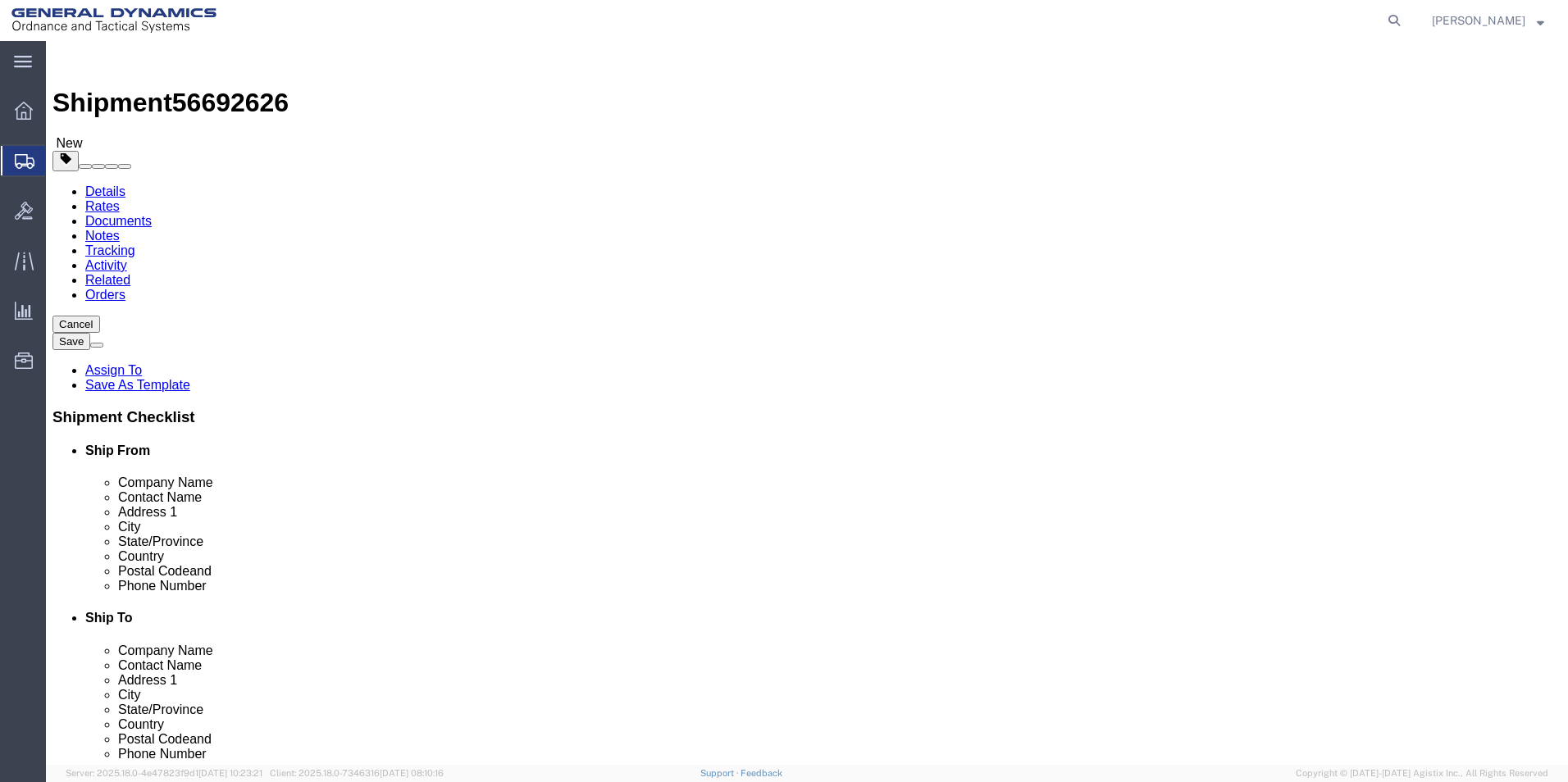
click button "Continue"
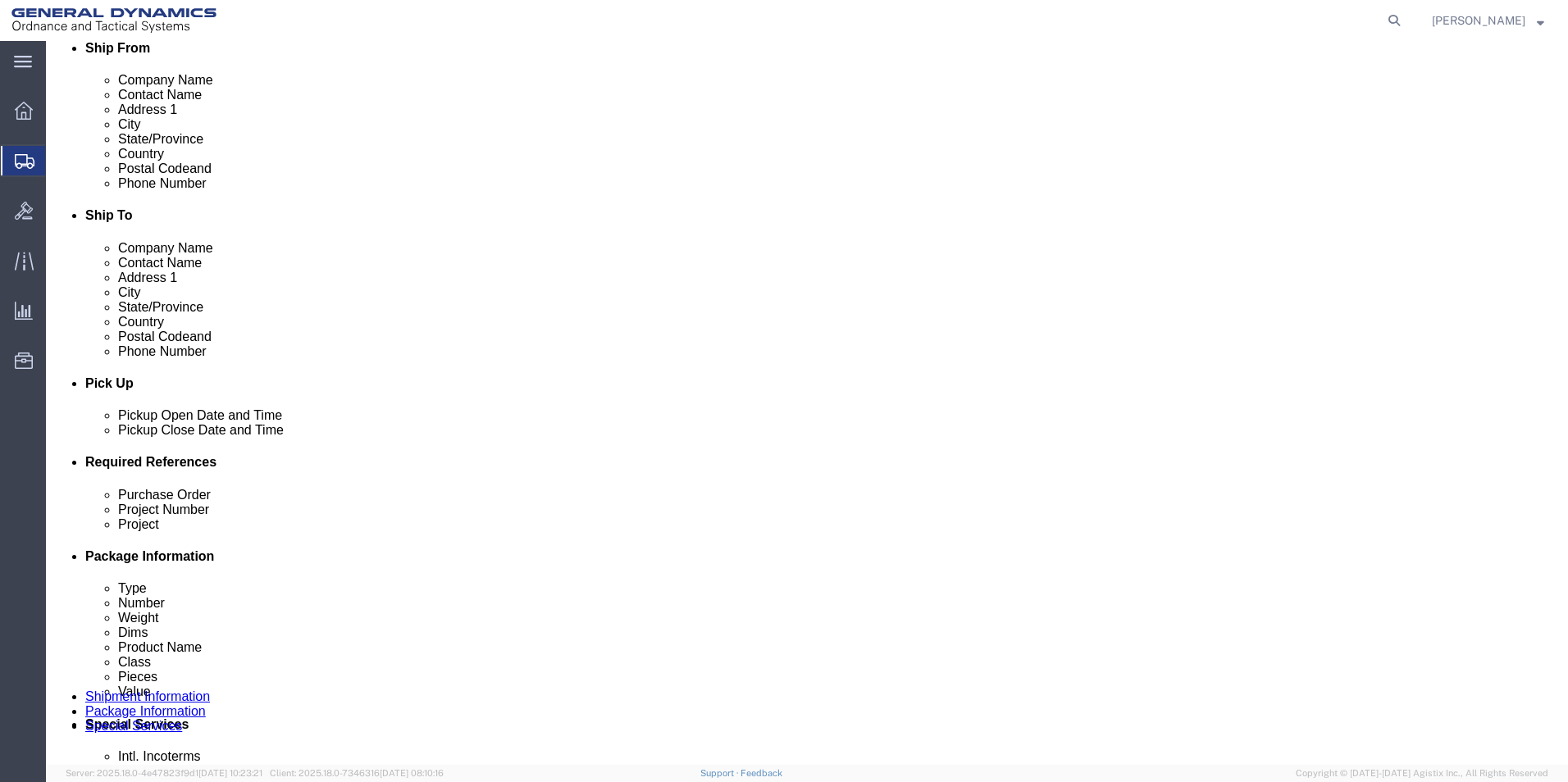
scroll to position [492, 0]
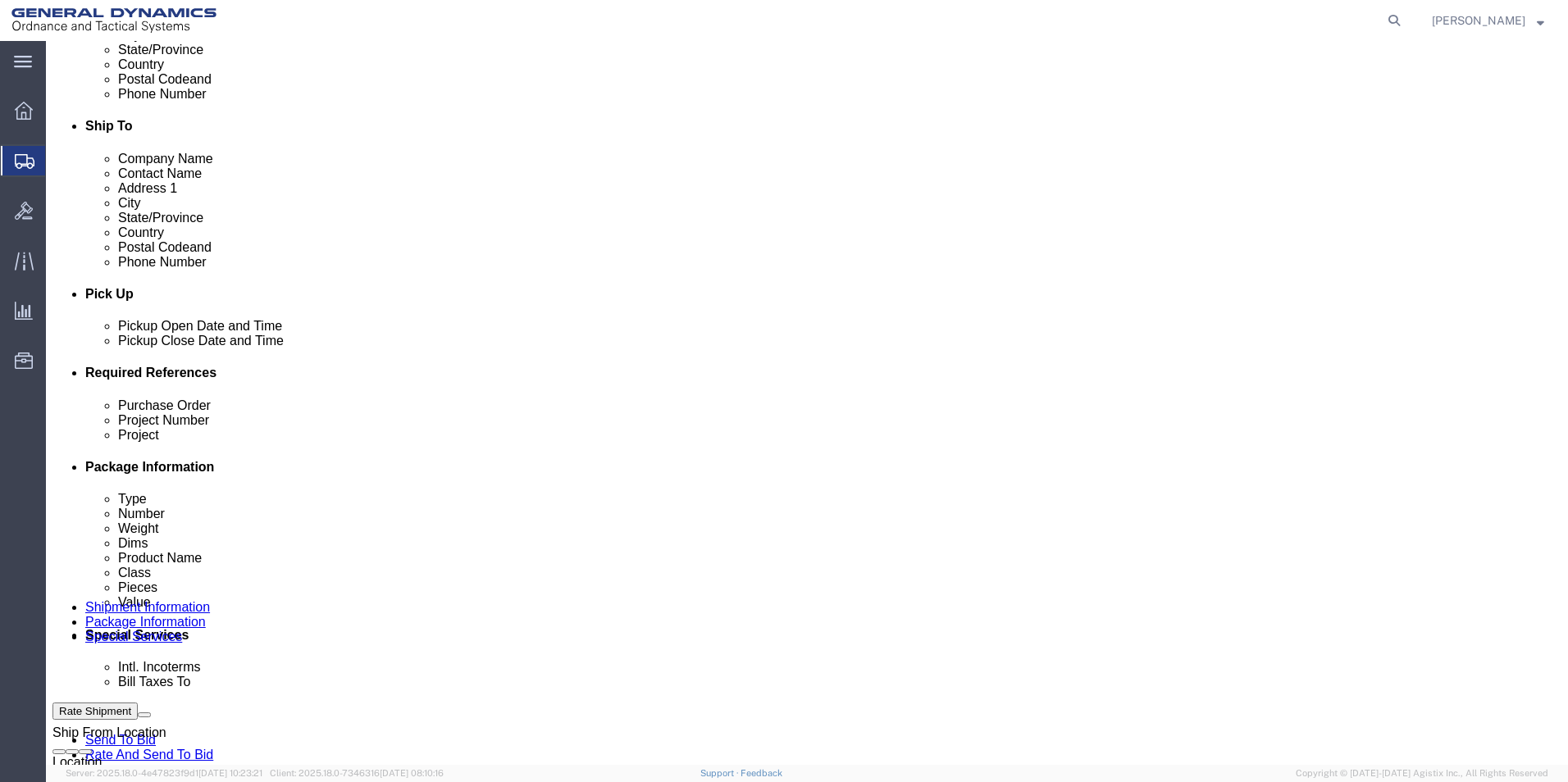
drag, startPoint x: 1333, startPoint y: 690, endPoint x: 1251, endPoint y: 689, distance: 82.0
click button "Rate Shipment"
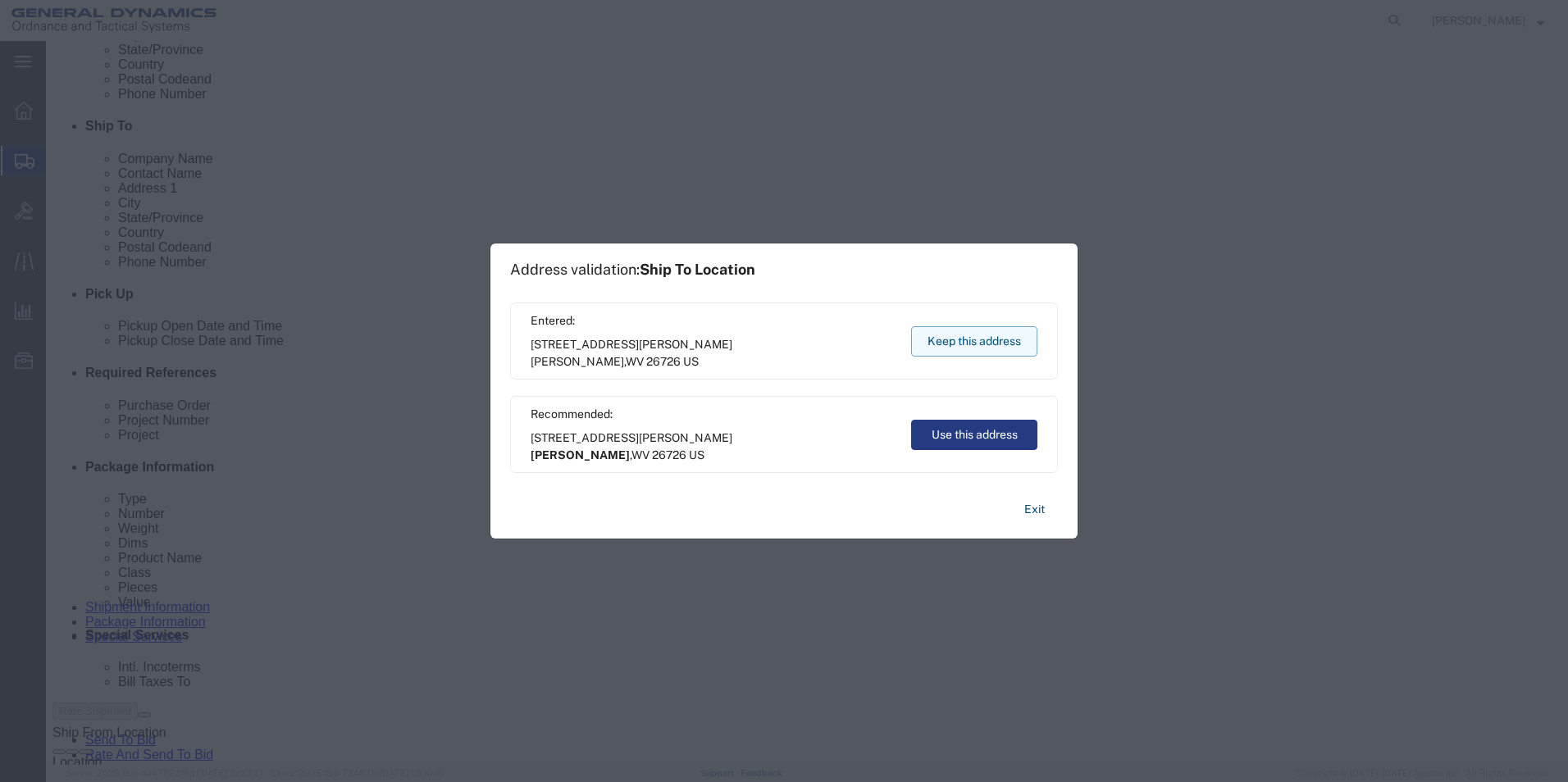
click at [965, 341] on button "Keep this address" at bounding box center [974, 341] width 126 height 30
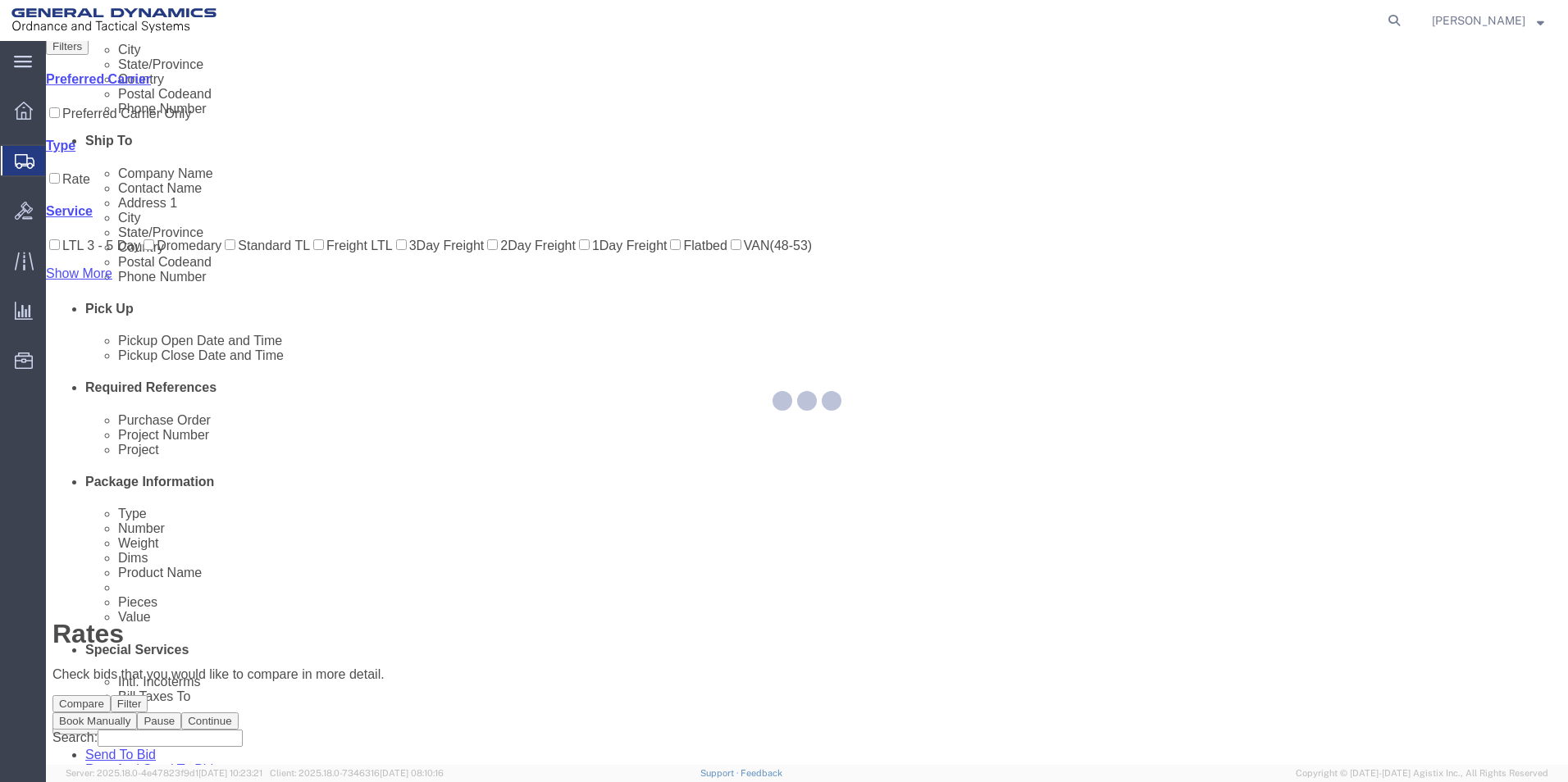
scroll to position [0, 0]
